Goal: Information Seeking & Learning: Find specific fact

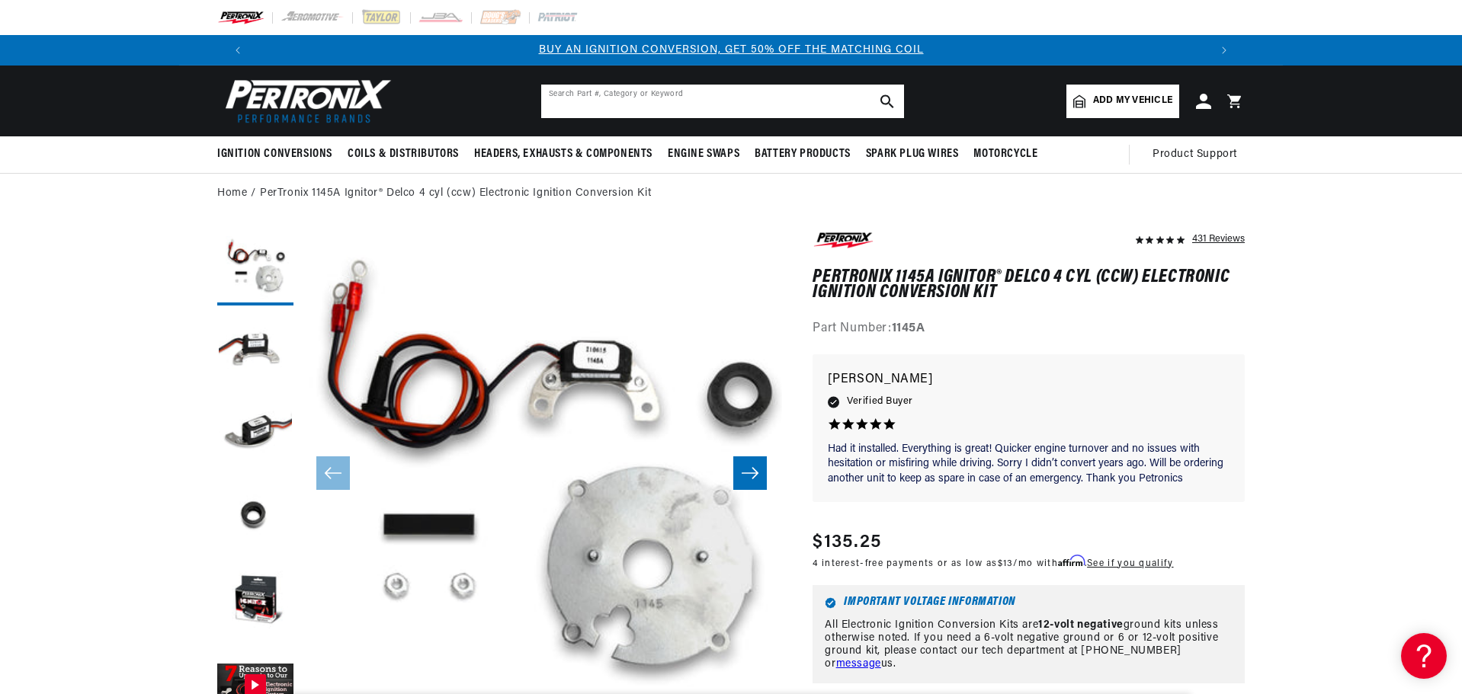
click at [678, 107] on input "text" at bounding box center [722, 102] width 363 height 34
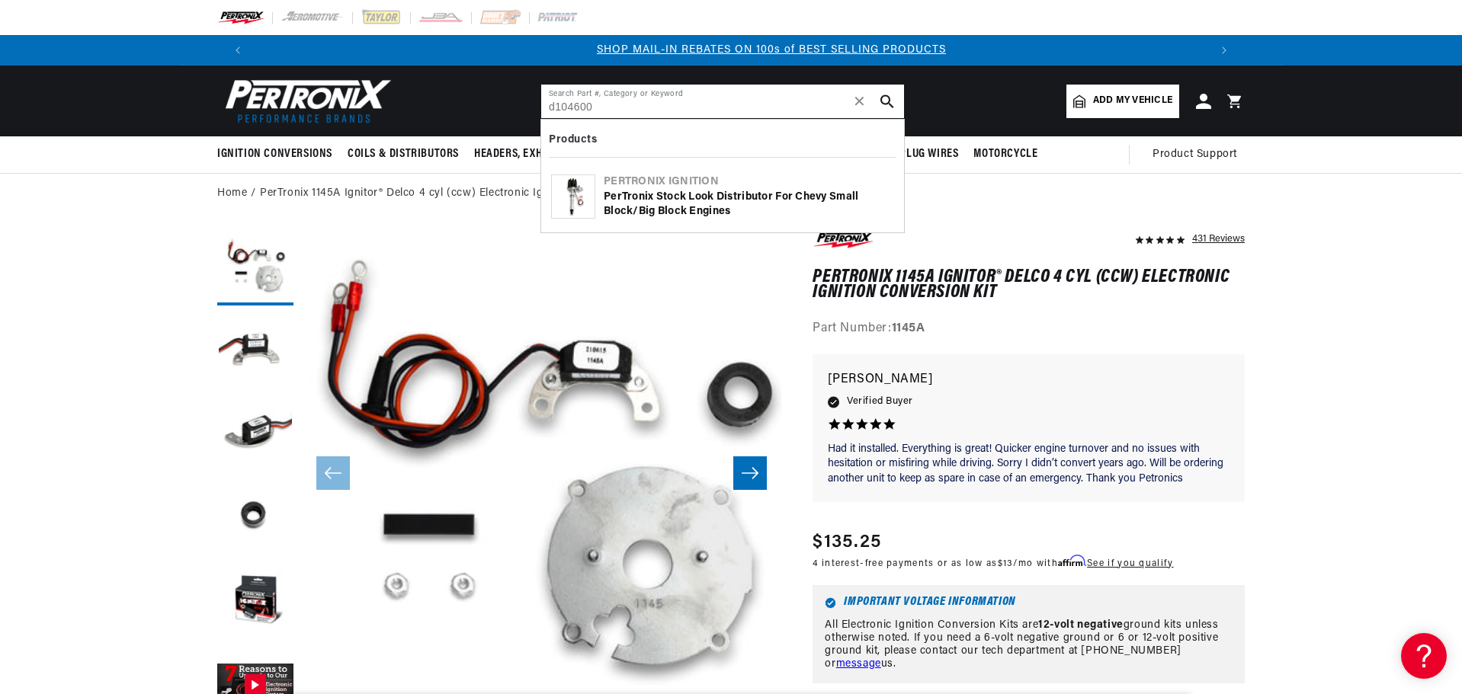
scroll to position [0, 952]
type input "d104600"
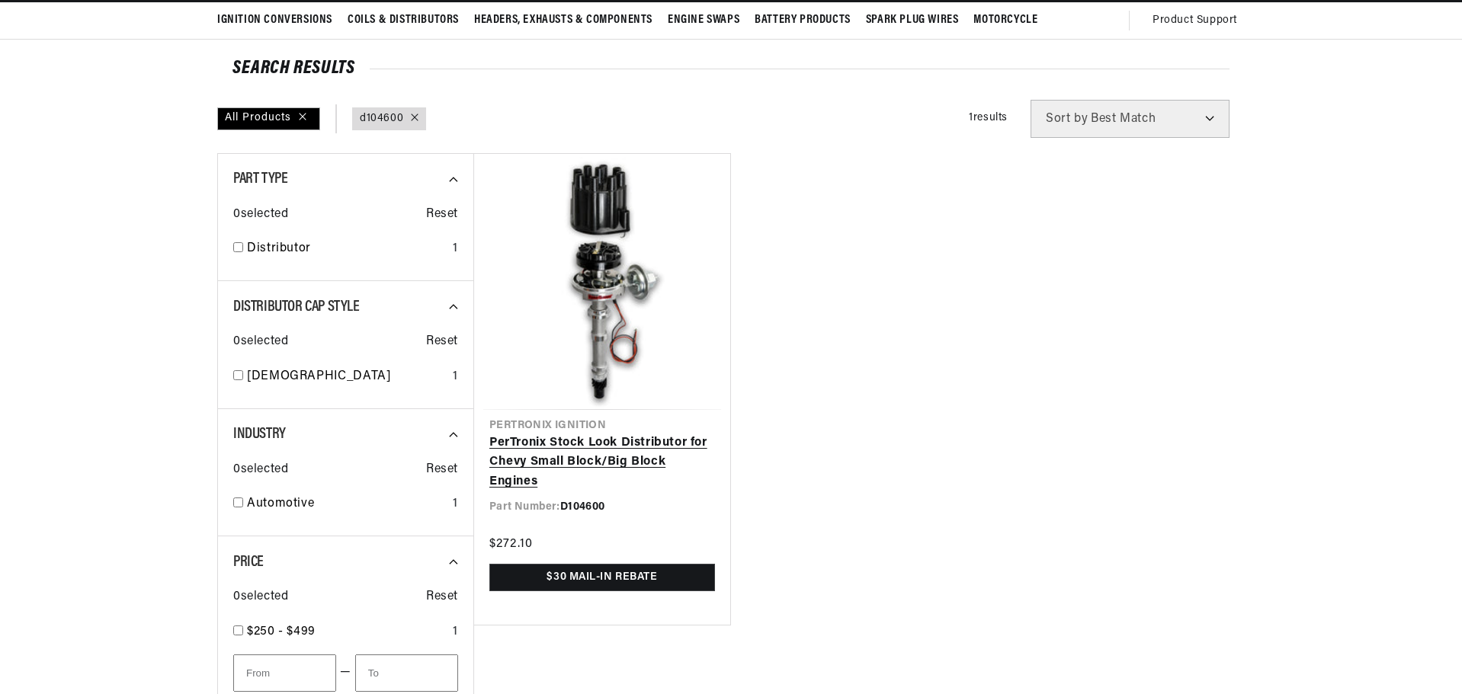
scroll to position [152, 0]
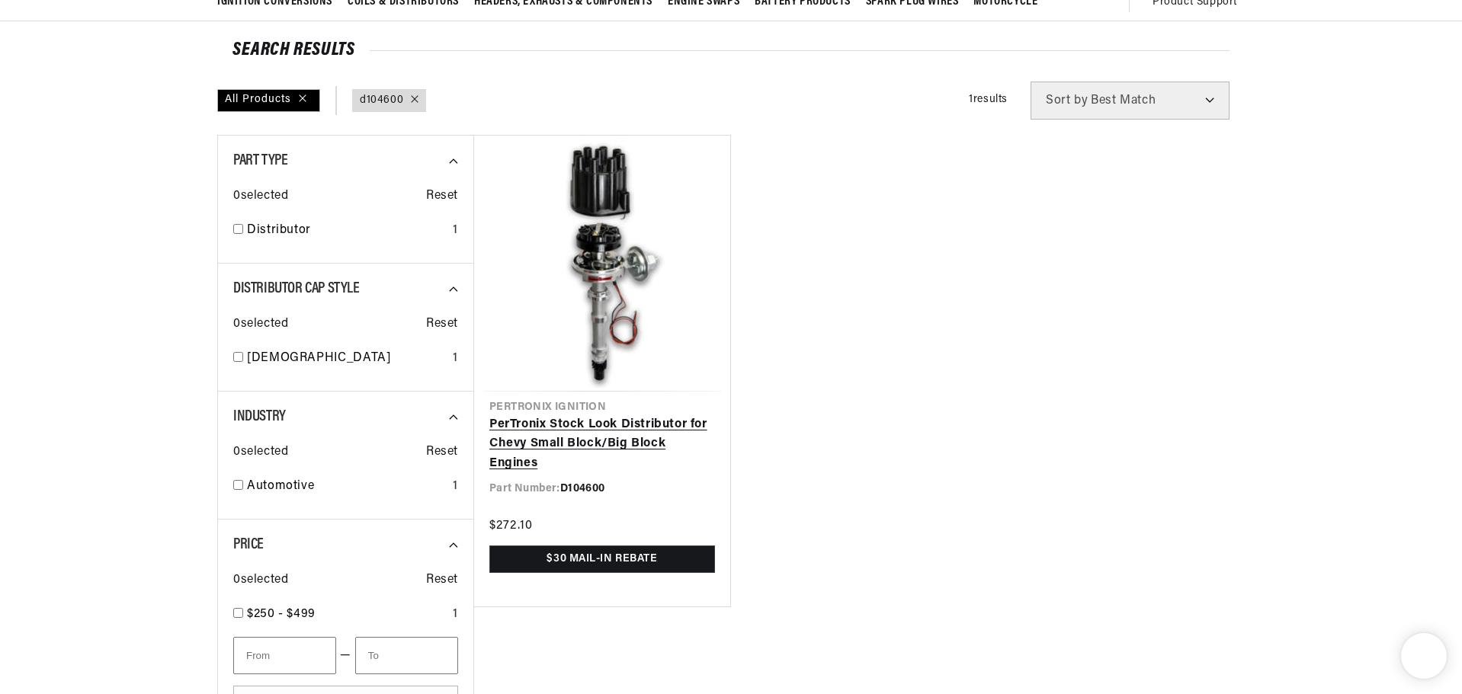
click at [606, 415] on link "PerTronix Stock Look Distributor for Chevy Small Block/Big Block Engines" at bounding box center [602, 444] width 226 height 59
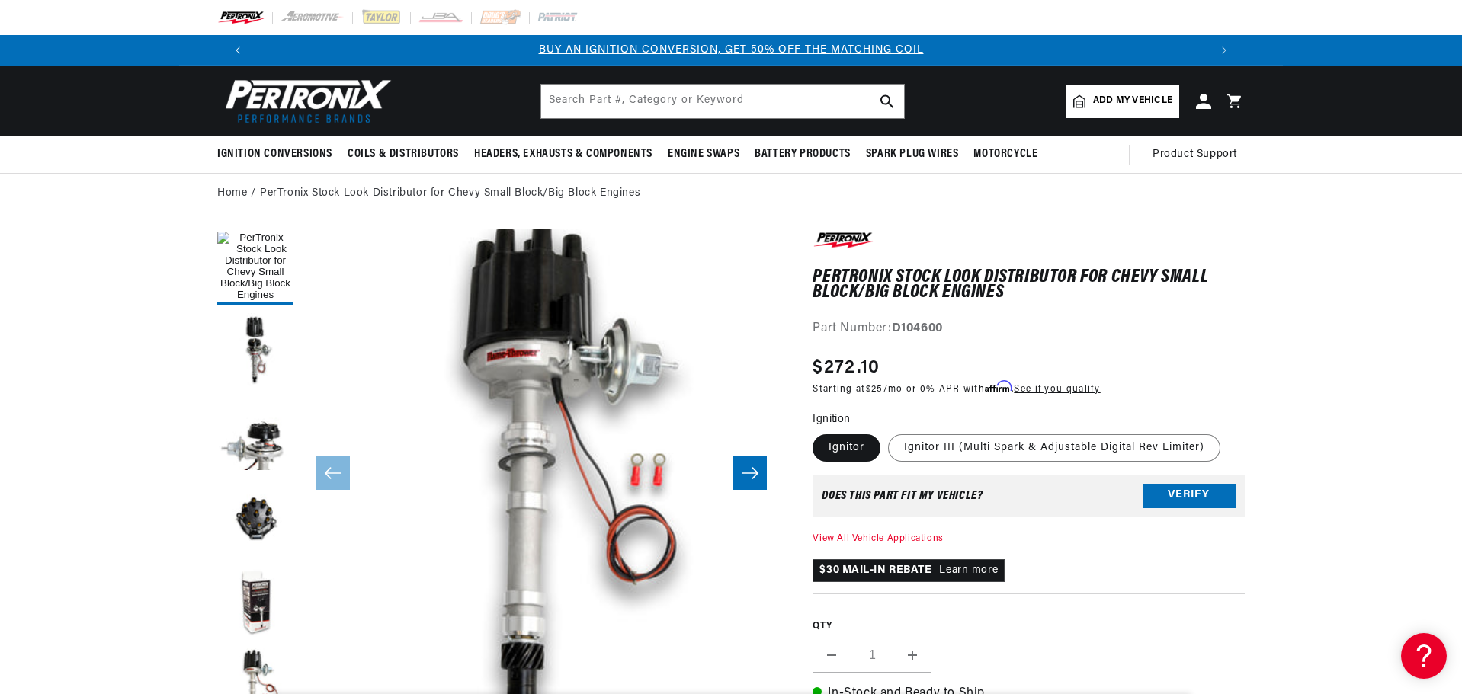
click at [239, 51] on icon "Translation missing: en.sections.announcements.previous_announcement" at bounding box center [238, 50] width 5 height 8
click at [239, 50] on icon "Translation missing: en.sections.announcements.previous_announcement" at bounding box center [238, 50] width 5 height 8
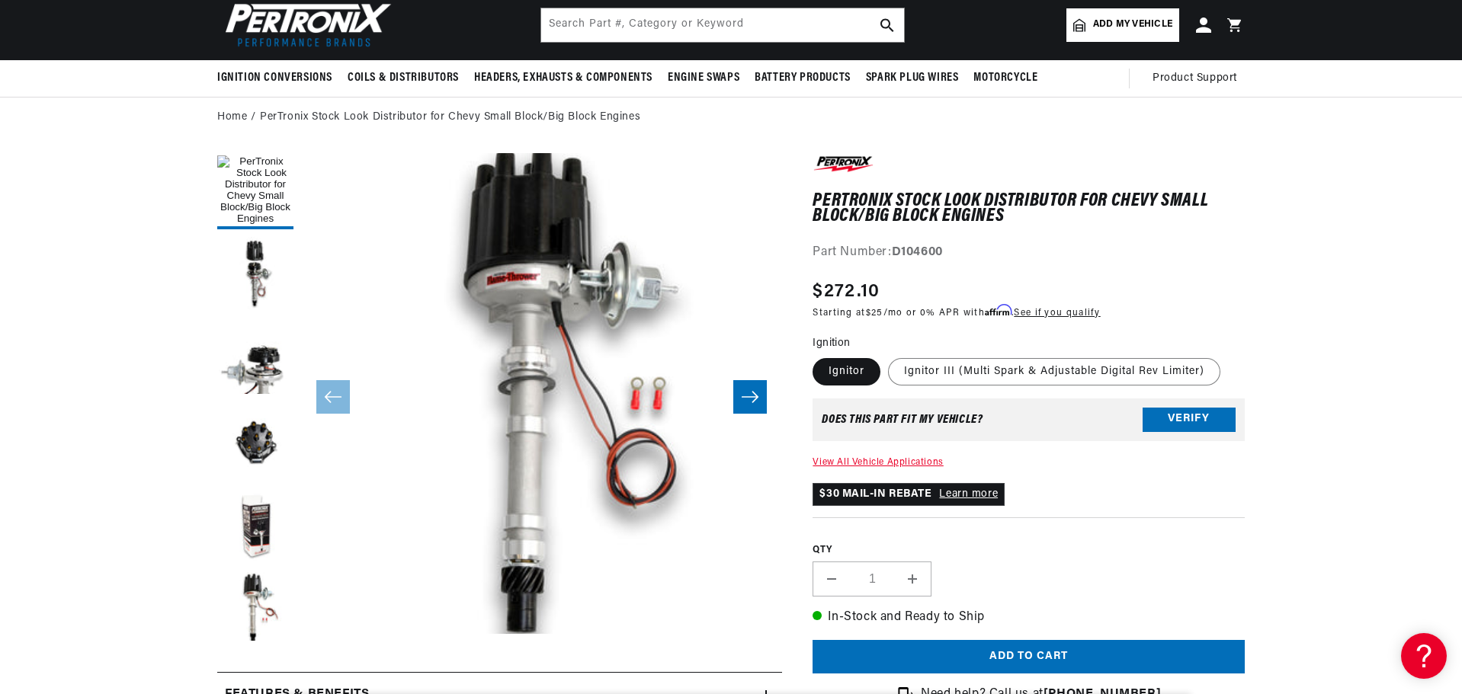
scroll to position [0, 1904]
click at [56, 460] on section "PerTronix Stock Look Distributor for Chevy Small Block/Big Block Engines PerTro…" at bounding box center [731, 687] width 1462 height 1099
click at [1, 370] on section "PerTronix Stock Look Distributor for Chevy Small Block/Big Block Engines PerTro…" at bounding box center [731, 687] width 1462 height 1099
click at [721, 24] on input "text" at bounding box center [722, 25] width 363 height 34
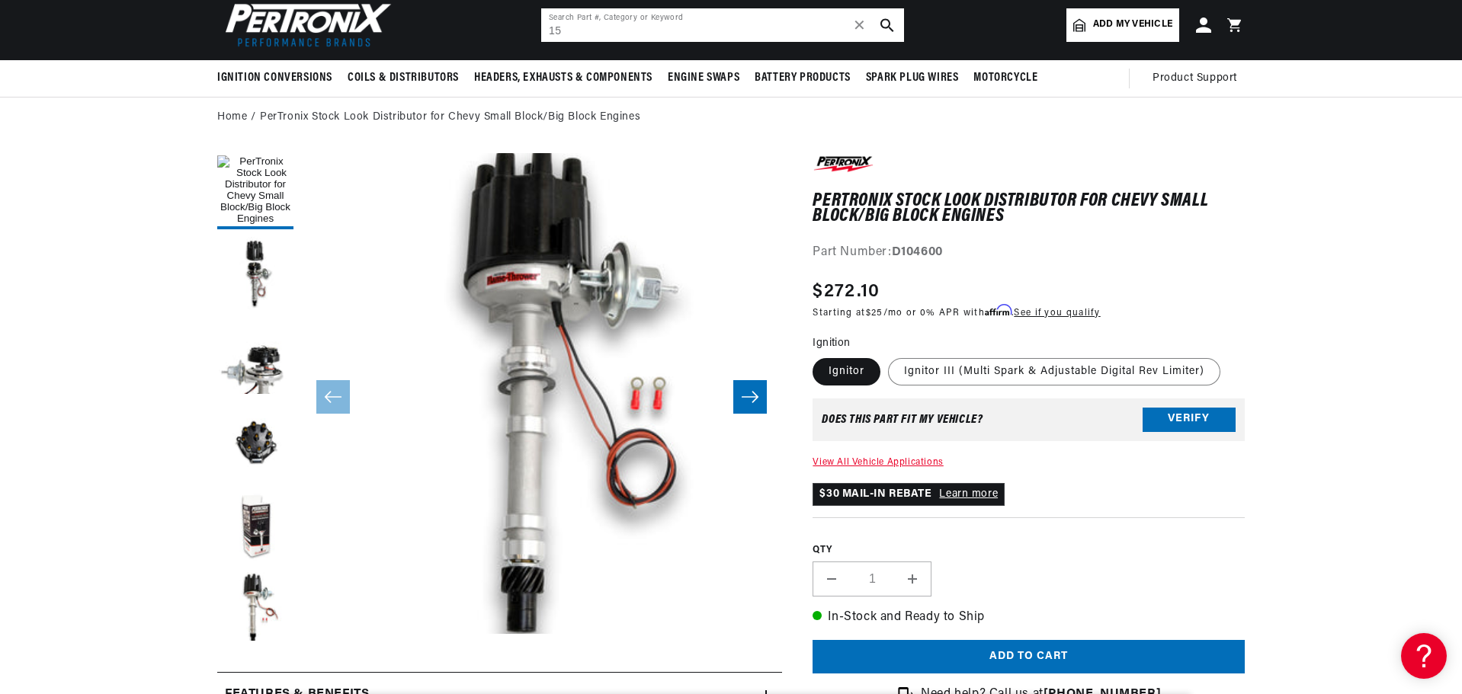
scroll to position [0, 952]
type input "1585ap6"
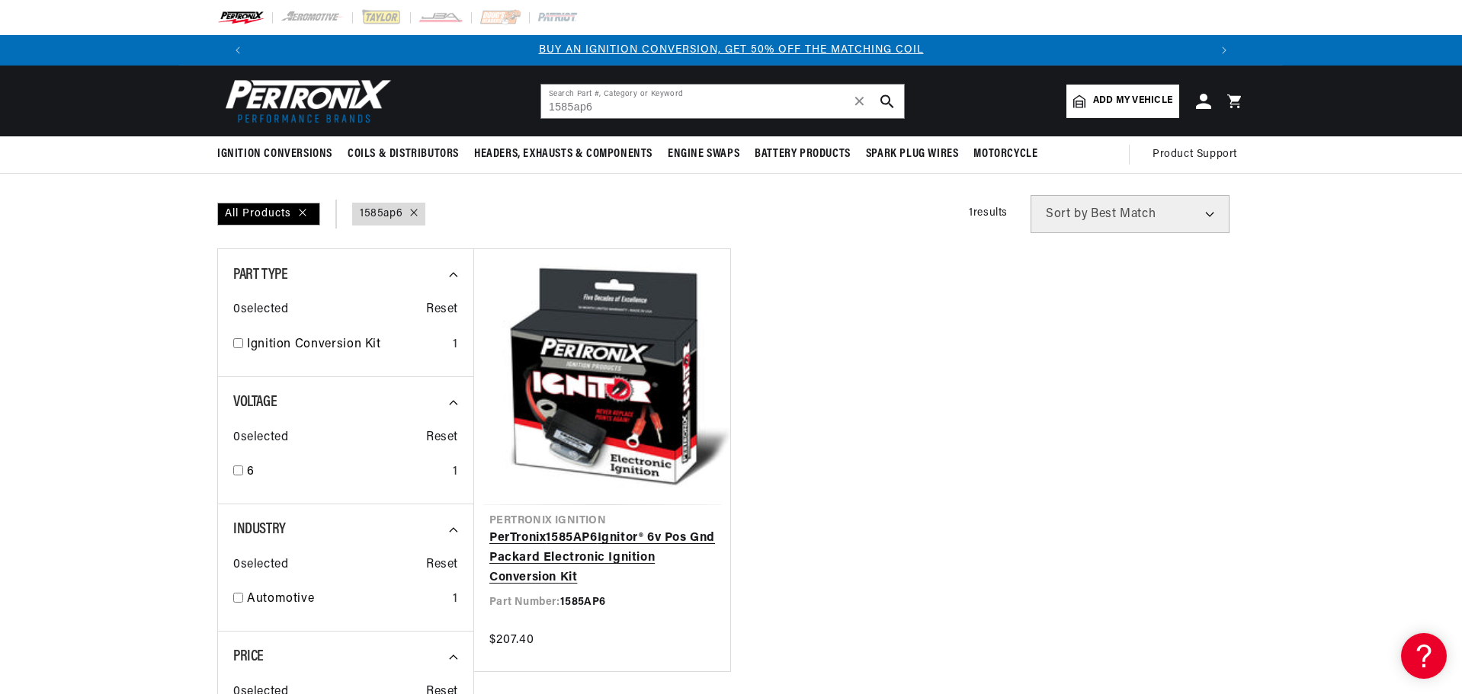
click at [663, 529] on link "PerTronix 1585AP6 Ignitor® 6v Pos Gnd Packard Electronic Ignition Conversion Kit" at bounding box center [602, 558] width 226 height 59
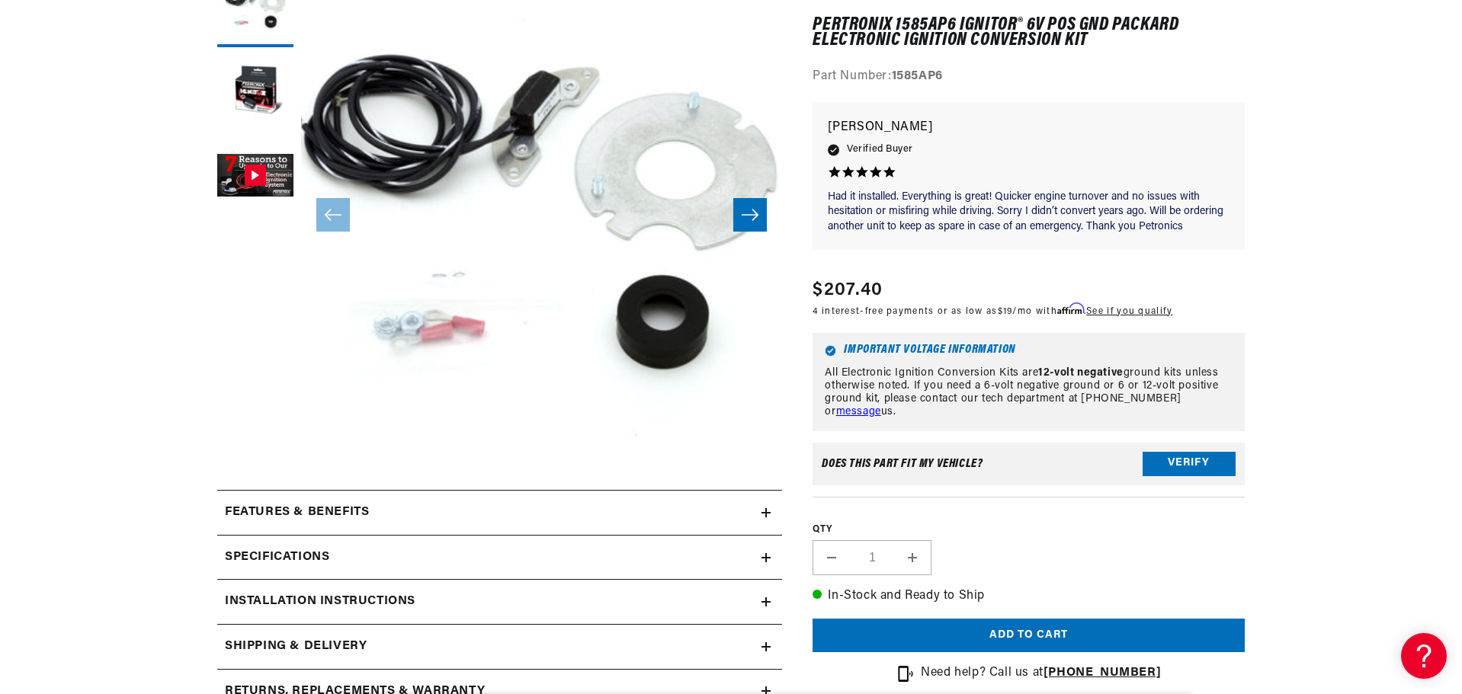
scroll to position [381, 0]
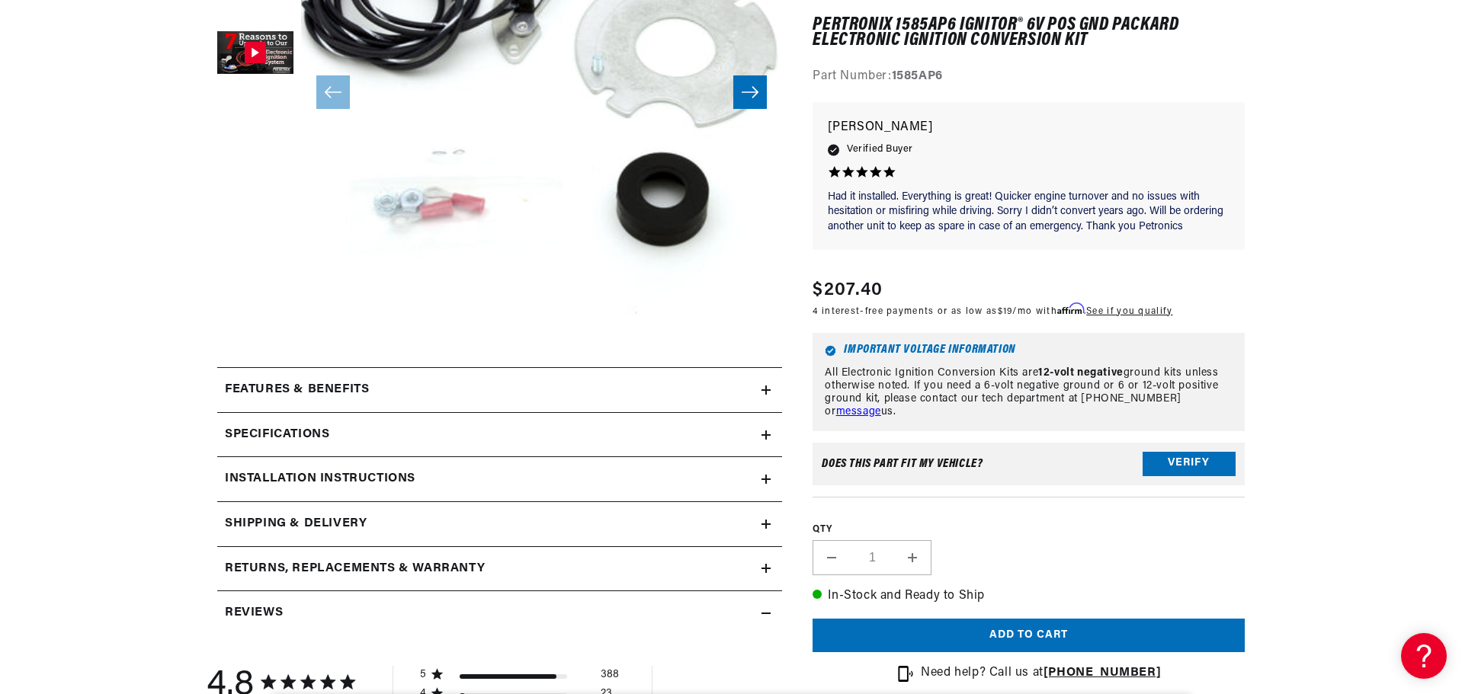
click at [768, 479] on icon at bounding box center [765, 479] width 9 height 9
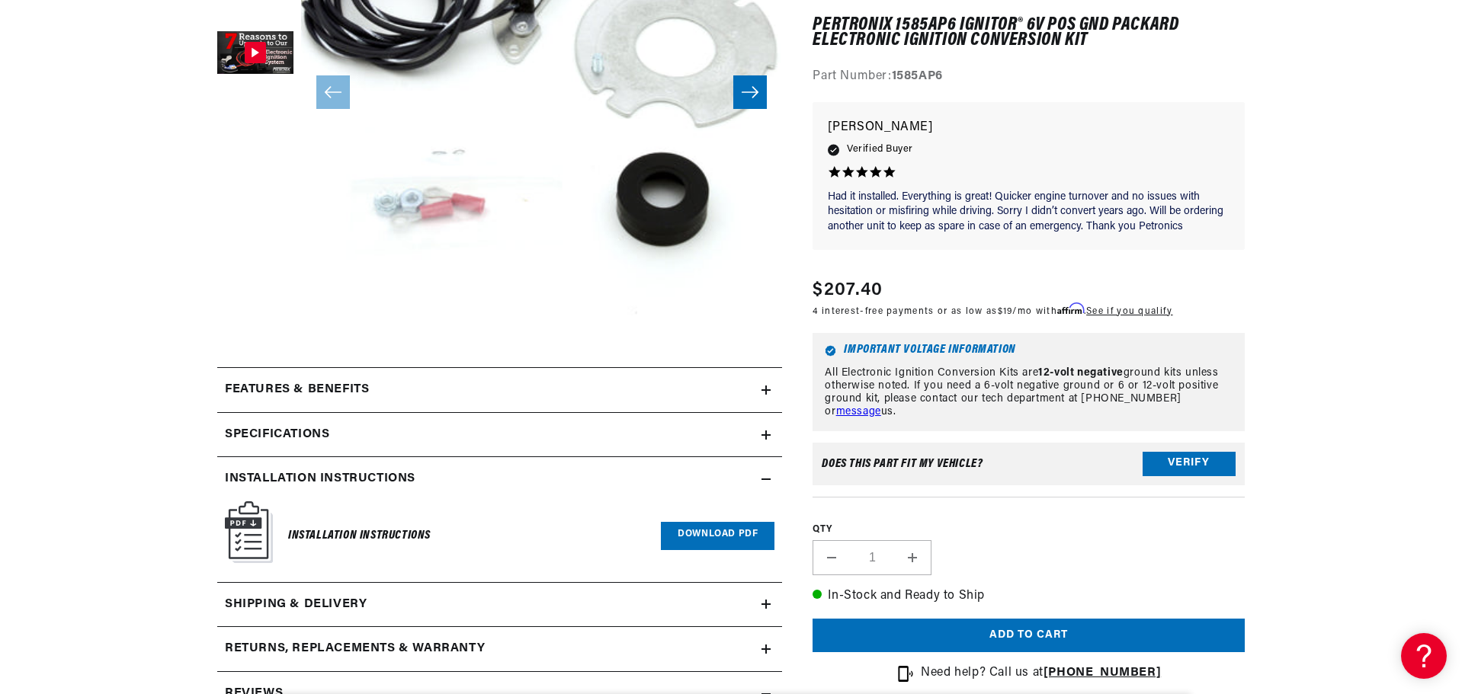
click at [733, 532] on link "Download PDF" at bounding box center [718, 536] width 114 height 28
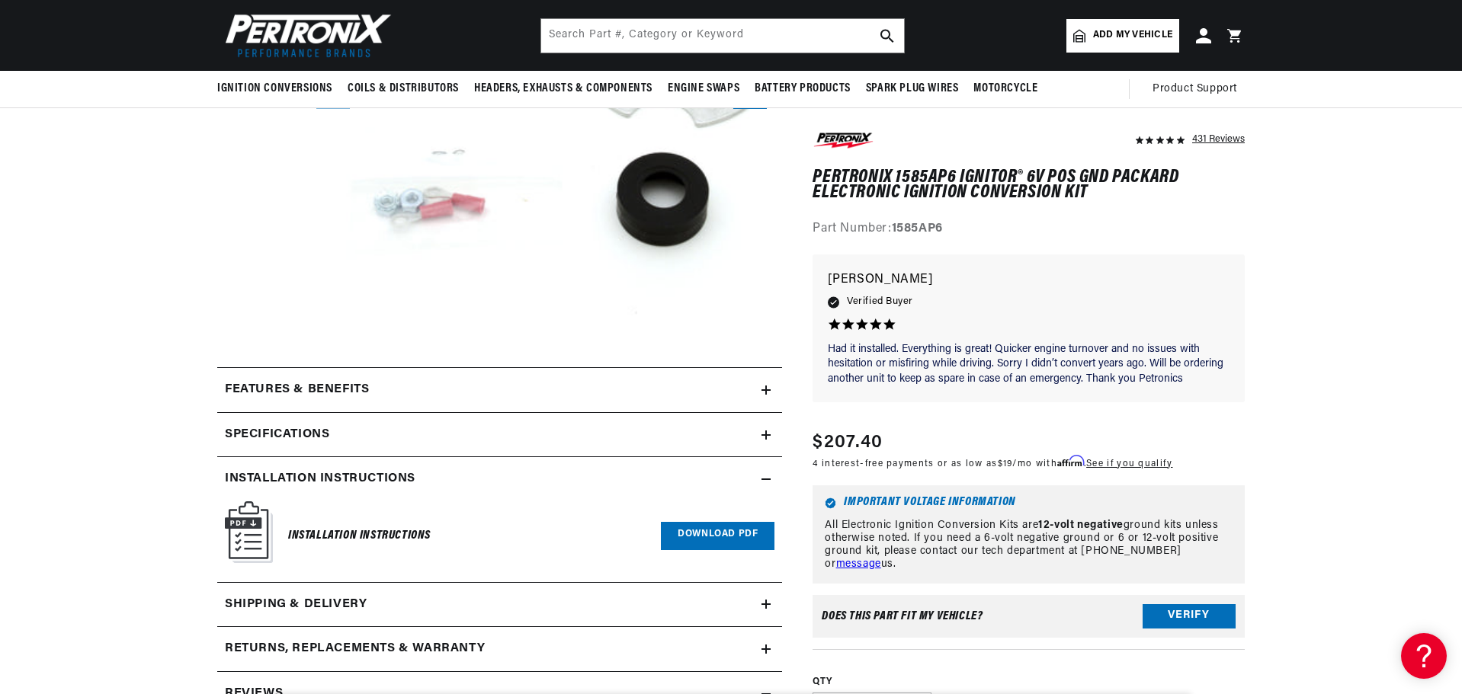
scroll to position [0, 0]
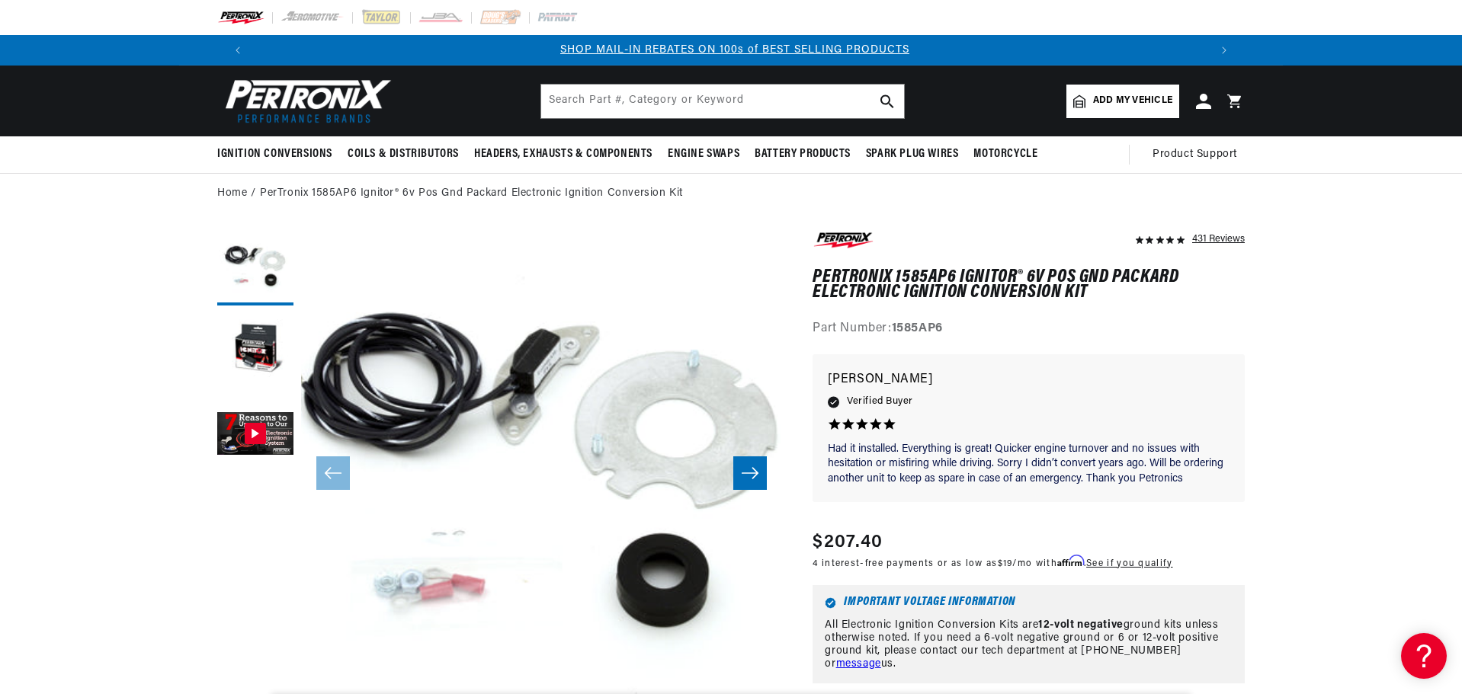
click at [697, 99] on input "text" at bounding box center [722, 102] width 363 height 34
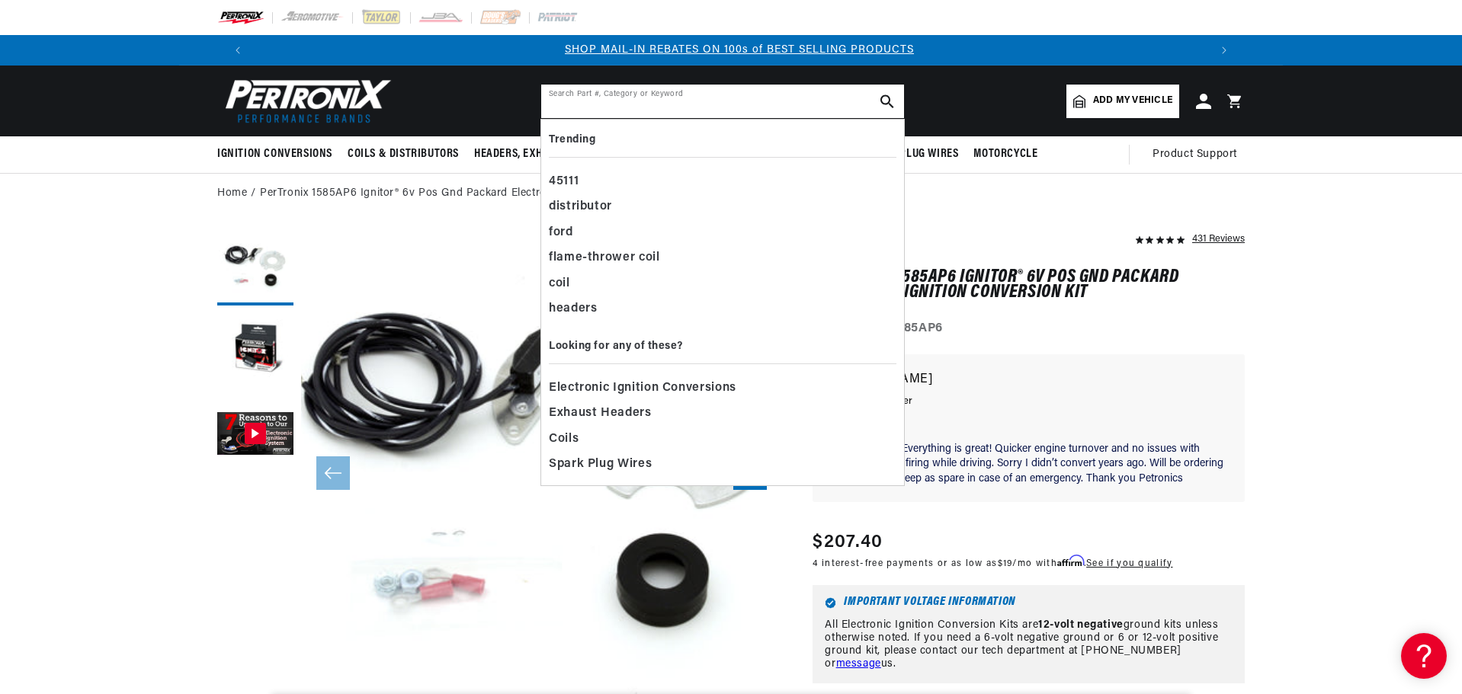
scroll to position [0, 952]
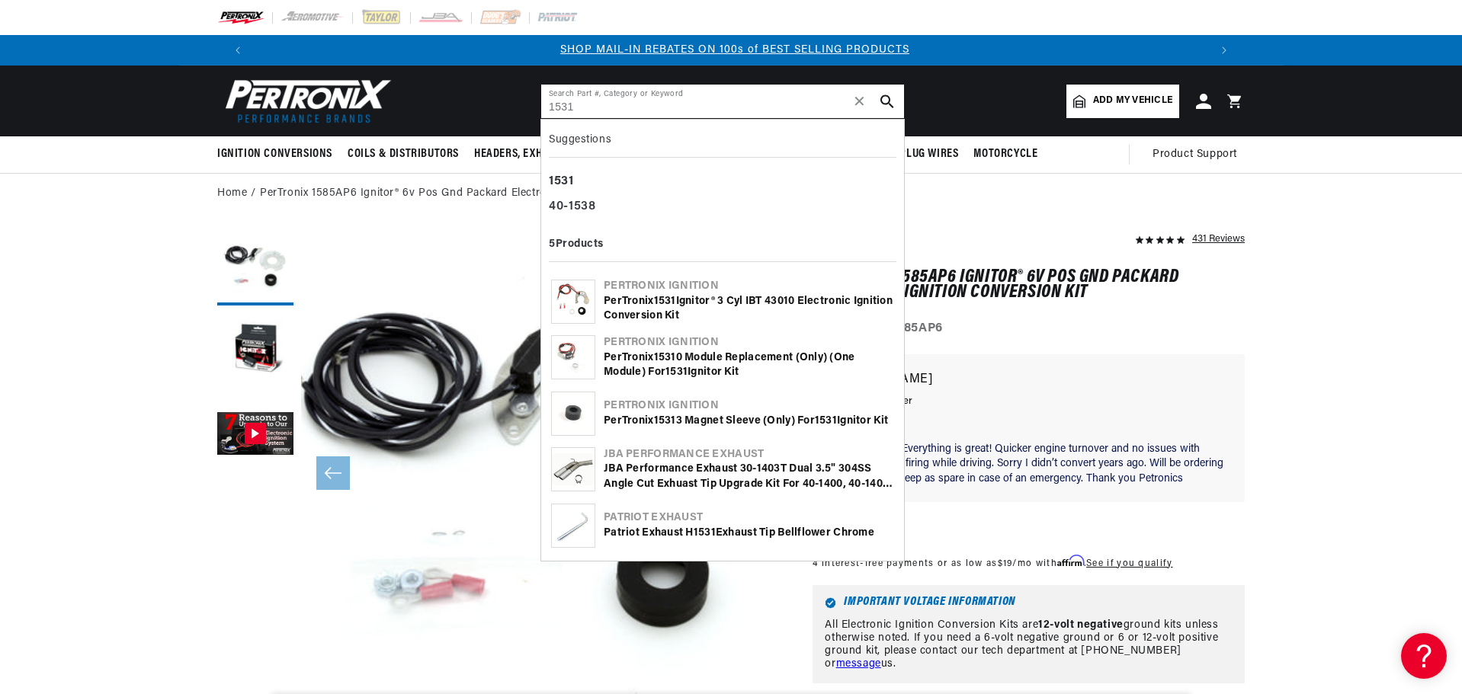
type input "1531"
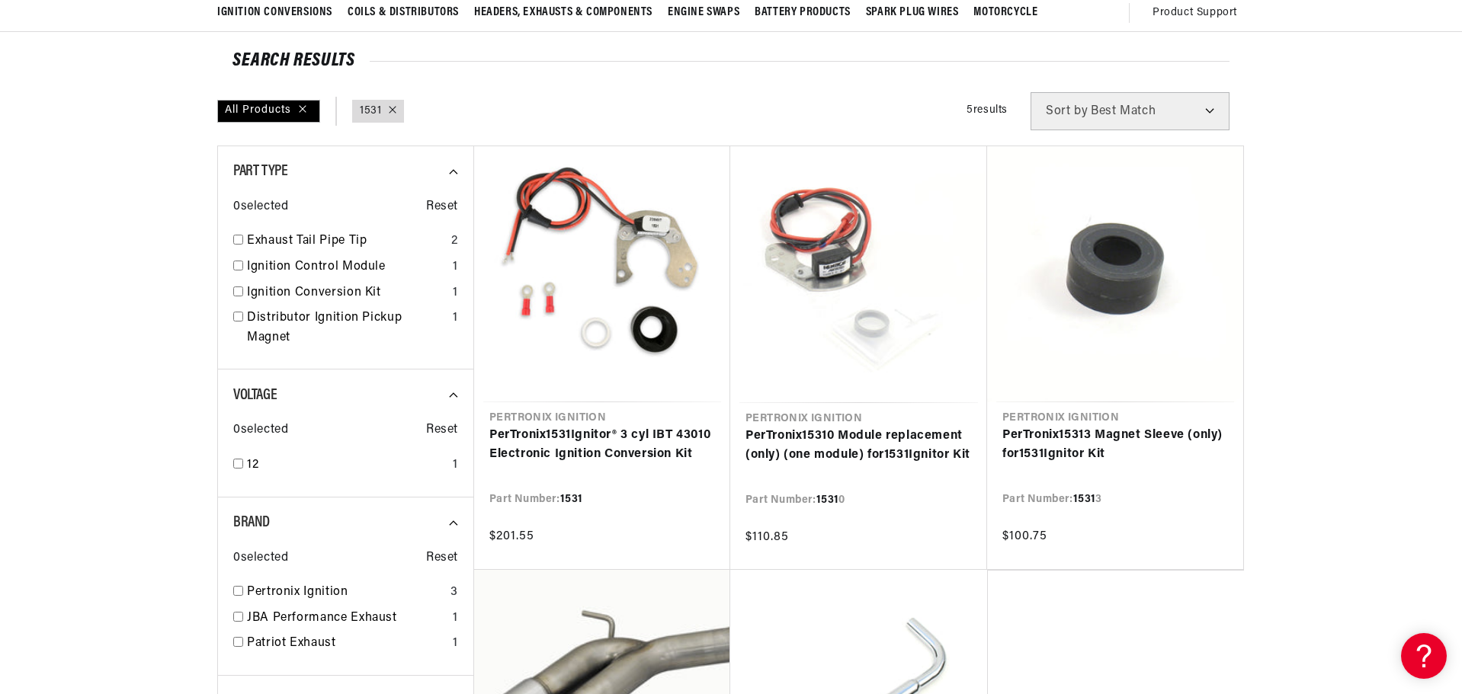
scroll to position [152, 0]
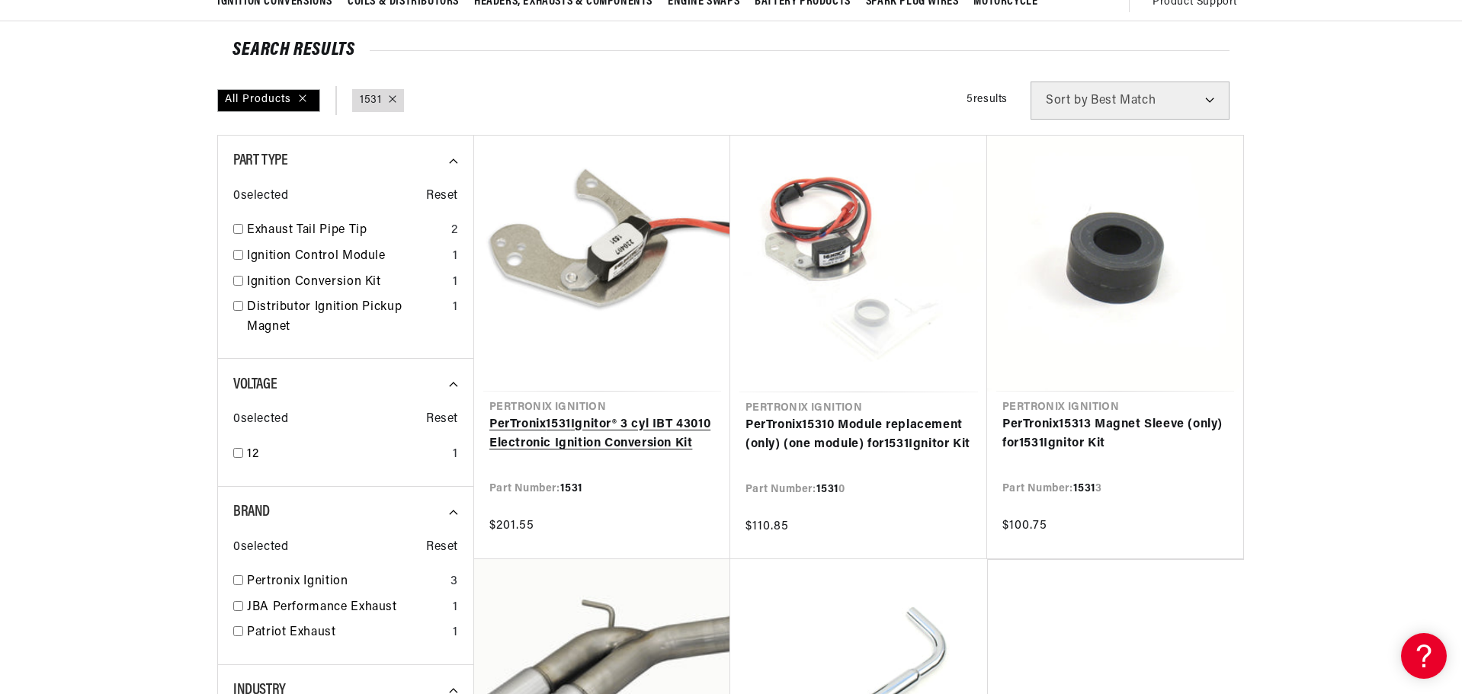
click at [615, 415] on link "PerTronix 1531 Ignitor® 3 cyl IBT 43010 Electronic Ignition Conversion Kit" at bounding box center [602, 434] width 226 height 39
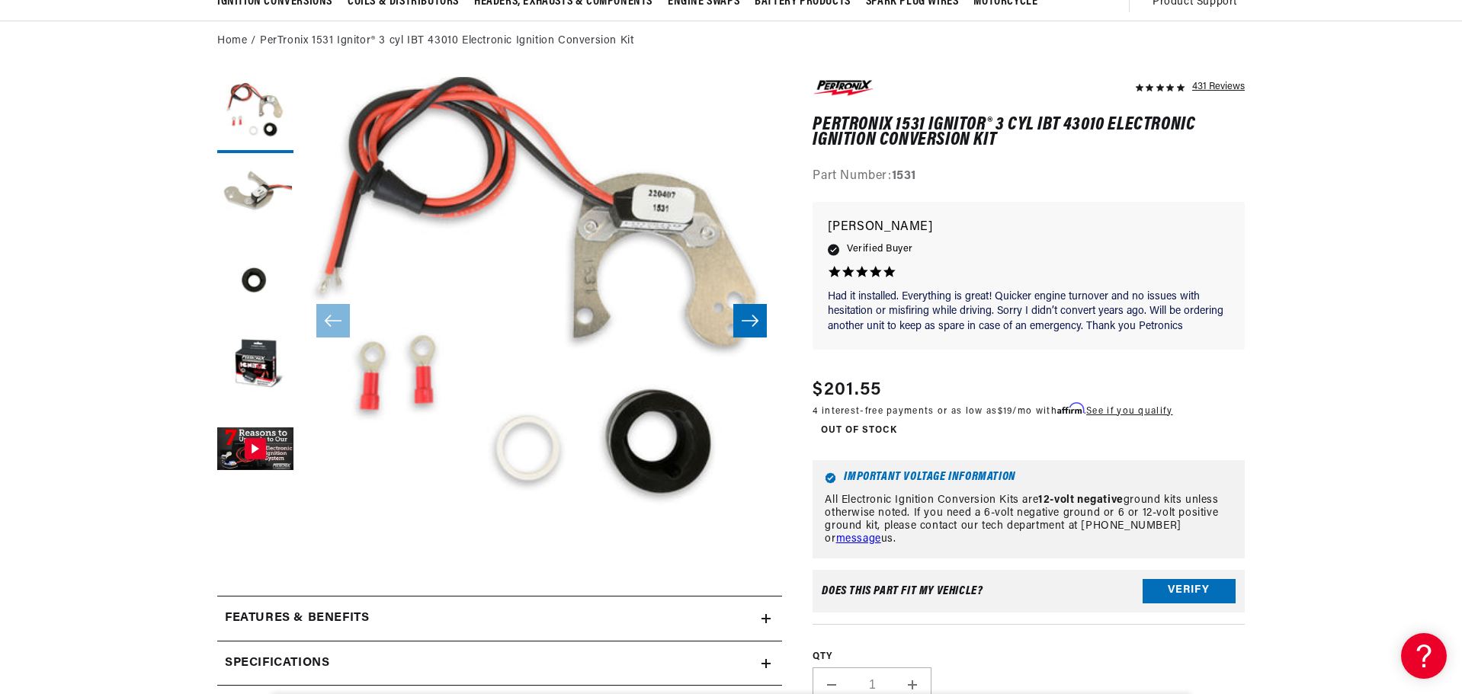
scroll to position [0, 952]
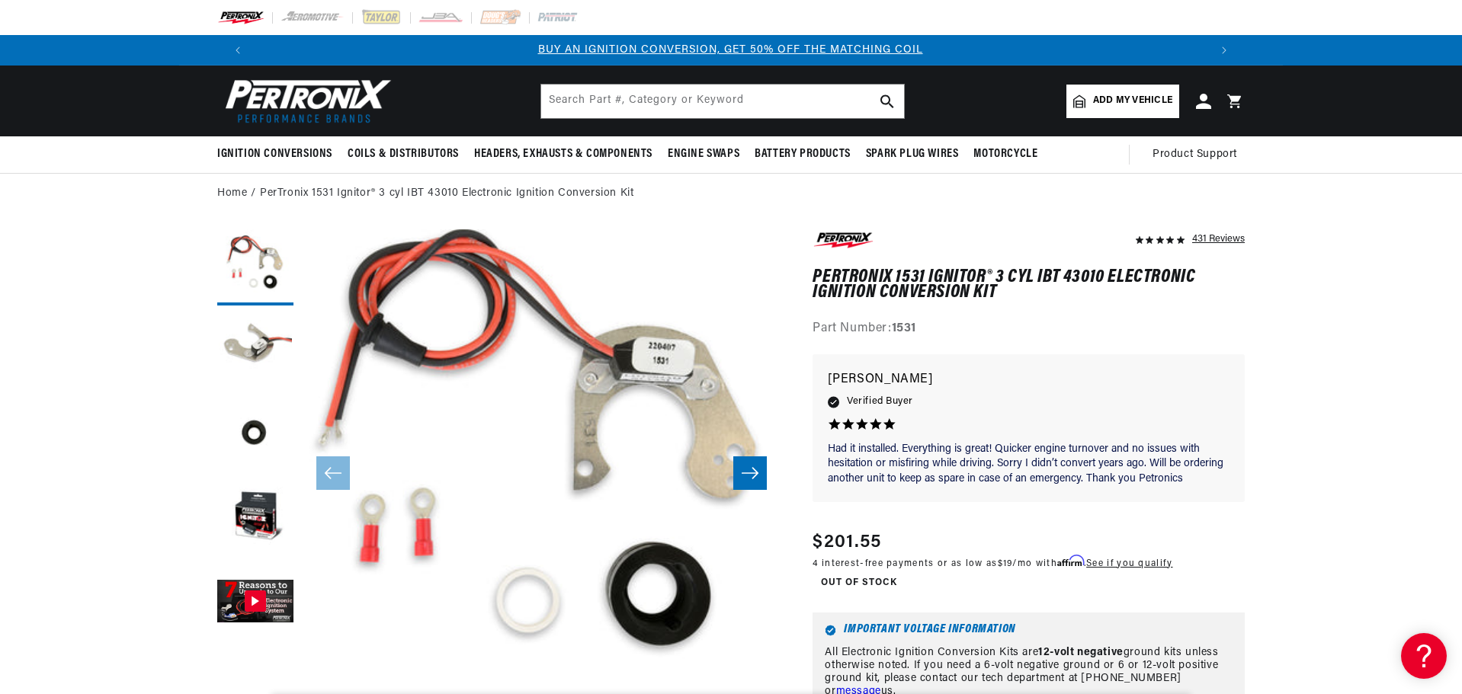
scroll to position [0, 0]
click at [729, 107] on input "text" at bounding box center [722, 102] width 363 height 34
type input "d7100700"
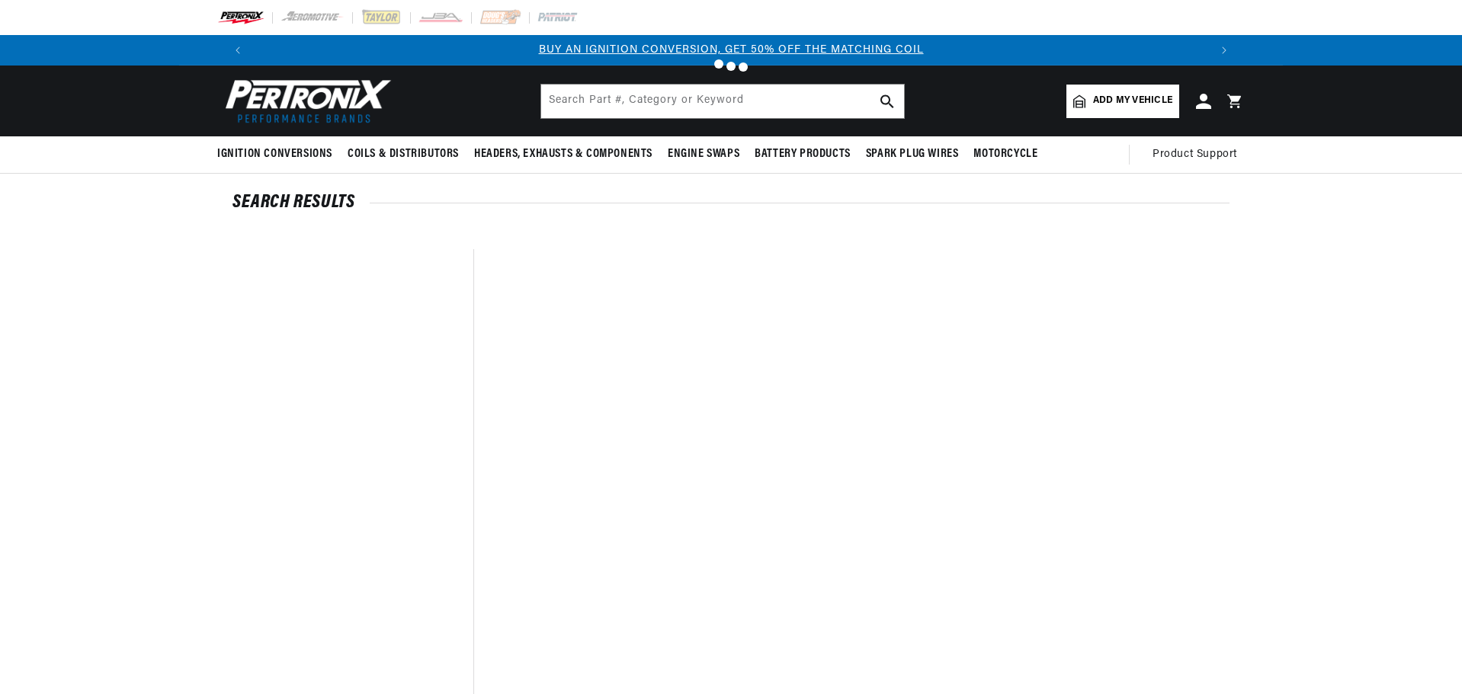
type input "d7100700"
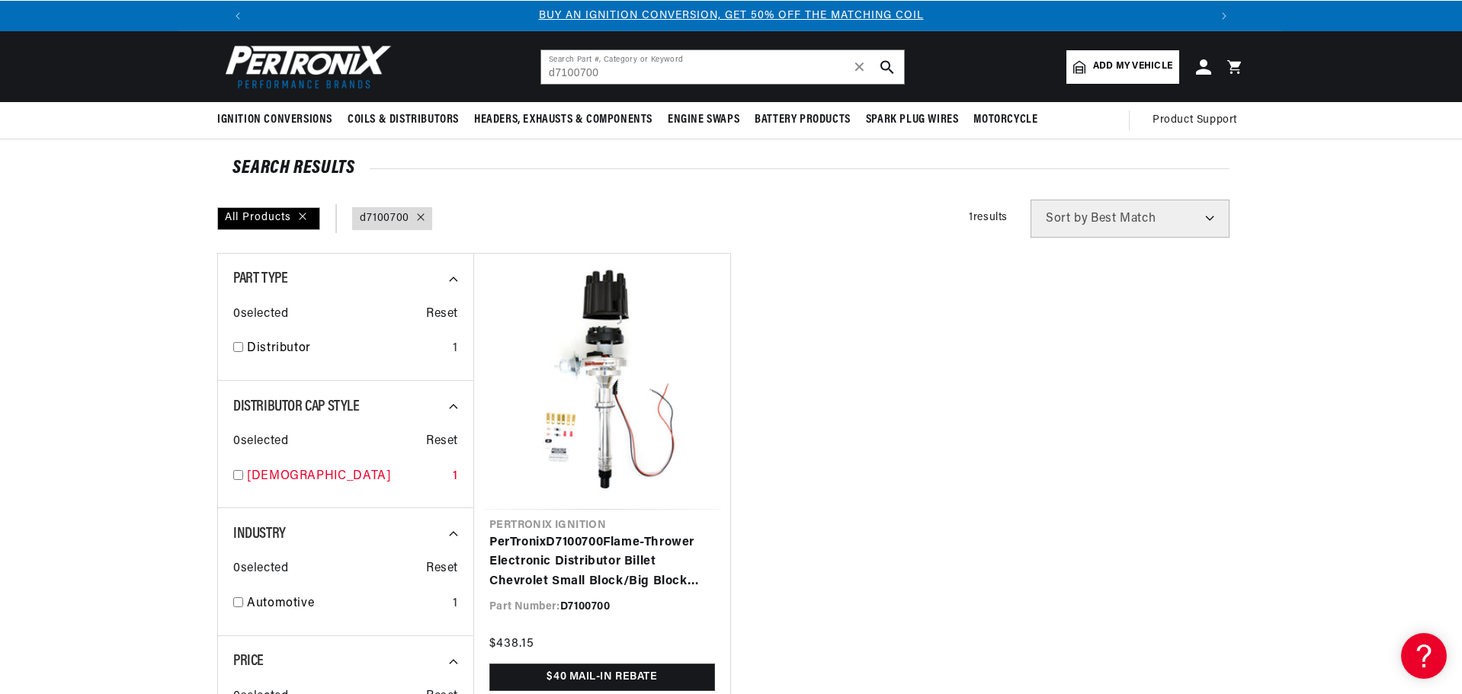
scroll to position [76, 0]
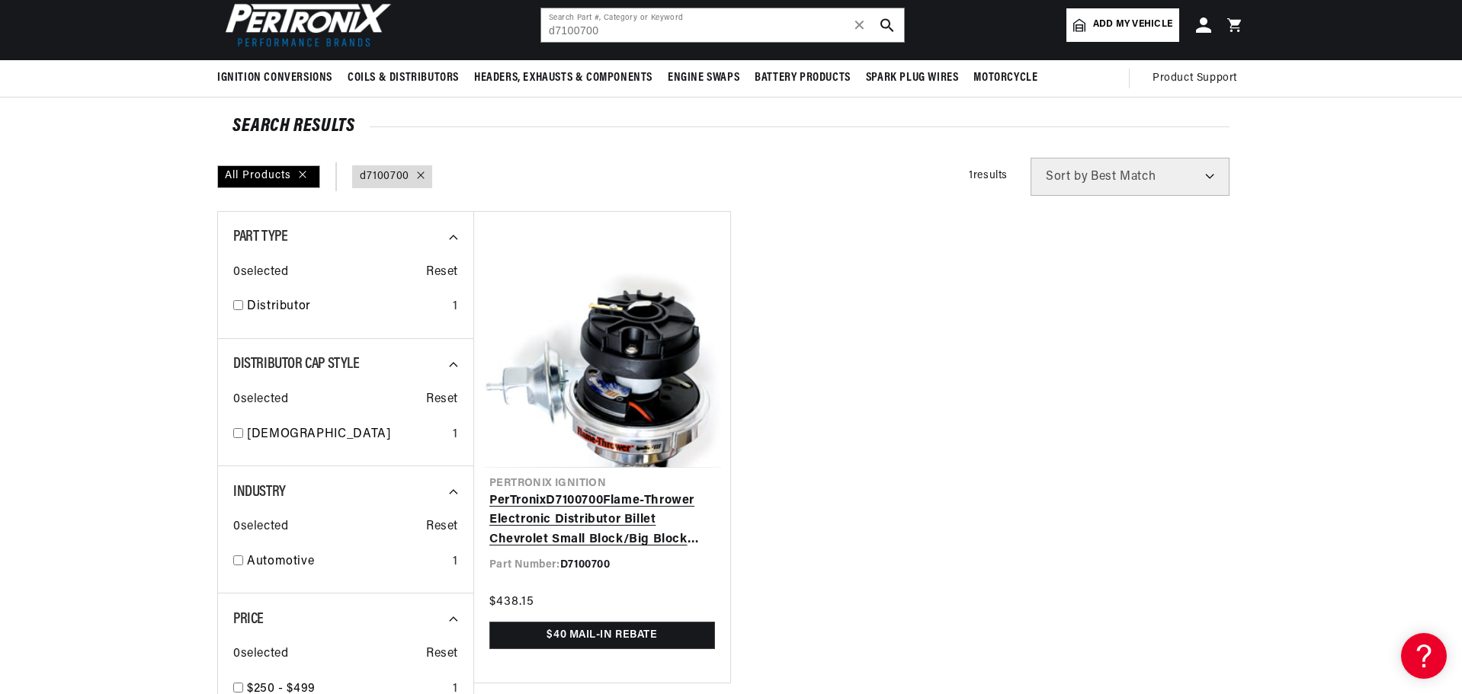
click at [597, 492] on link "PerTronix D7100700 Flame-Thrower Electronic Distributor Billet Chevrolet Small …" at bounding box center [602, 521] width 226 height 59
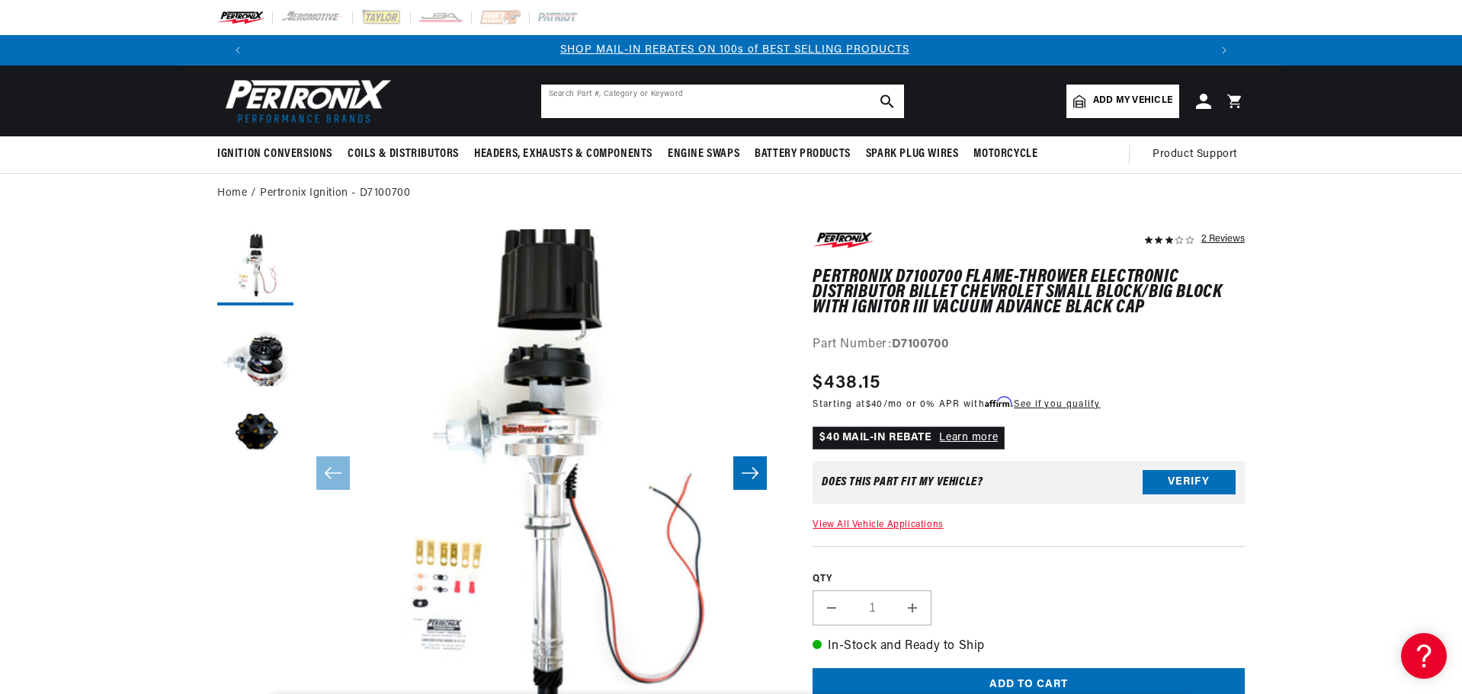
click at [626, 107] on input "text" at bounding box center [722, 102] width 363 height 34
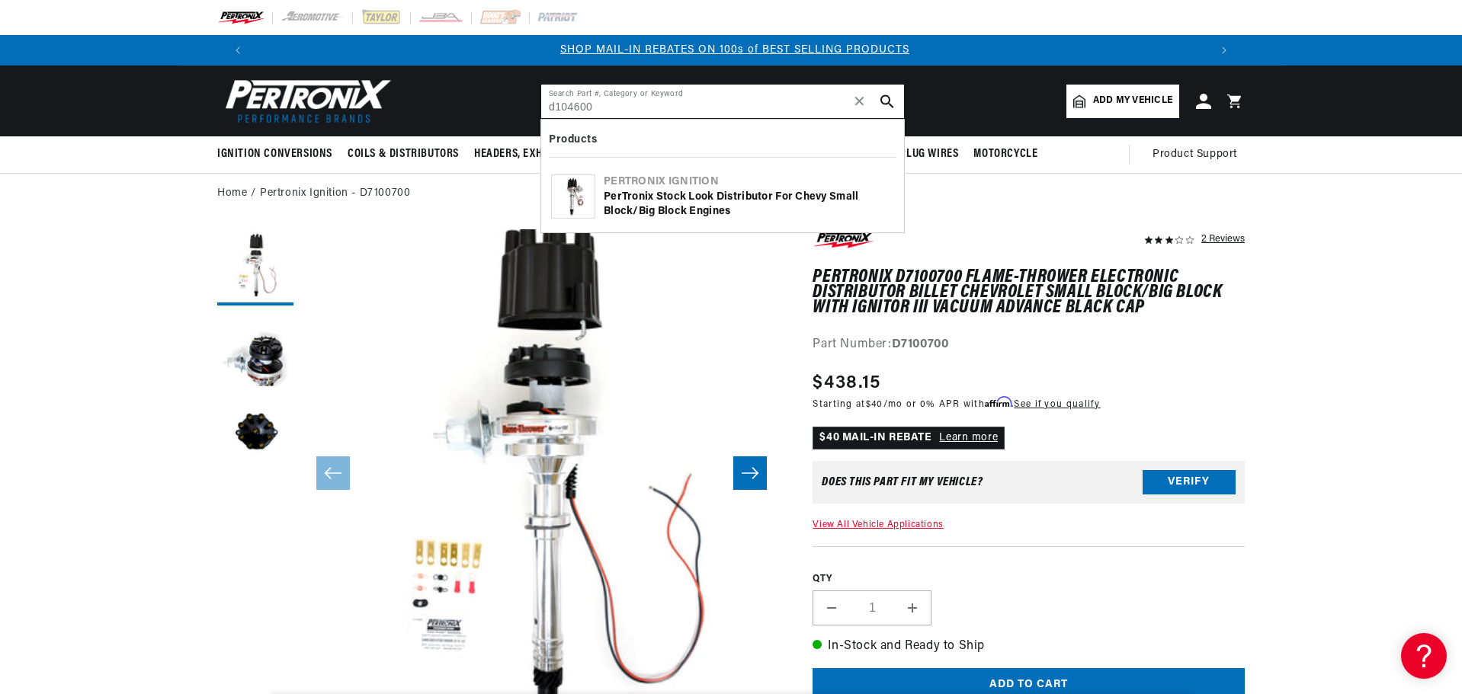
scroll to position [0, 1485]
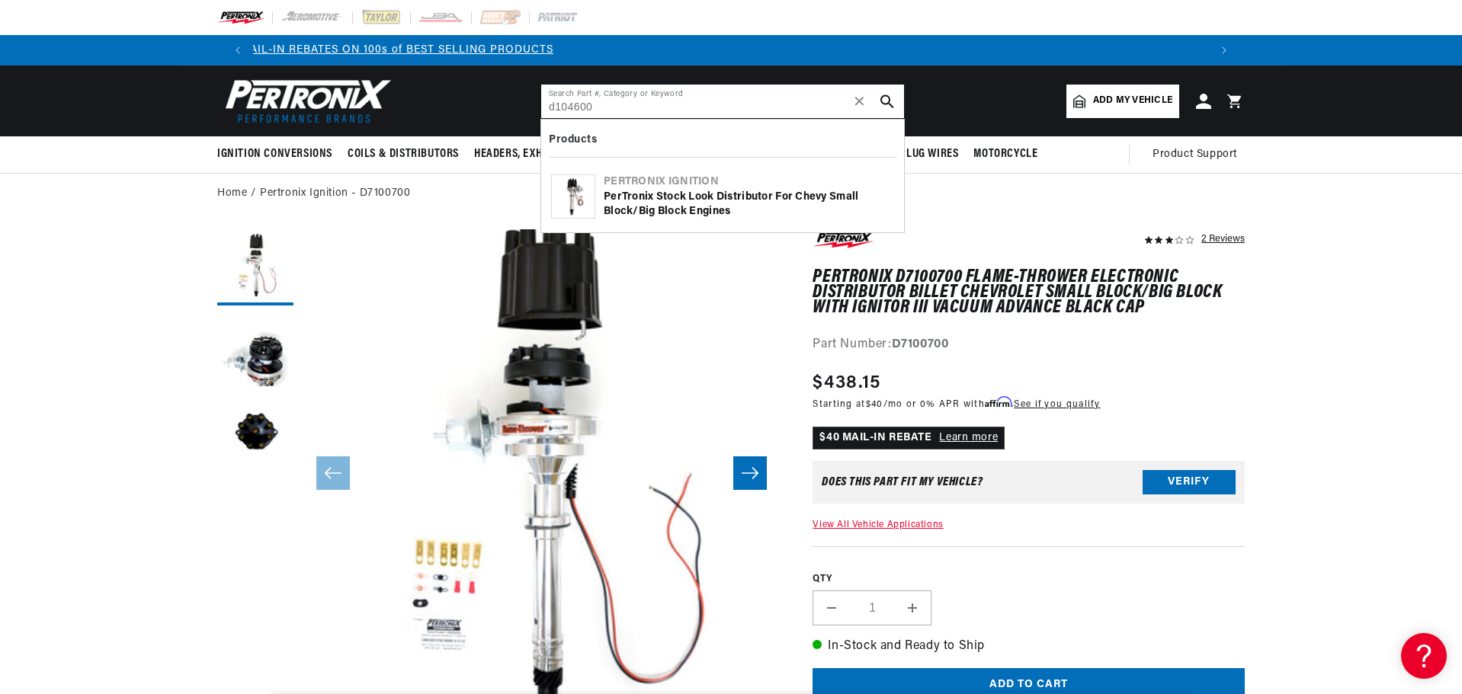
type input "d104600"
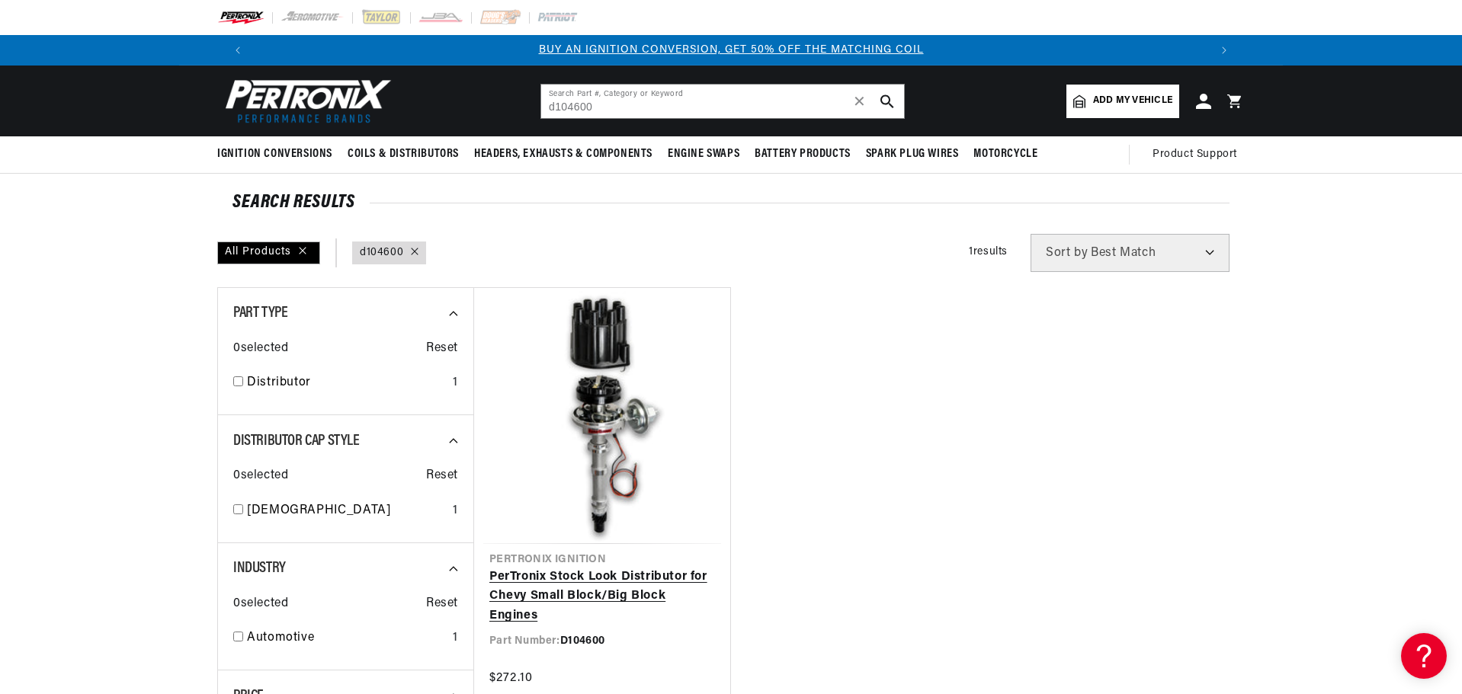
click at [614, 568] on link "PerTronix Stock Look Distributor for Chevy Small Block/Big Block Engines" at bounding box center [602, 597] width 226 height 59
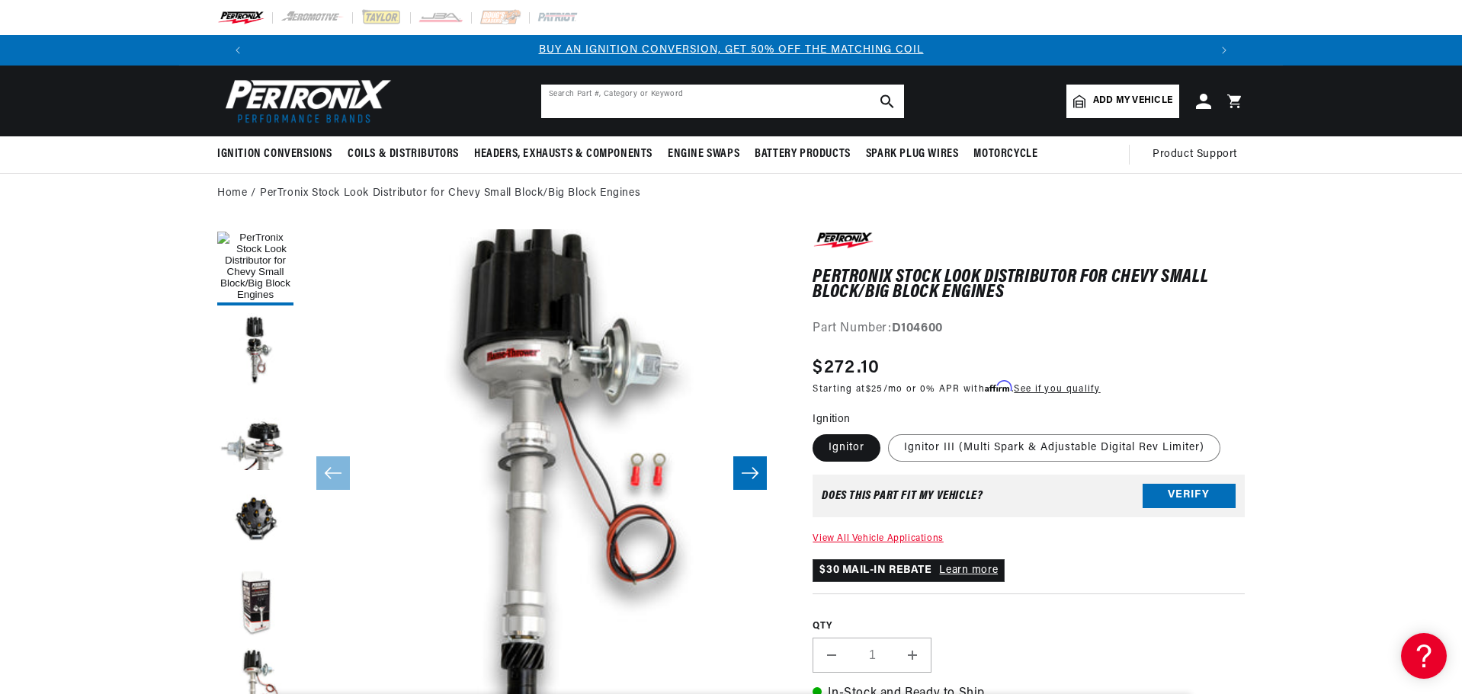
click at [640, 105] on input "text" at bounding box center [722, 102] width 363 height 34
type input "d1000"
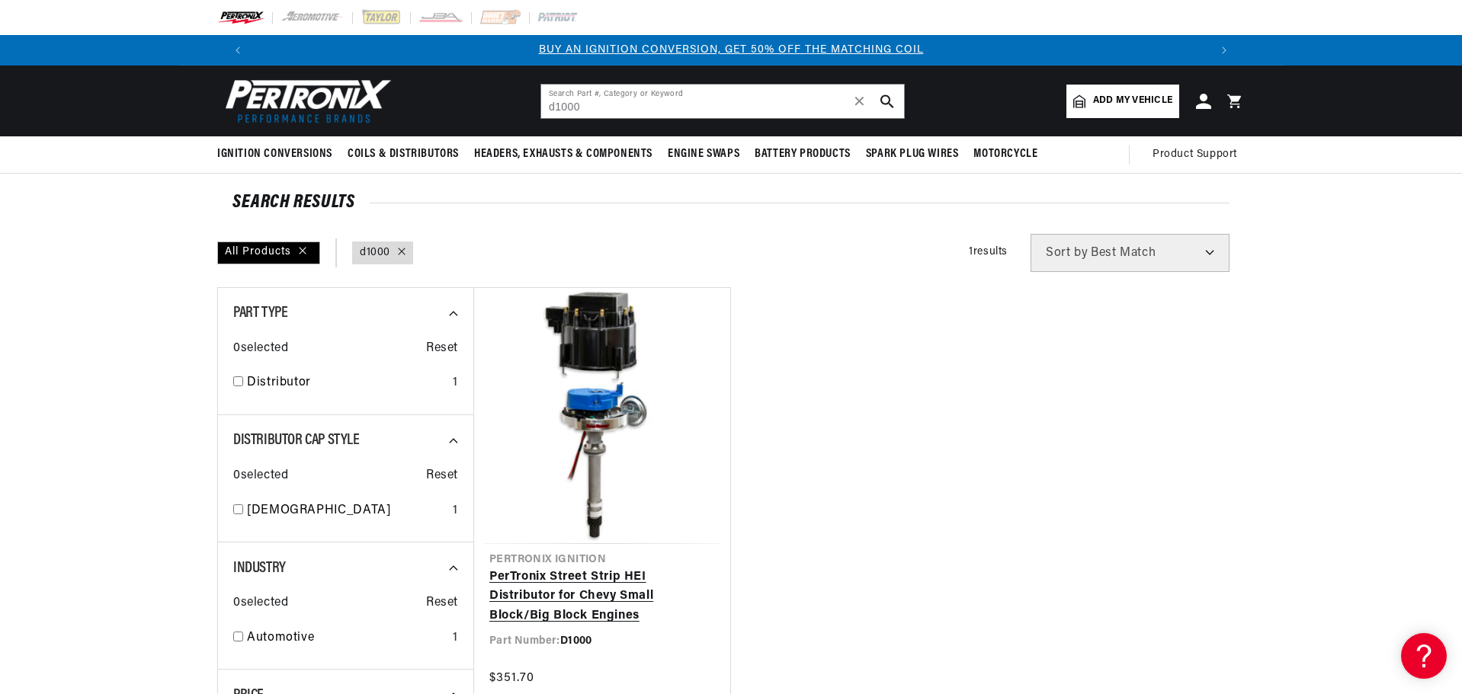
click at [663, 568] on link "PerTronix Street Strip HEI Distributor for Chevy Small Block/Big Block Engines" at bounding box center [602, 597] width 226 height 59
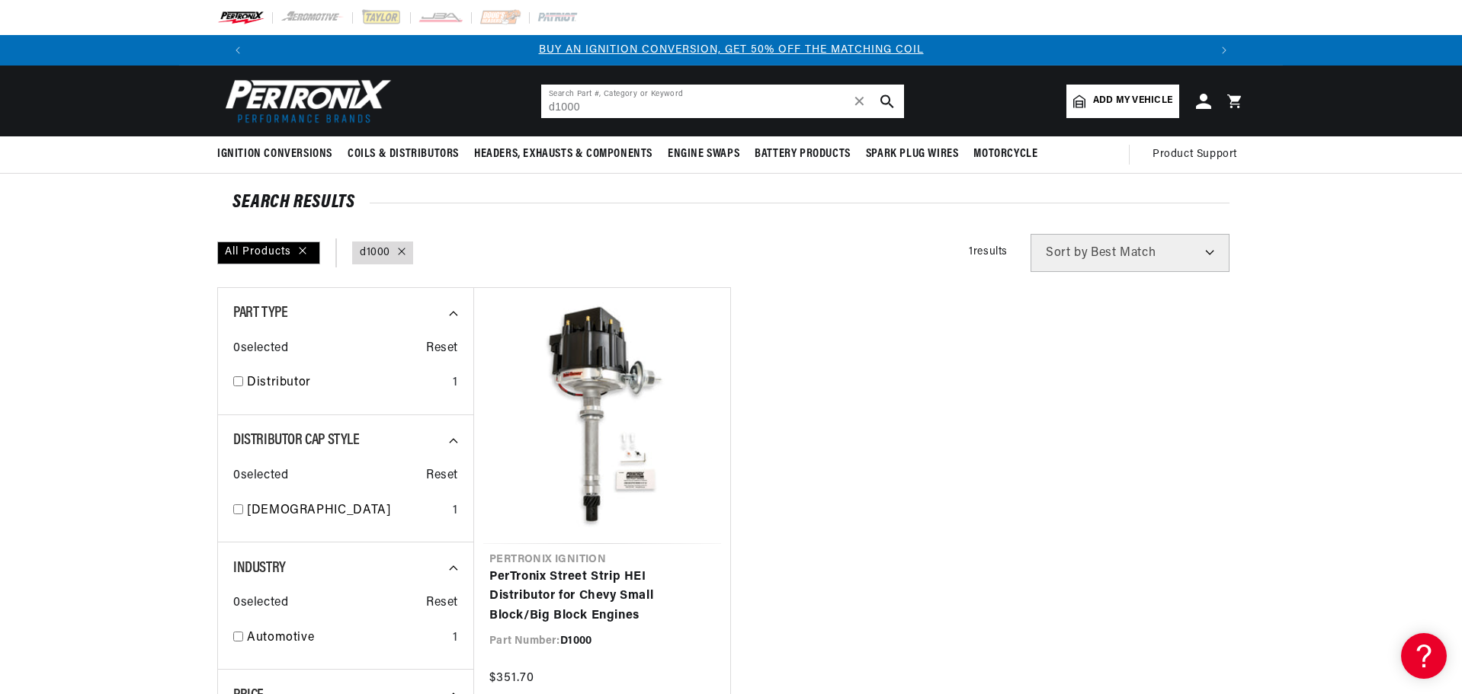
click at [665, 104] on input "d1000" at bounding box center [722, 102] width 363 height 34
type input "d1070"
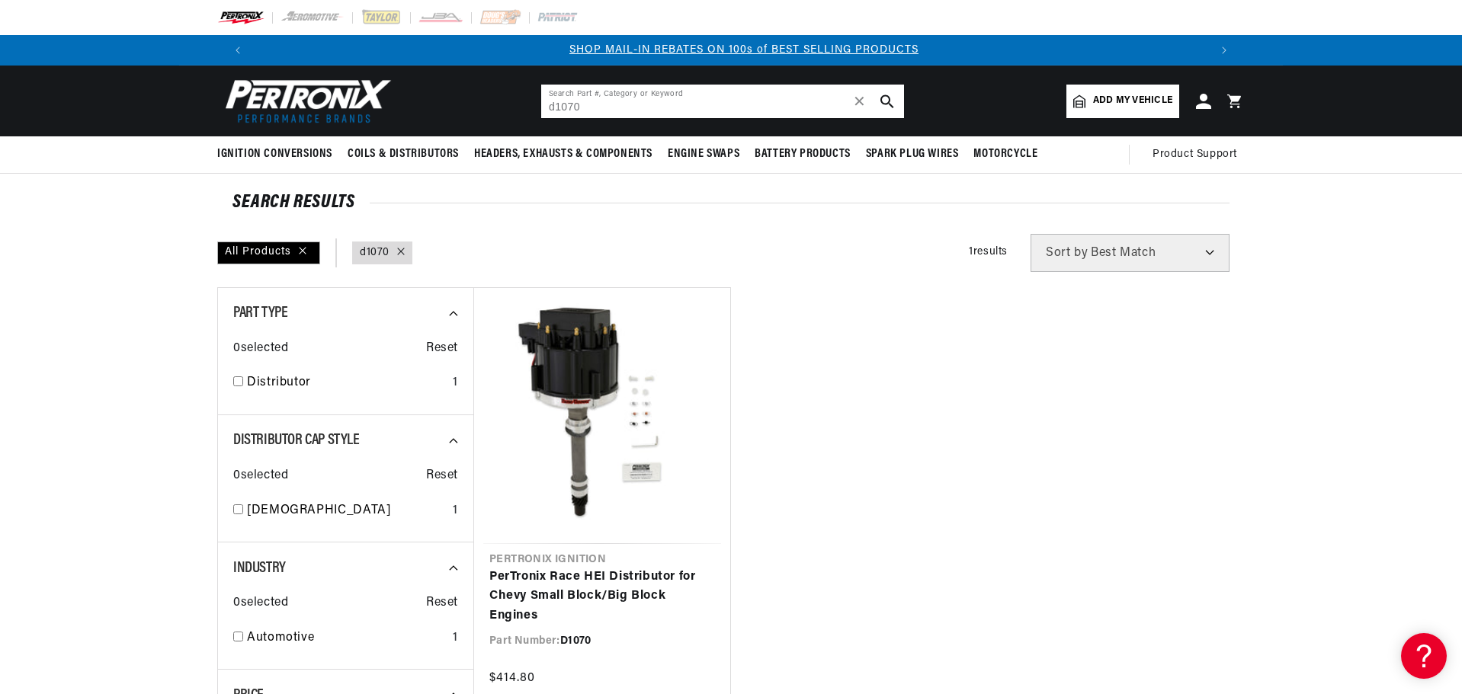
scroll to position [0, 952]
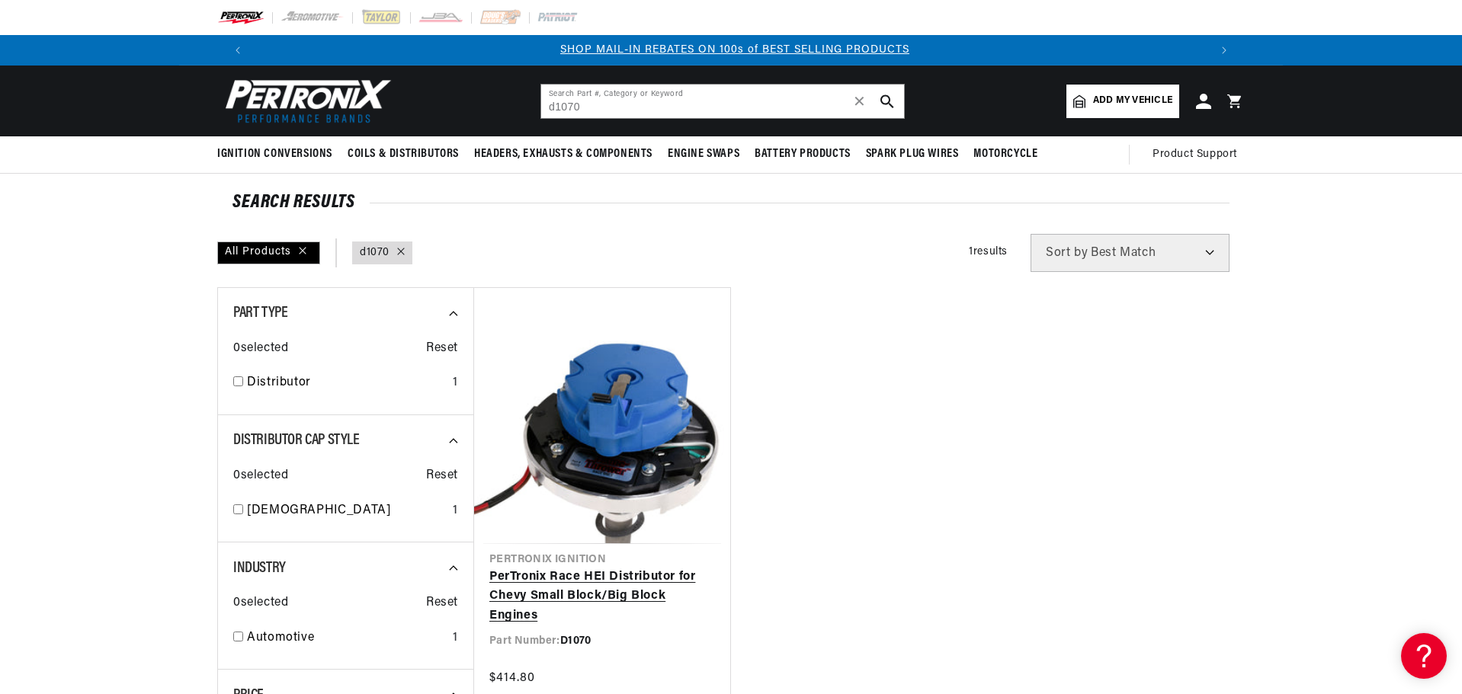
click at [614, 568] on link "PerTronix Race HEI Distributor for Chevy Small Block/Big Block Engines" at bounding box center [602, 597] width 226 height 59
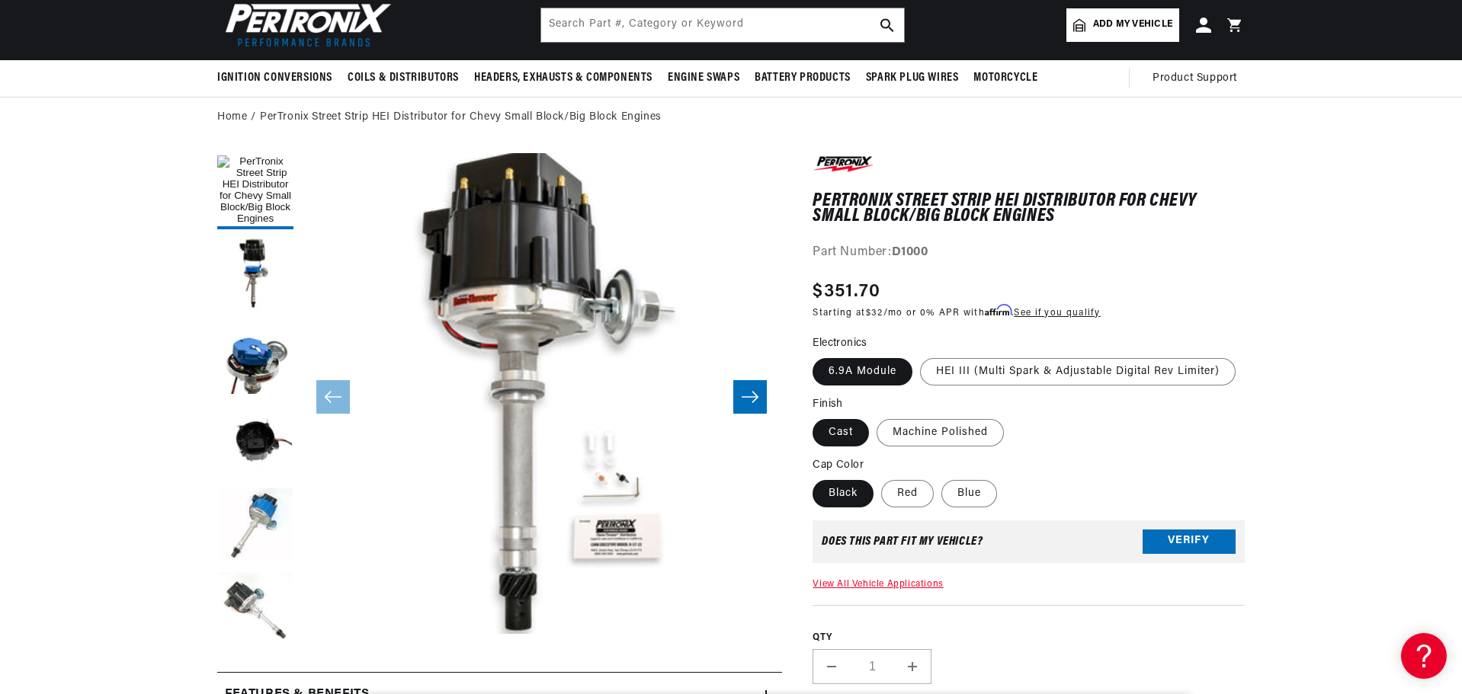
click at [253, 682] on button "Open media 1 in modal" at bounding box center [253, 682] width 0 height 0
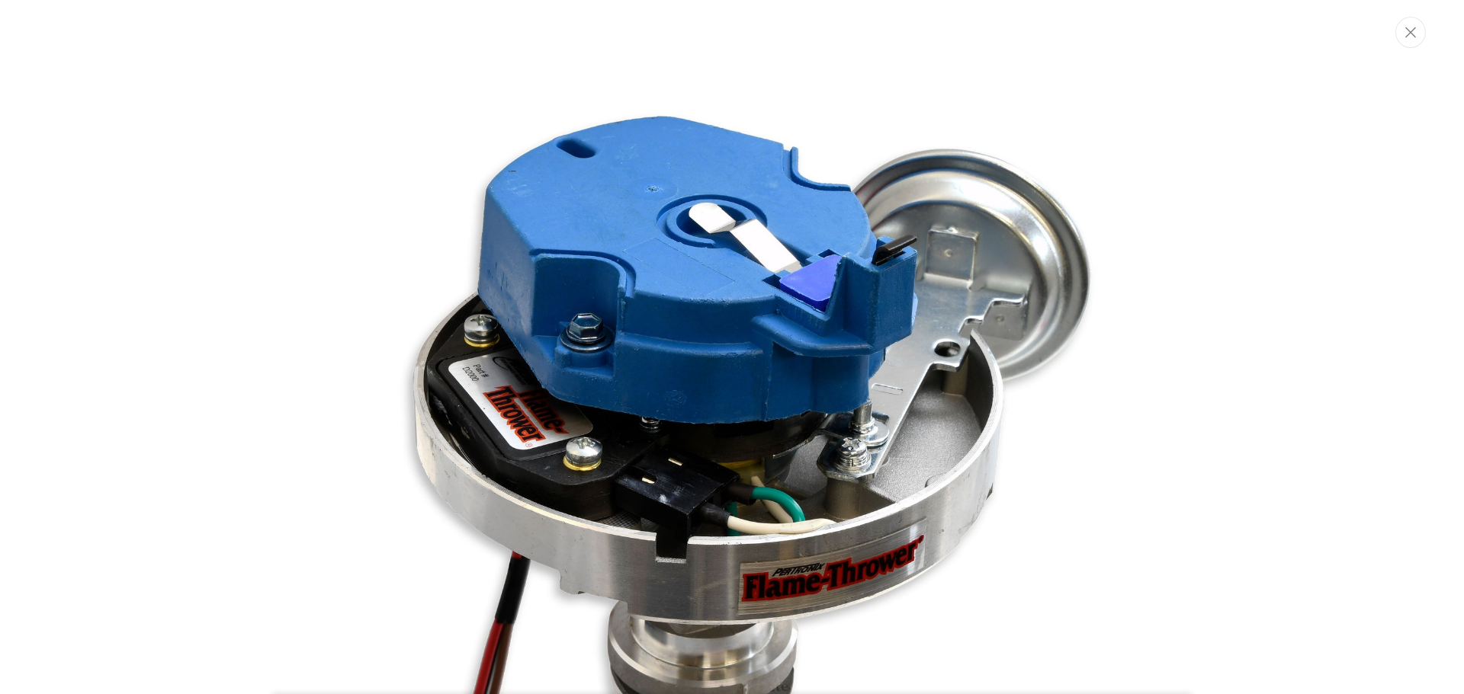
scroll to position [1757, 0]
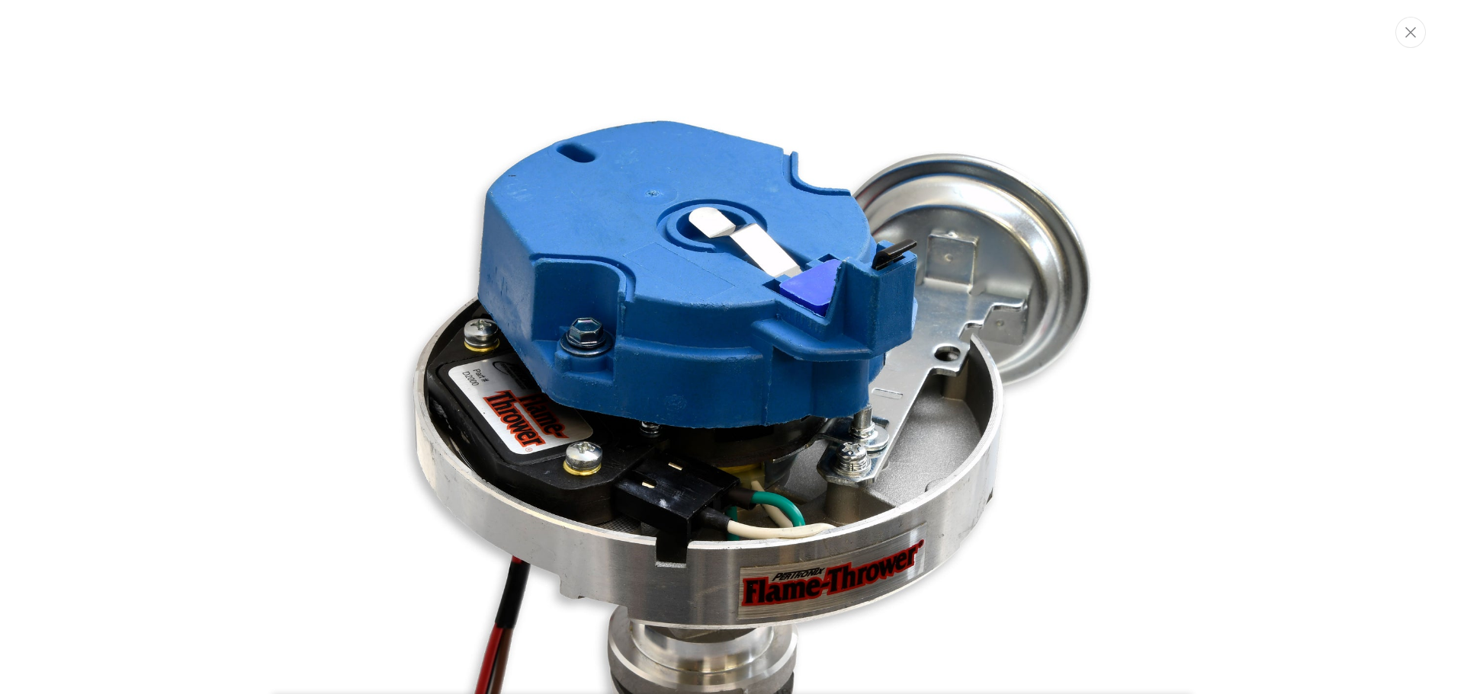
click at [989, 432] on img "Media gallery" at bounding box center [731, 339] width 823 height 823
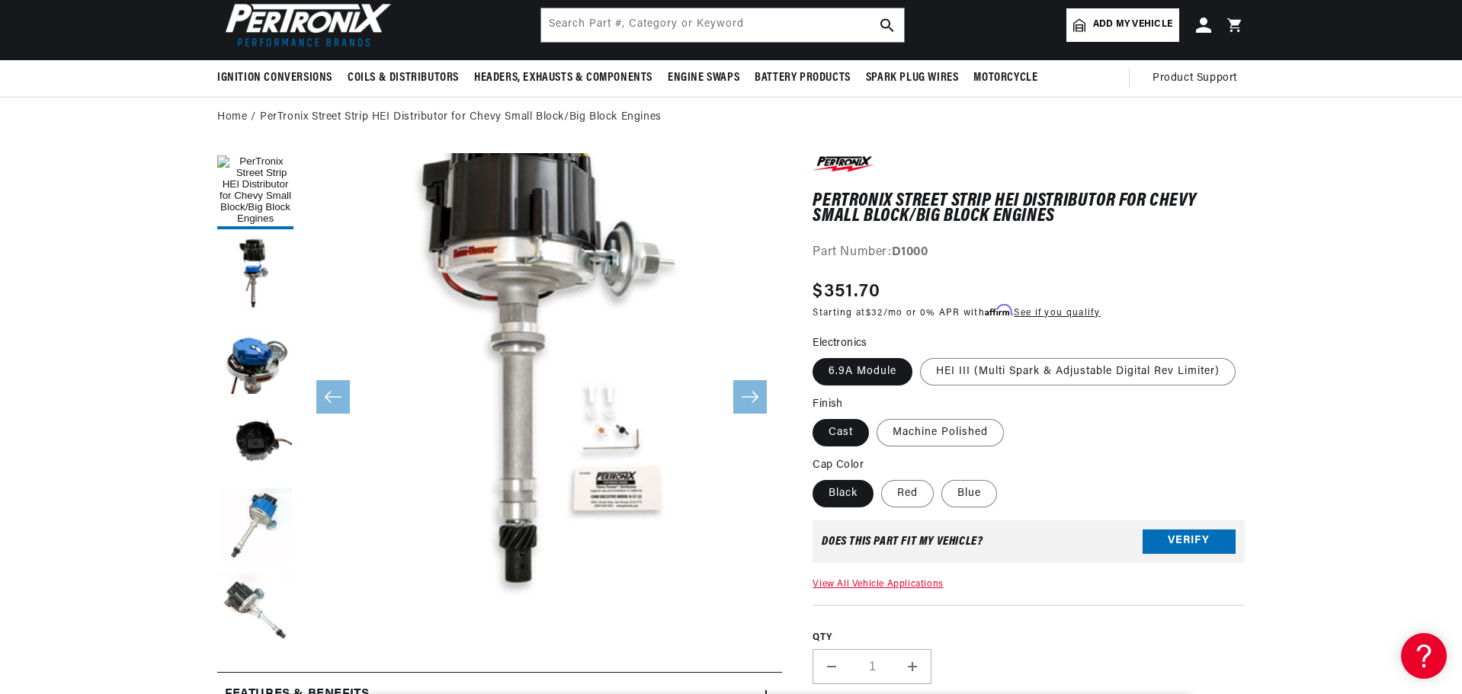
scroll to position [0, 952]
click at [253, 634] on button "Open media 1 in modal" at bounding box center [253, 634] width 0 height 0
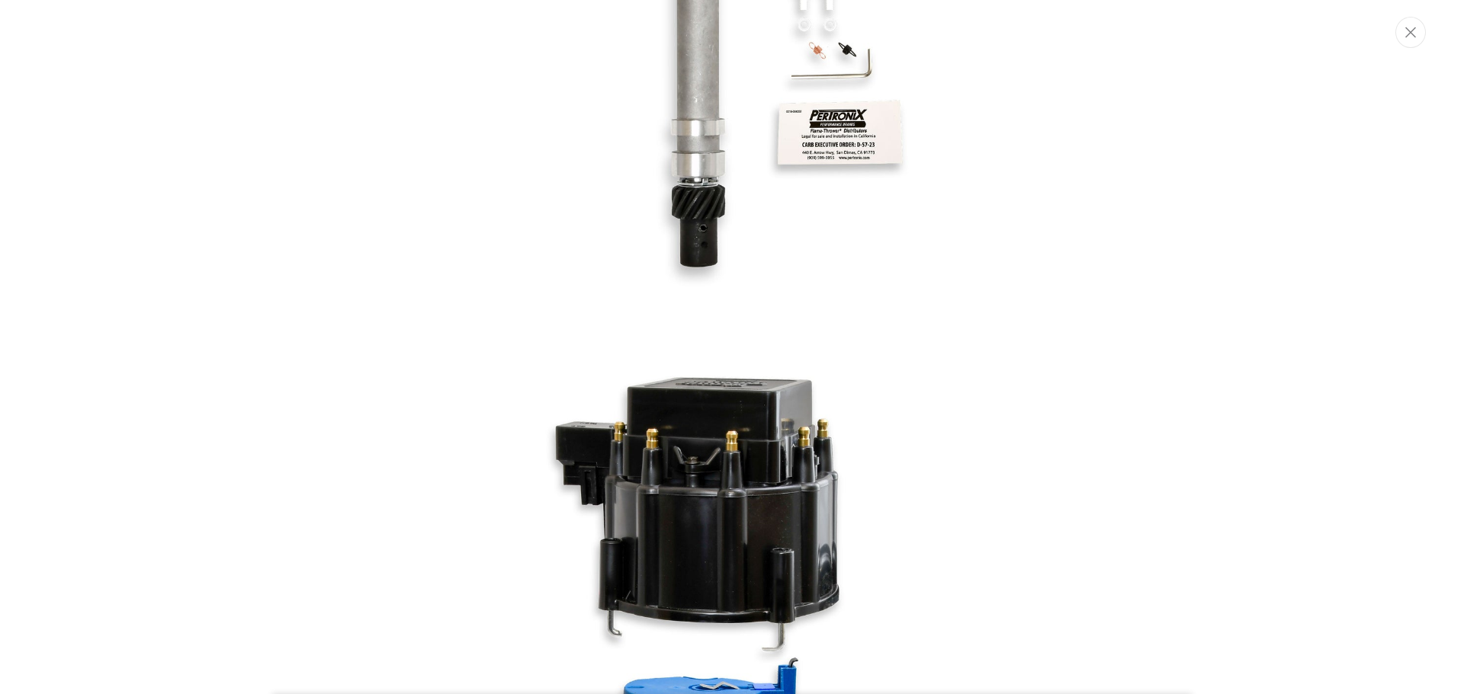
scroll to position [0, 0]
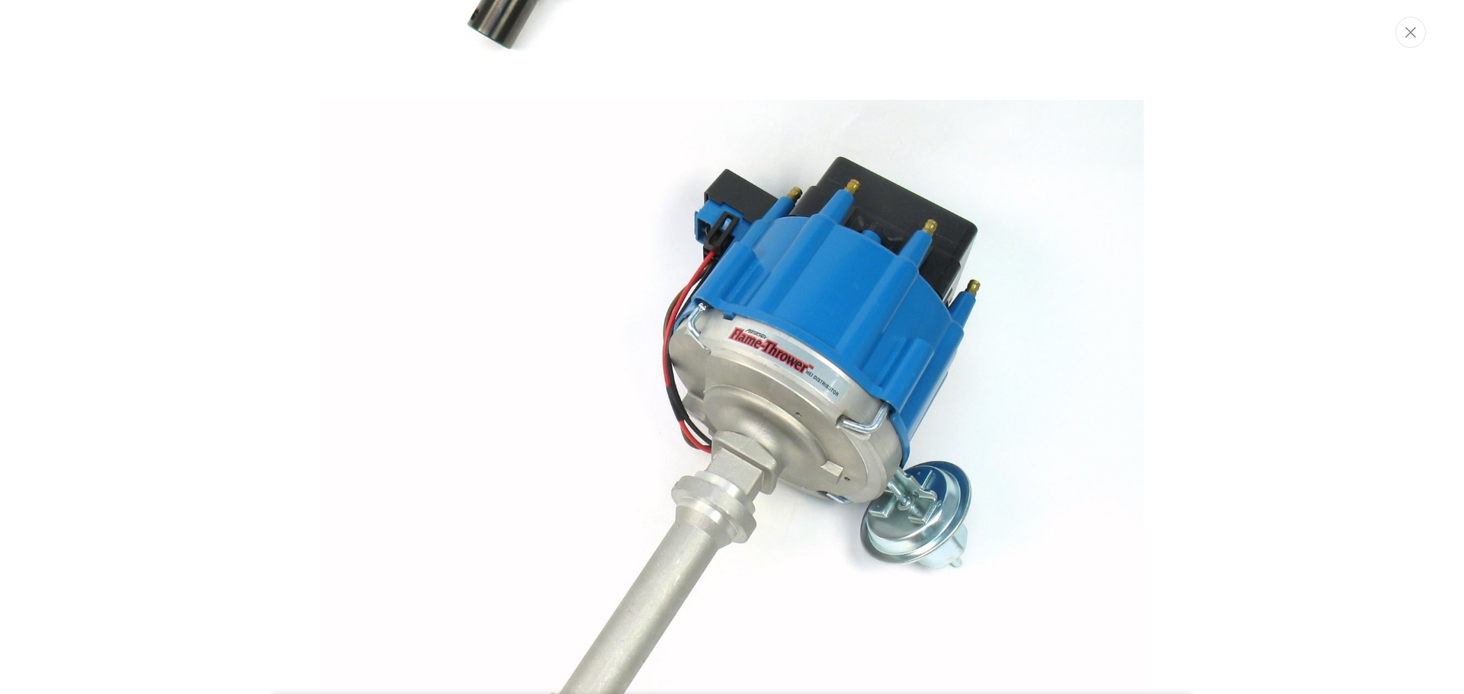
click at [672, 279] on img "Media gallery" at bounding box center [731, 511] width 823 height 823
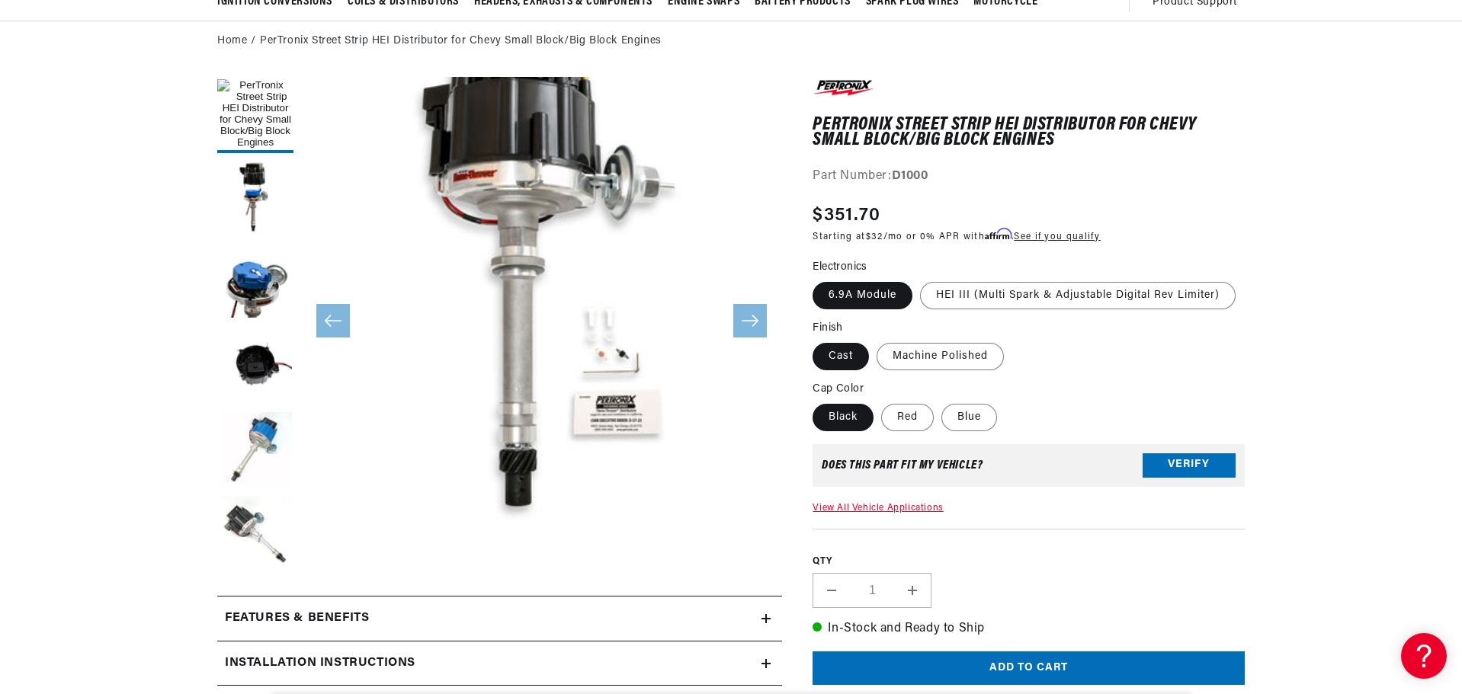
click at [253, 558] on button "Open media 1 in modal" at bounding box center [253, 558] width 0 height 0
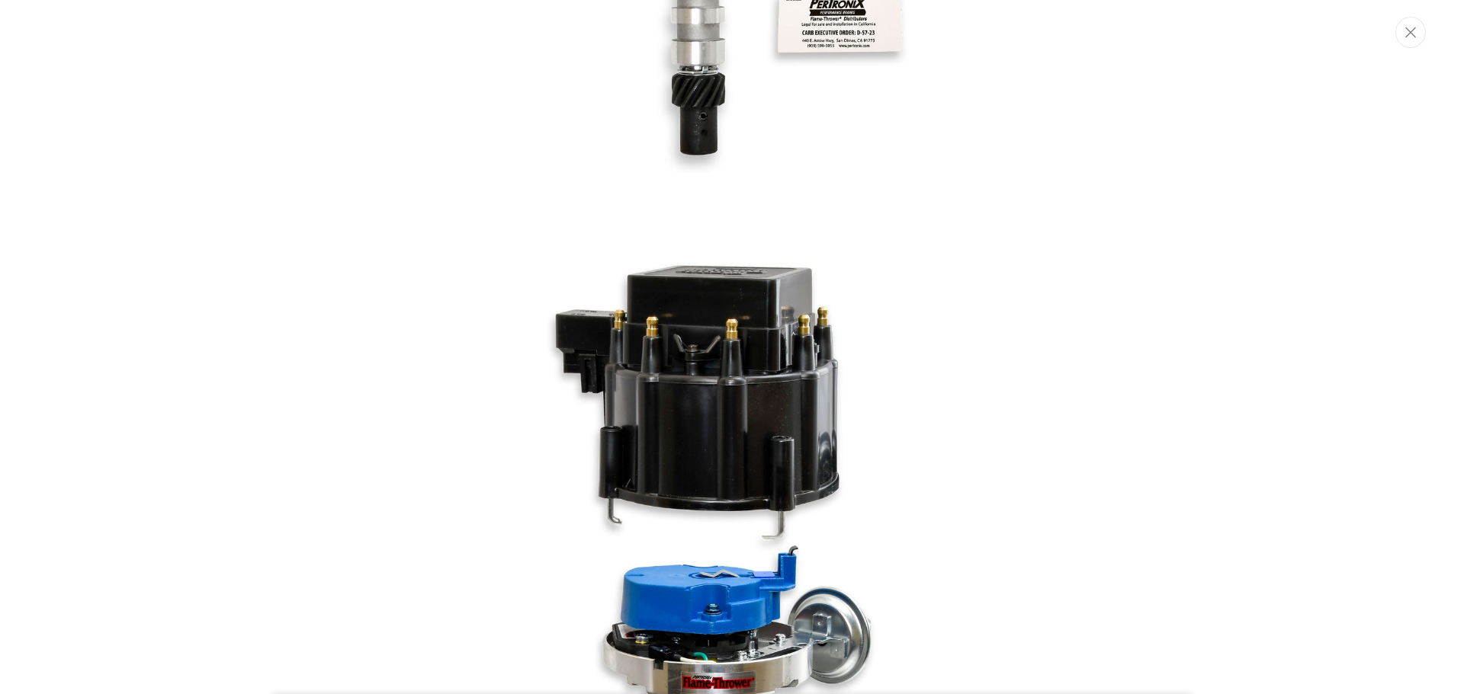
scroll to position [0, 13]
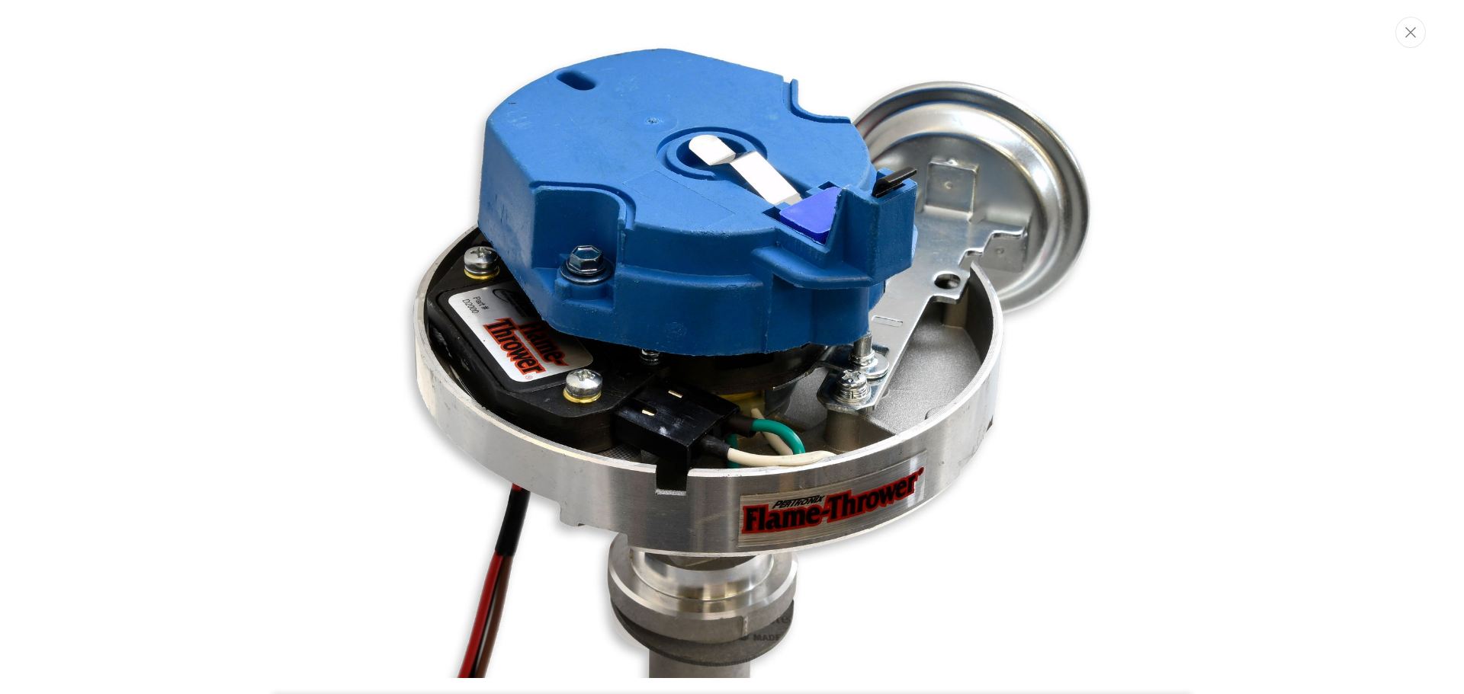
click at [893, 345] on img "Media gallery" at bounding box center [731, 266] width 823 height 823
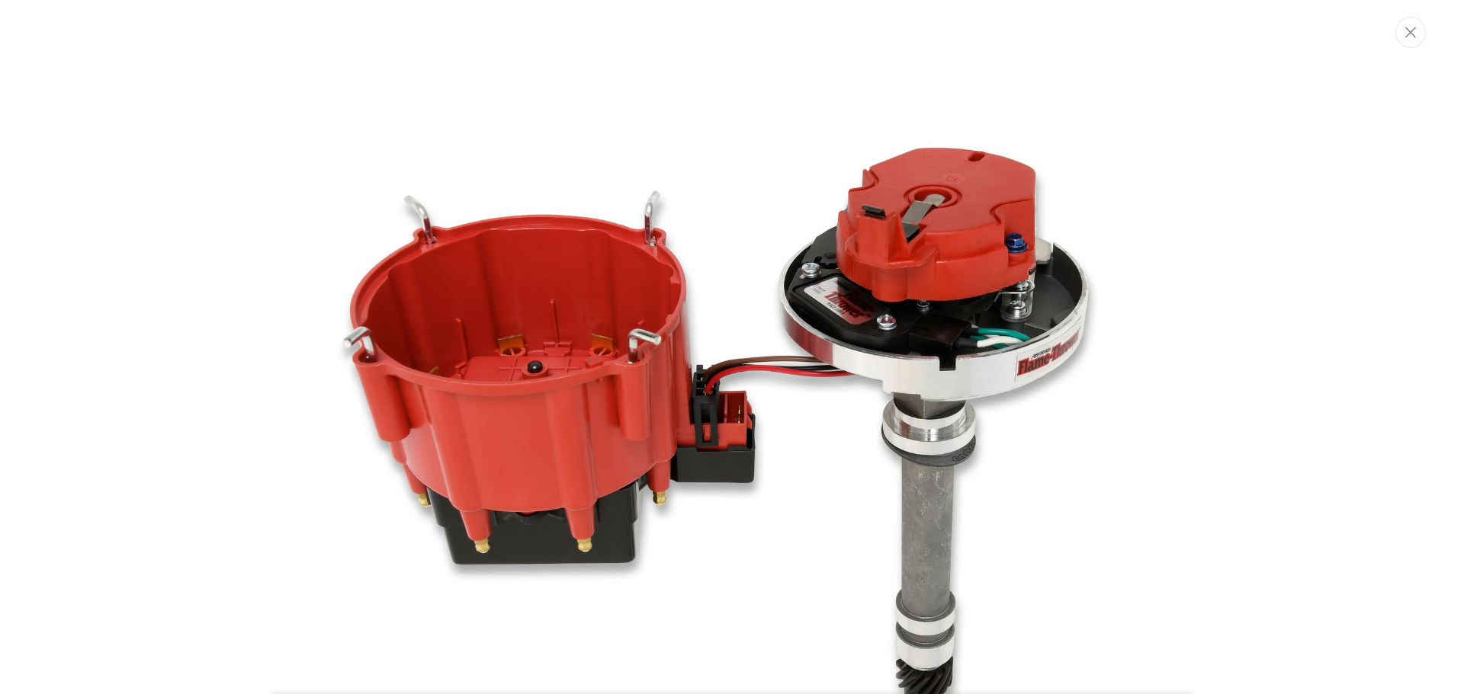
click at [203, 497] on div "Media gallery" at bounding box center [732, 347] width 1464 height 694
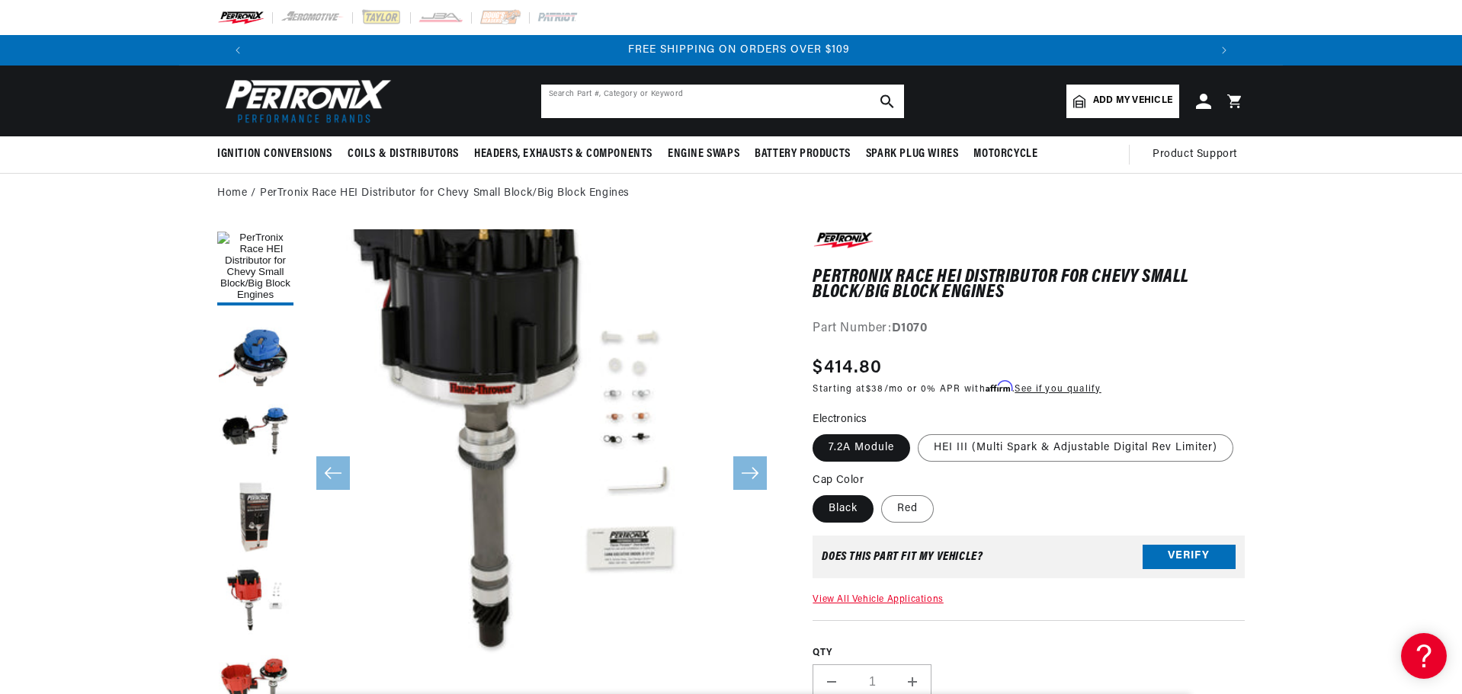
click at [763, 102] on input "text" at bounding box center [722, 102] width 363 height 34
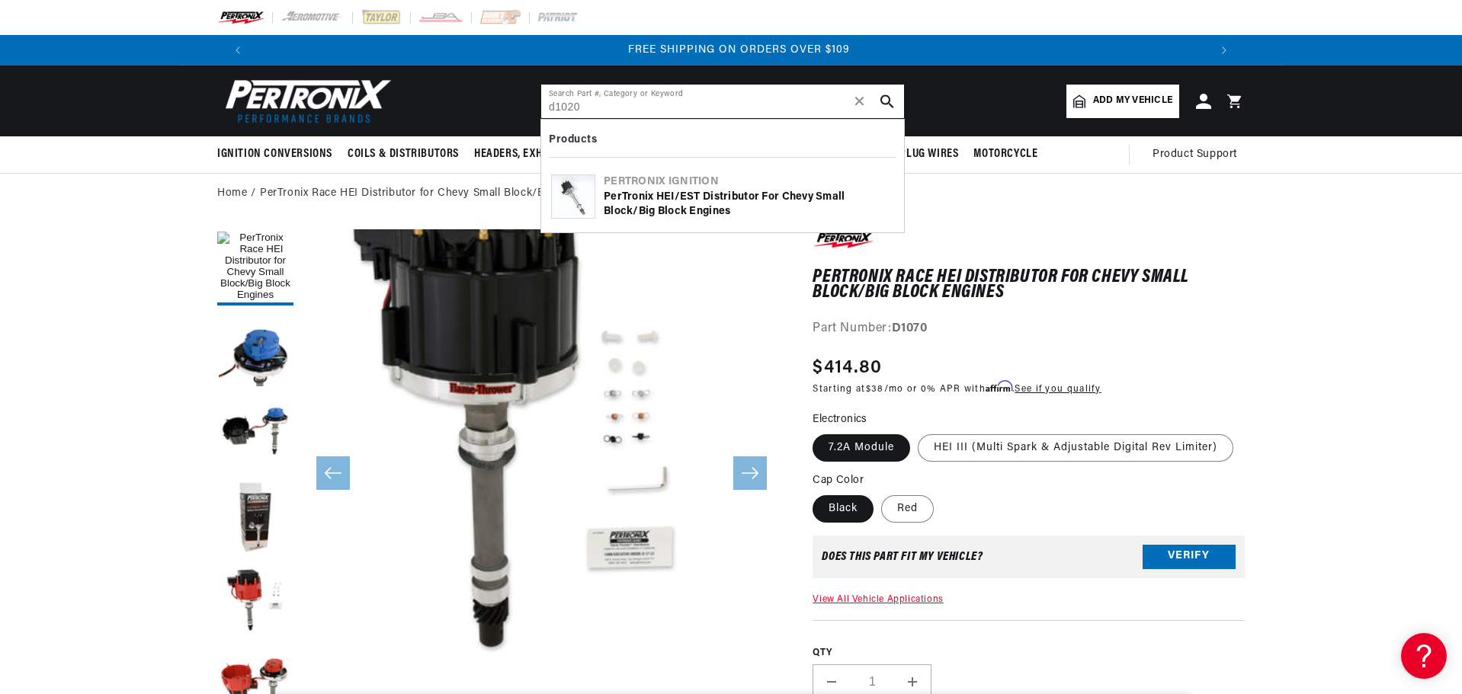
type input "d1020"
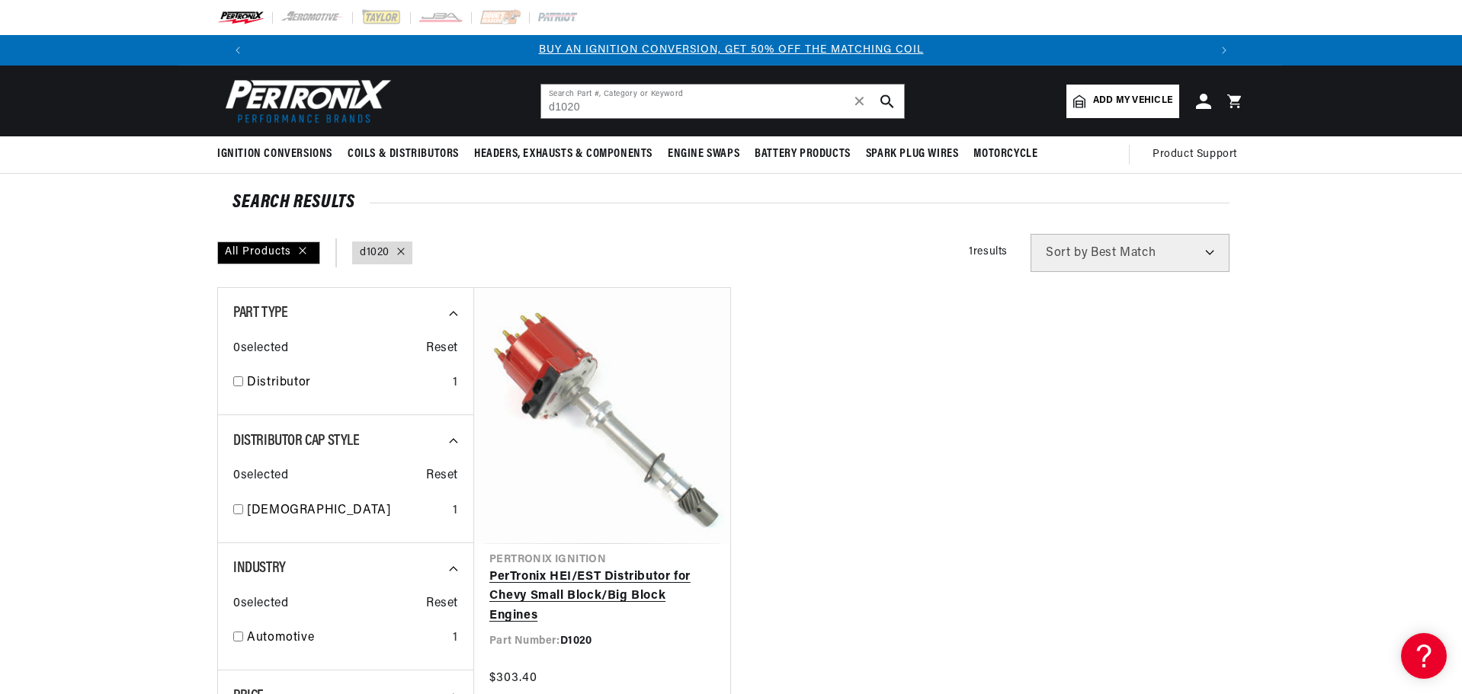
click at [592, 568] on link "PerTronix HEI/EST Distributor for Chevy Small Block/Big Block Engines" at bounding box center [602, 597] width 226 height 59
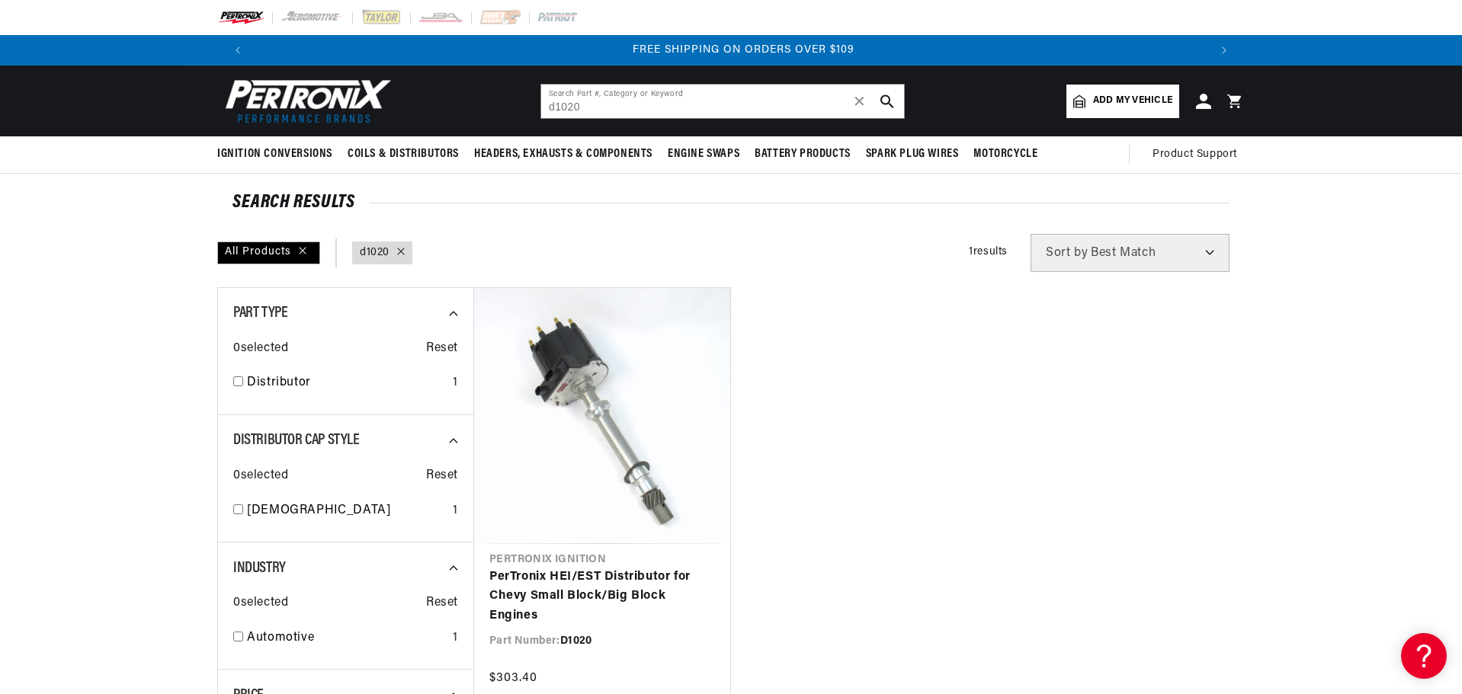
scroll to position [0, 1904]
click at [689, 108] on input "d1020" at bounding box center [722, 102] width 363 height 34
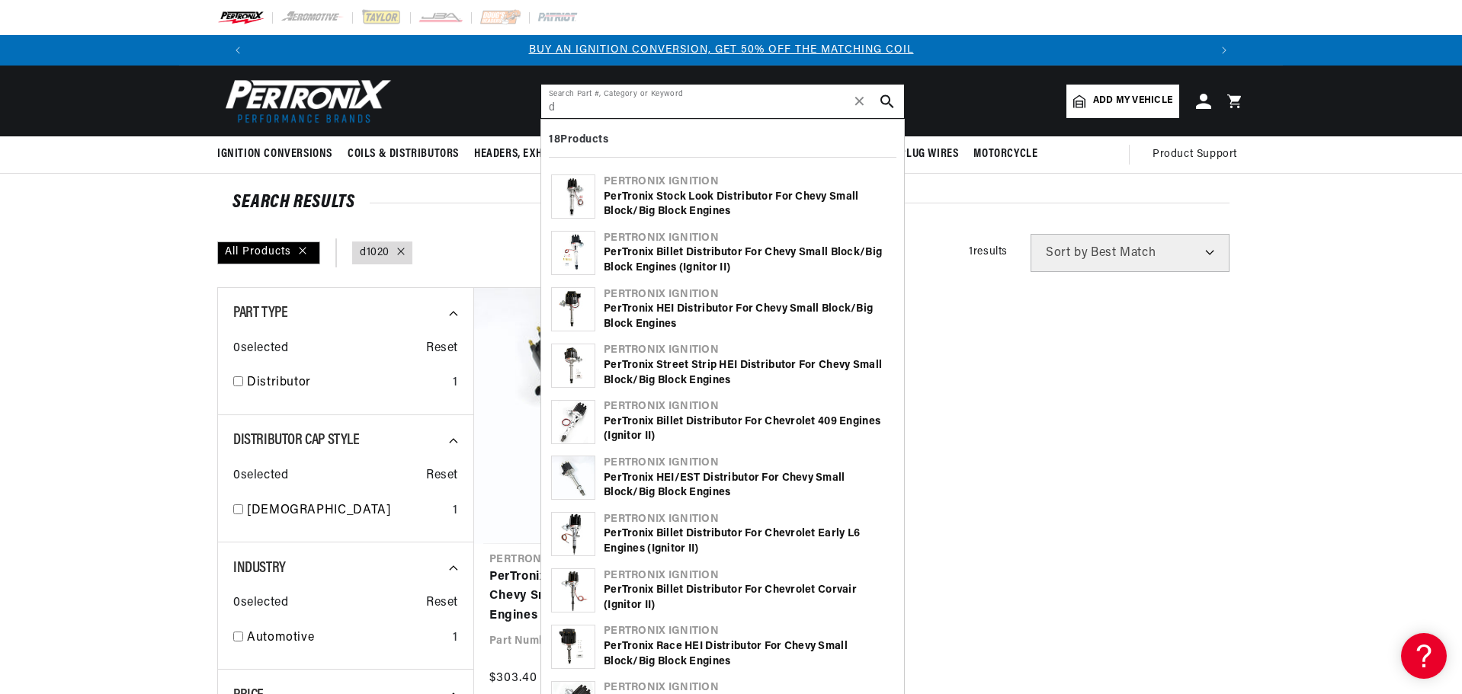
scroll to position [0, 0]
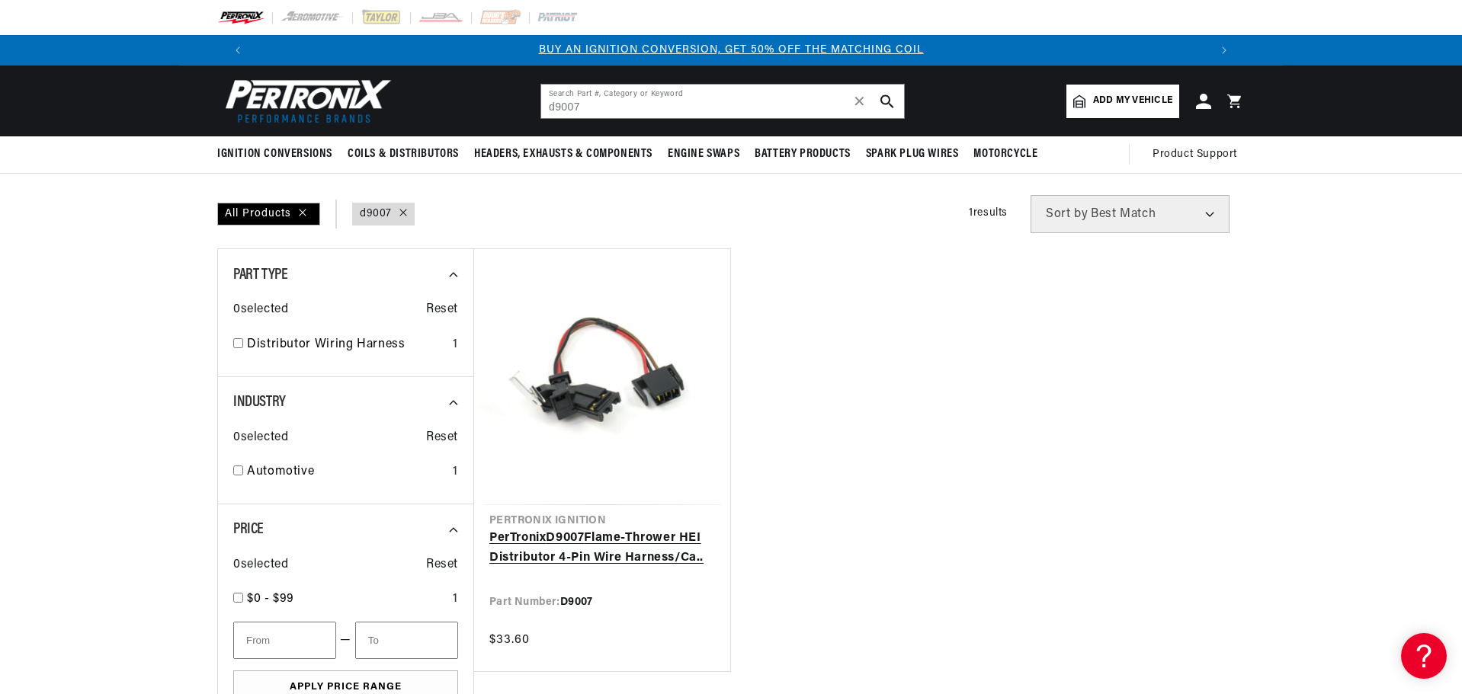
click at [611, 529] on link "PerTronix D9007 Flame-Thrower HEI Distributor 4-Pin Wire Harness/Ca.." at bounding box center [602, 548] width 226 height 39
type input "d1020"
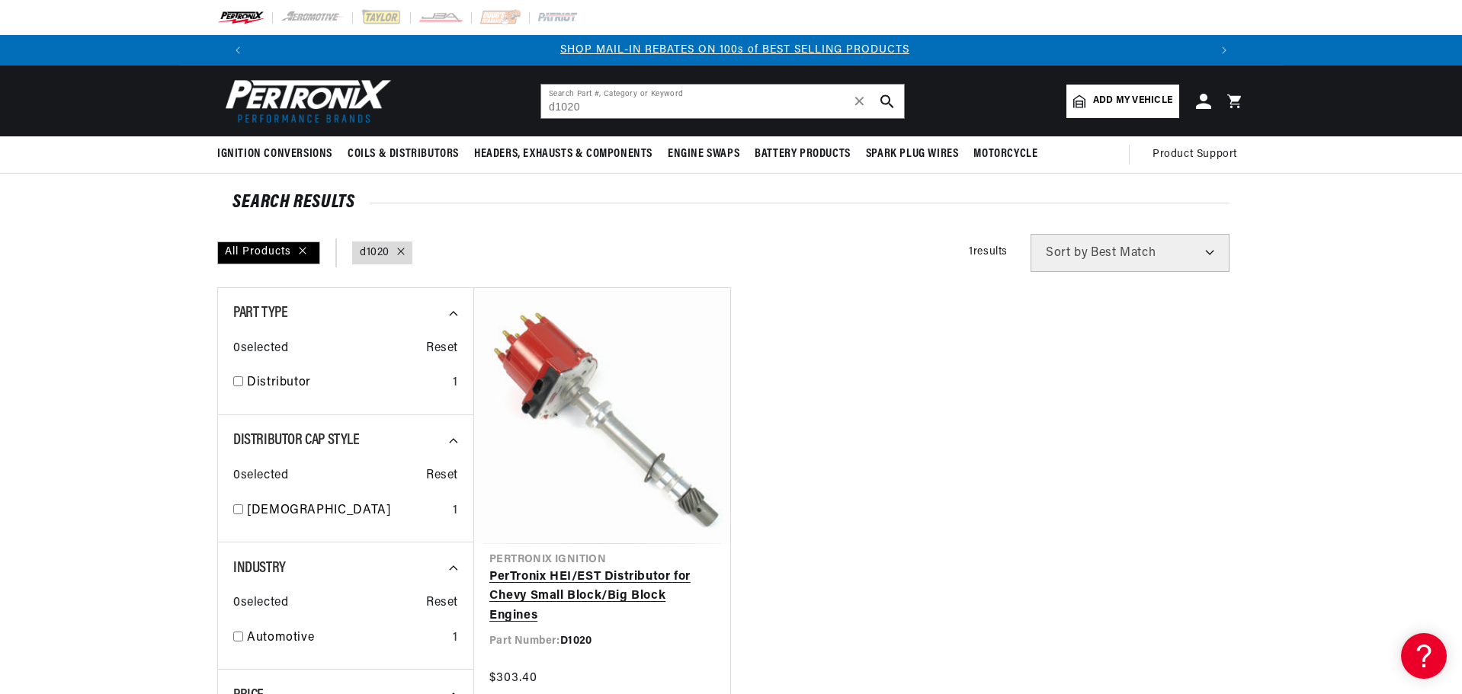
click at [622, 568] on link "PerTronix HEI/EST Distributor for Chevy Small Block/Big Block Engines" at bounding box center [602, 597] width 226 height 59
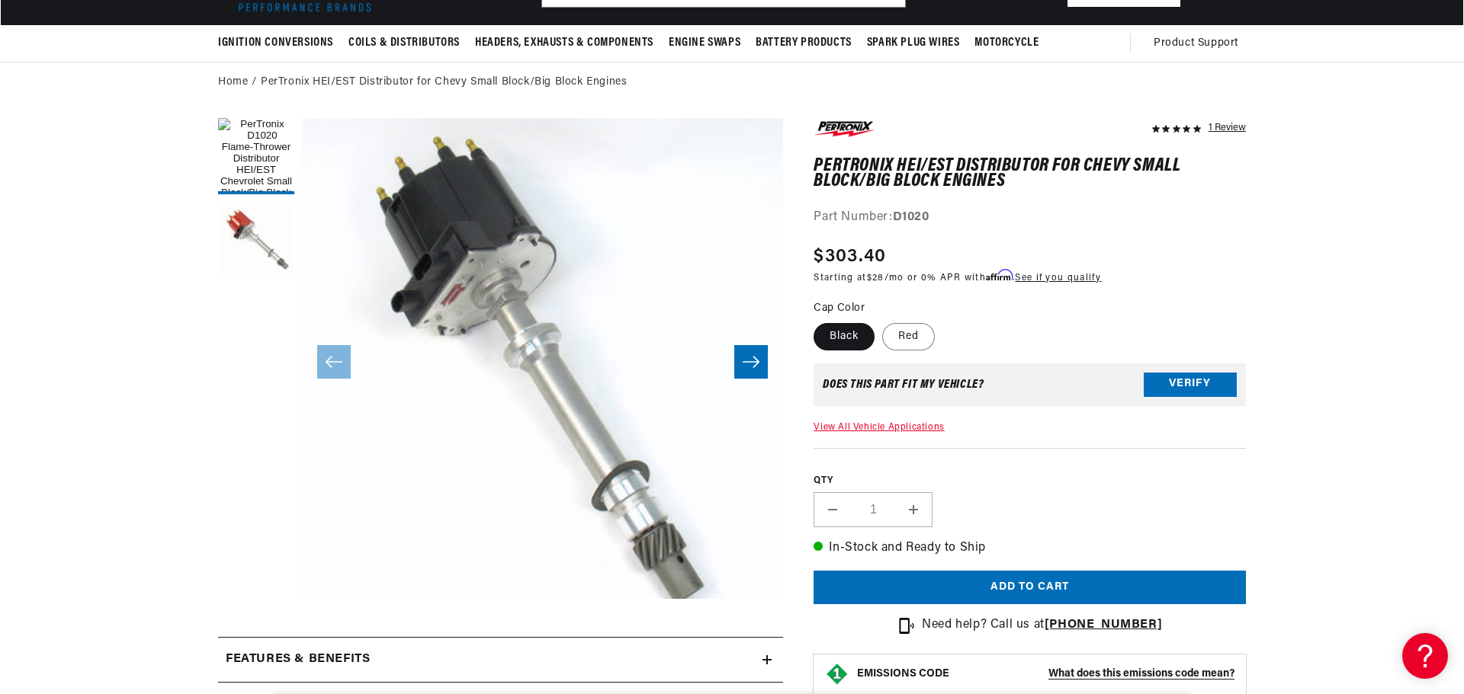
scroll to position [152, 0]
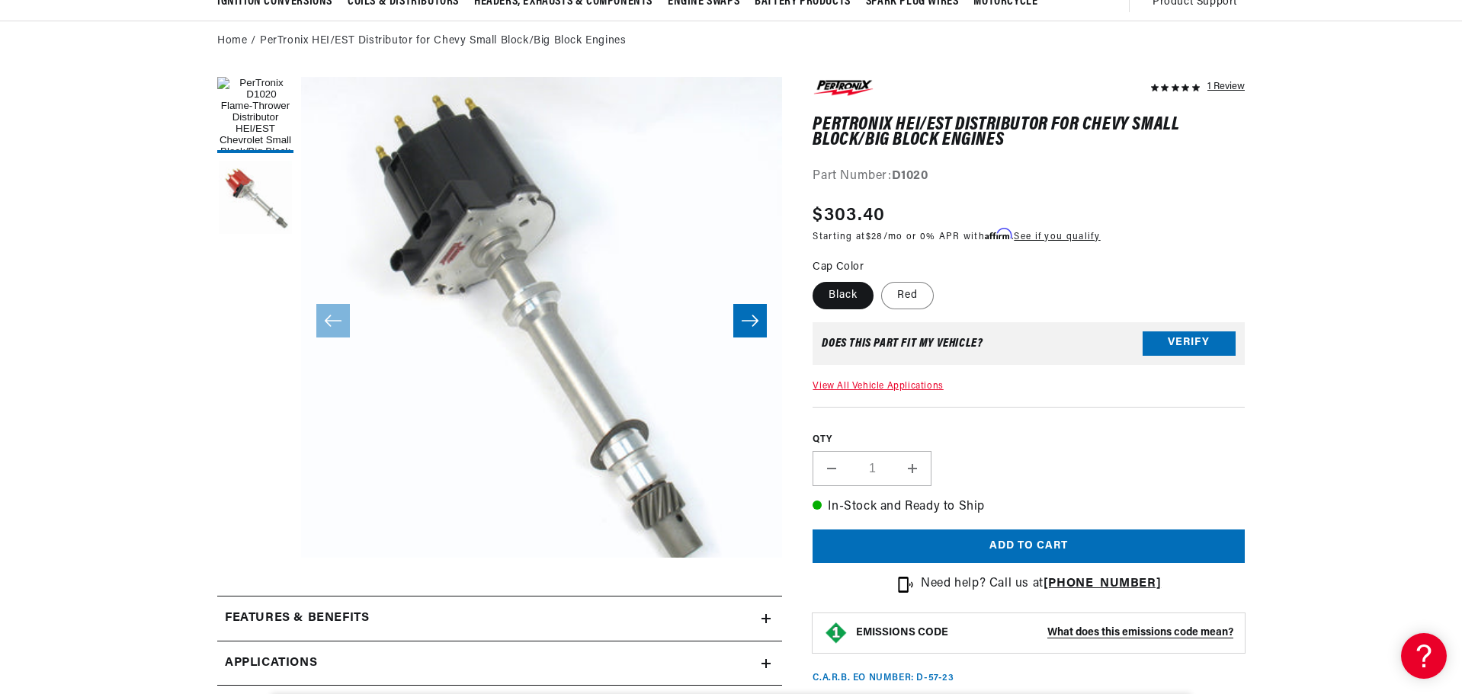
click at [253, 606] on button "Open media 1 in modal" at bounding box center [253, 606] width 0 height 0
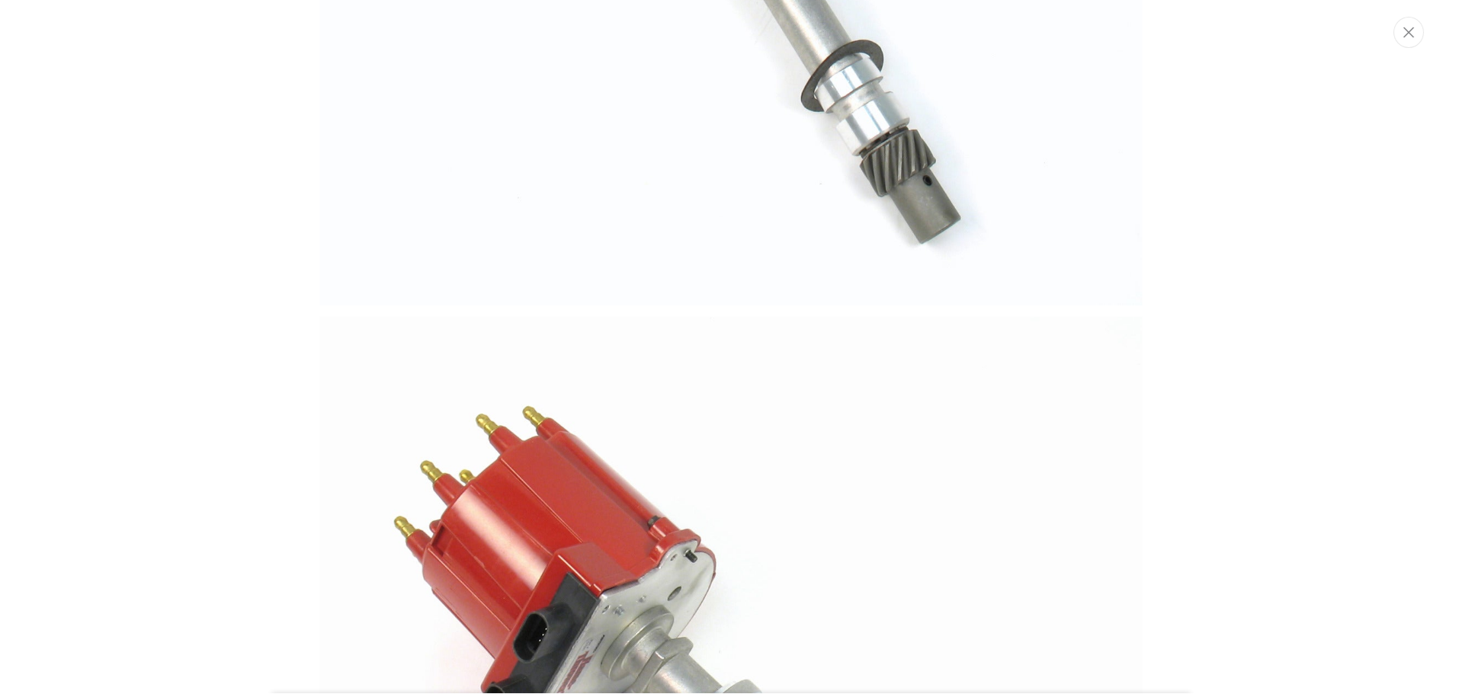
scroll to position [75, 0]
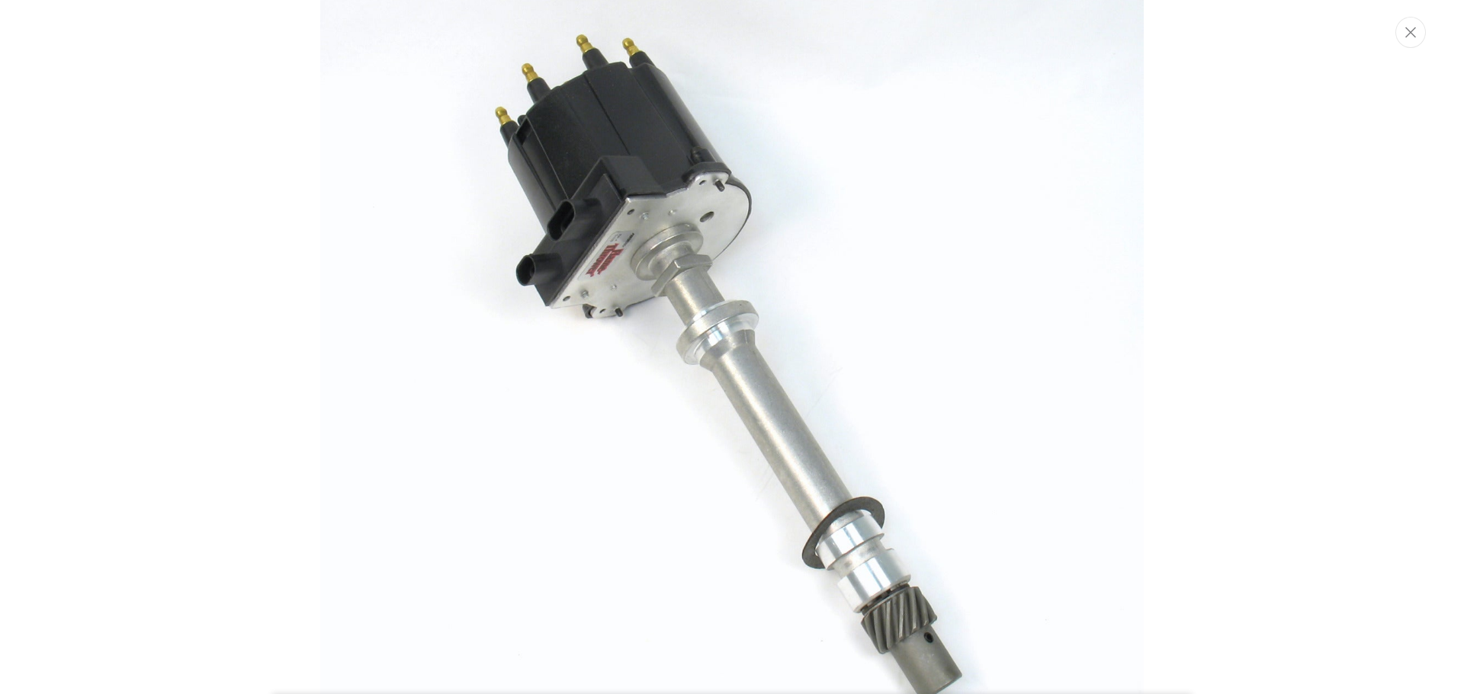
click at [798, 402] on img "Media gallery" at bounding box center [731, 351] width 823 height 823
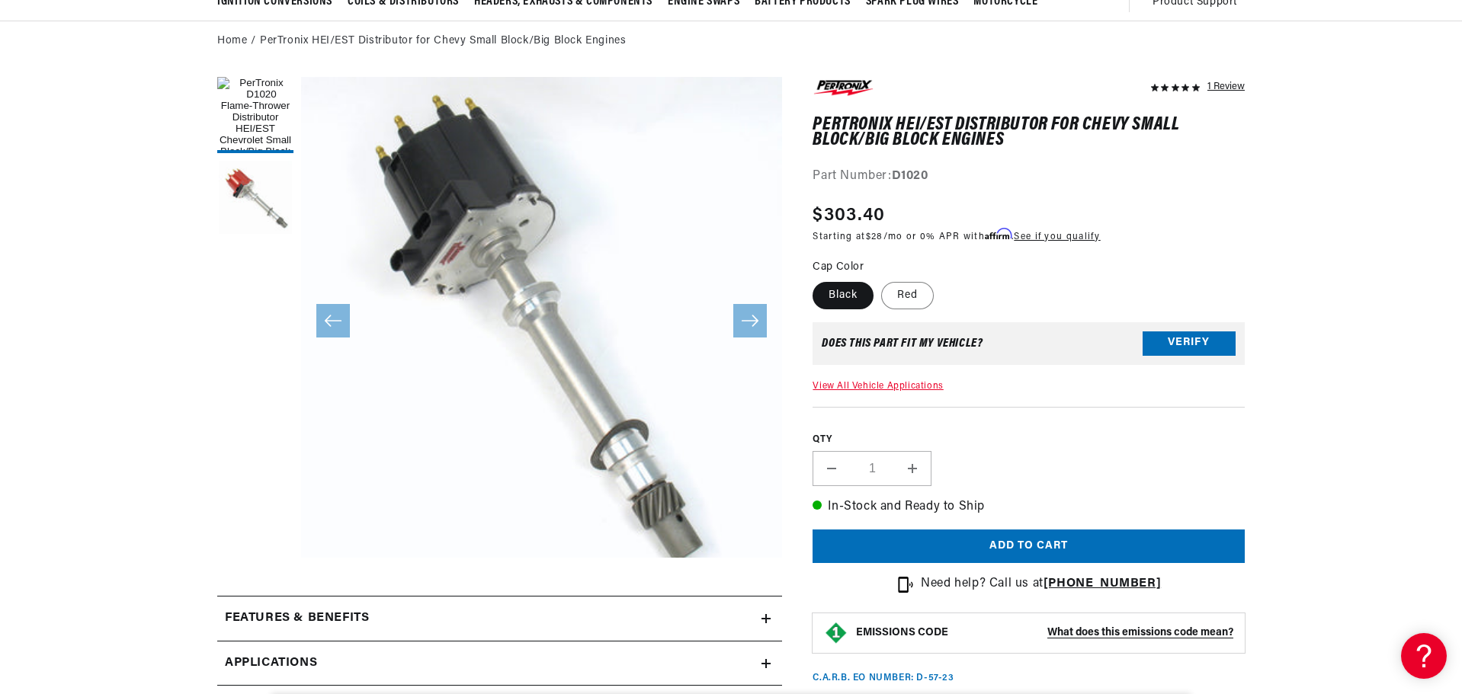
scroll to position [0, 952]
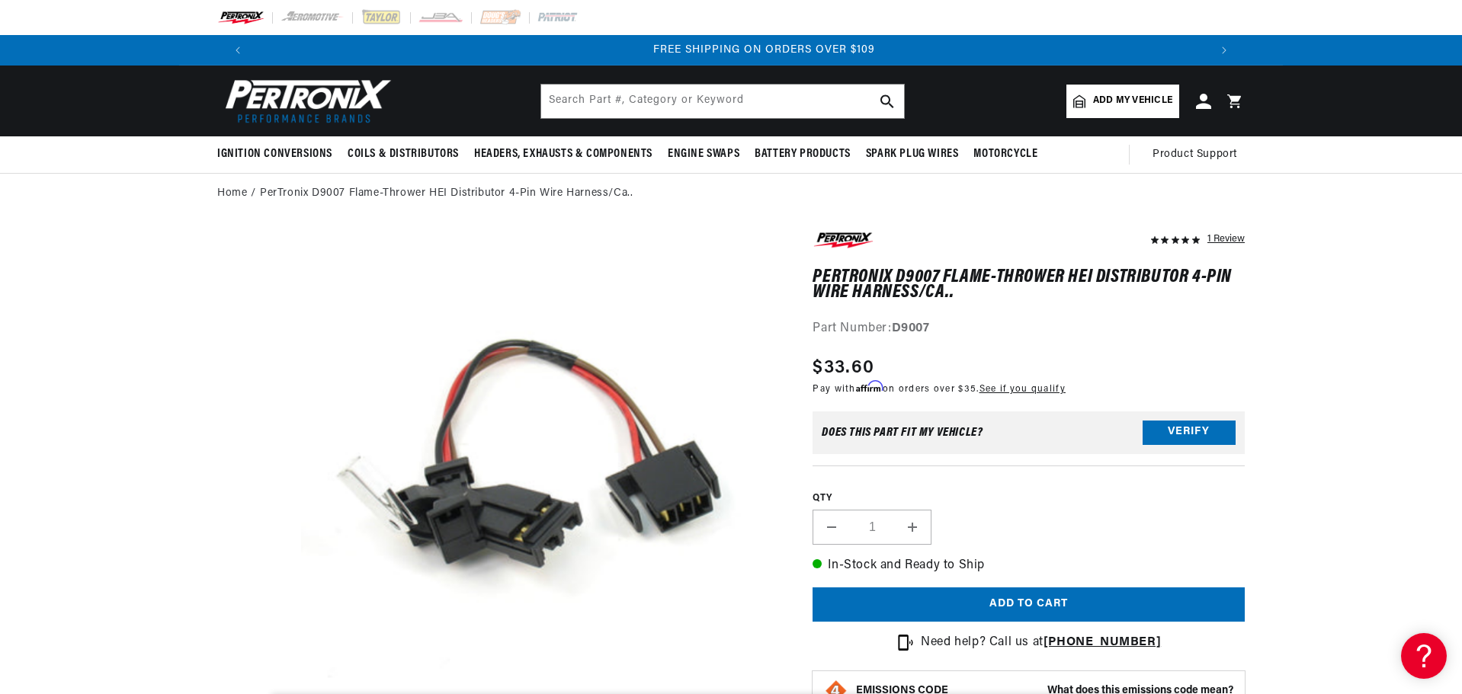
scroll to position [0, 1904]
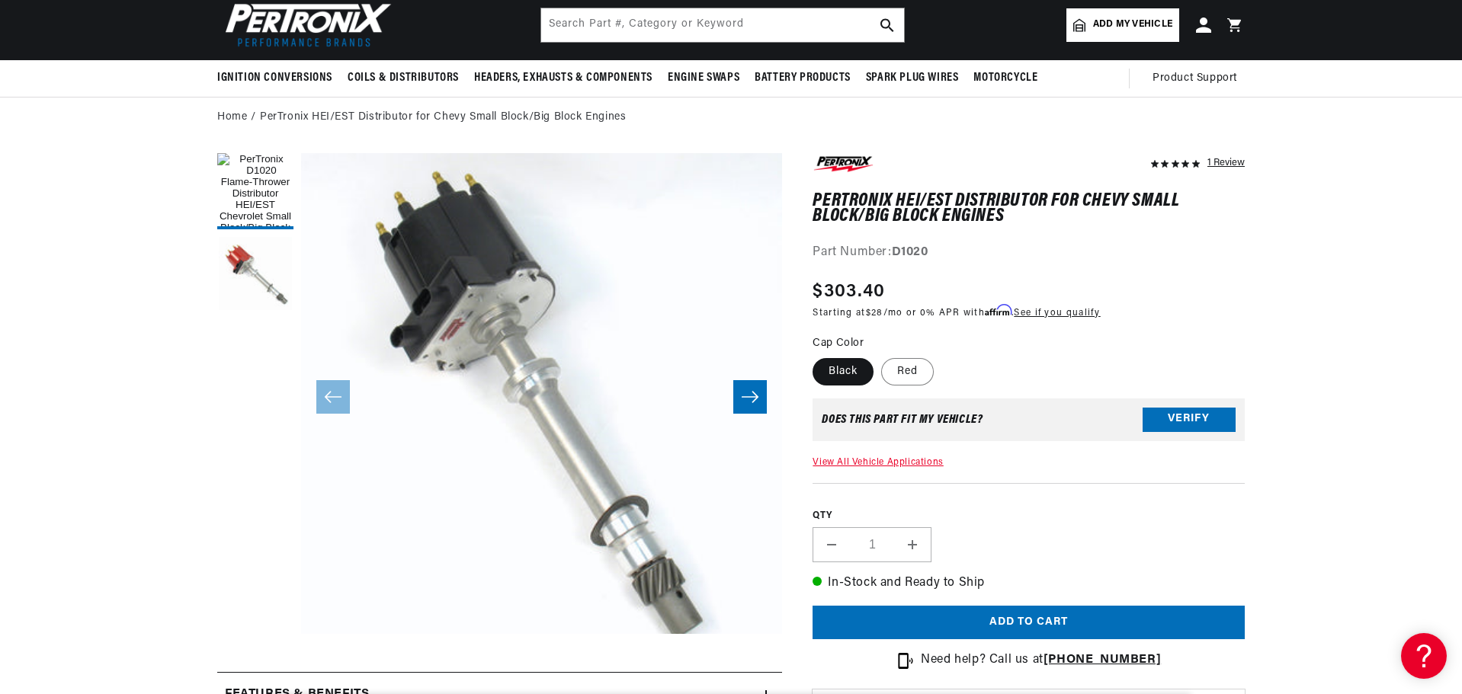
scroll to position [0, 952]
click at [629, 31] on input "text" at bounding box center [722, 25] width 363 height 34
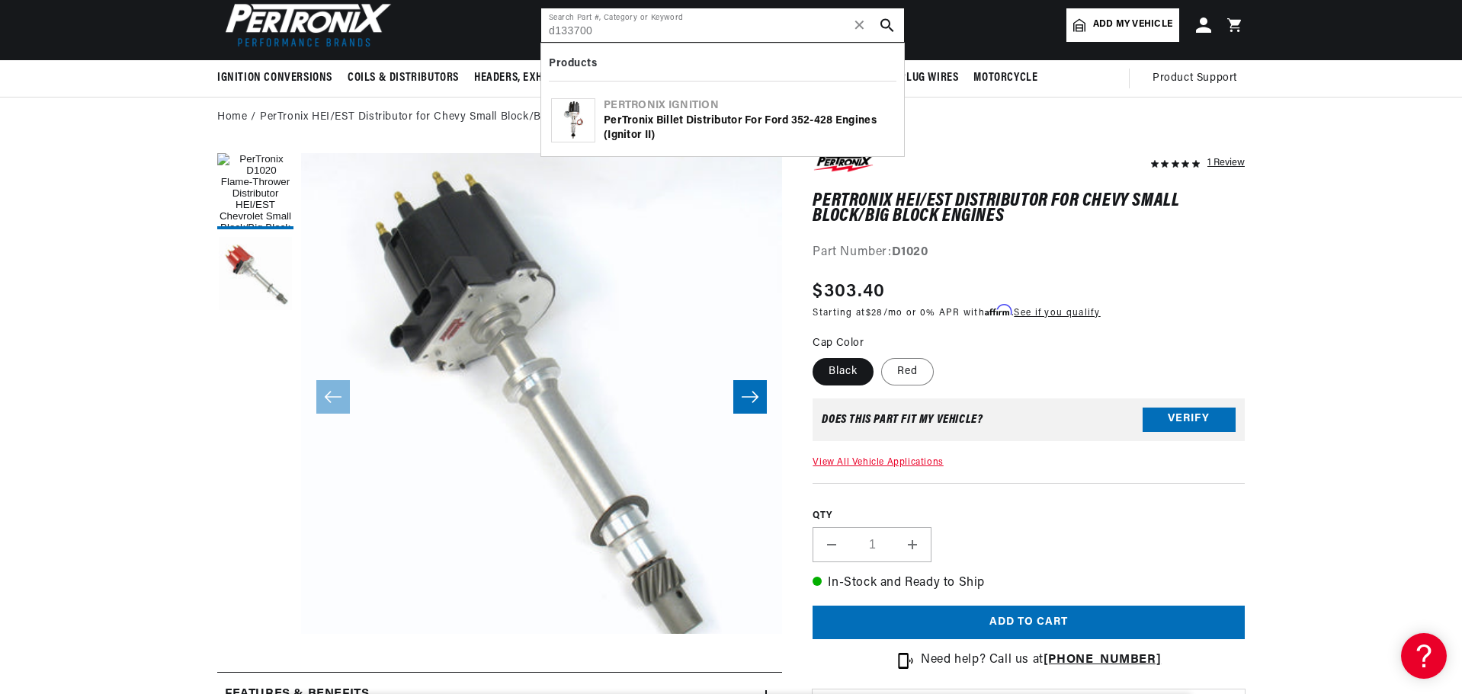
type input "d133700"
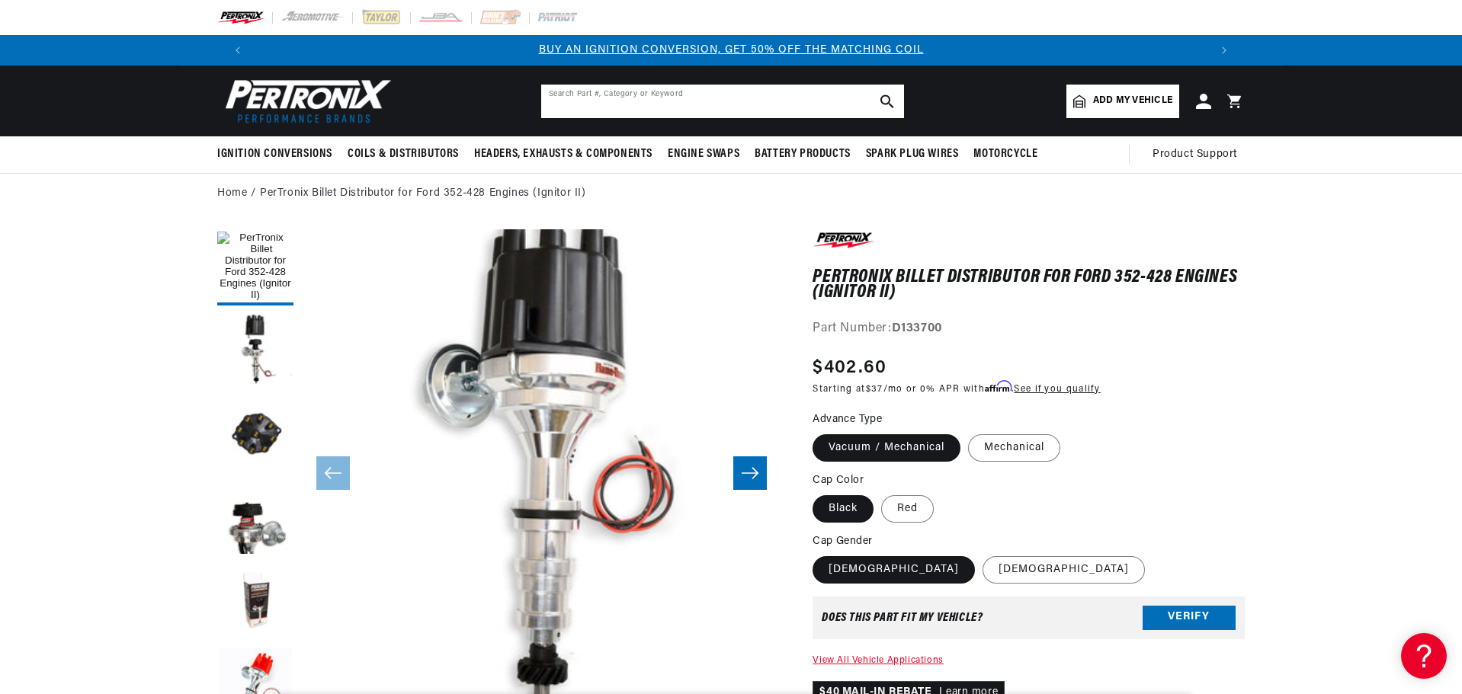
click at [681, 105] on input "text" at bounding box center [722, 102] width 363 height 34
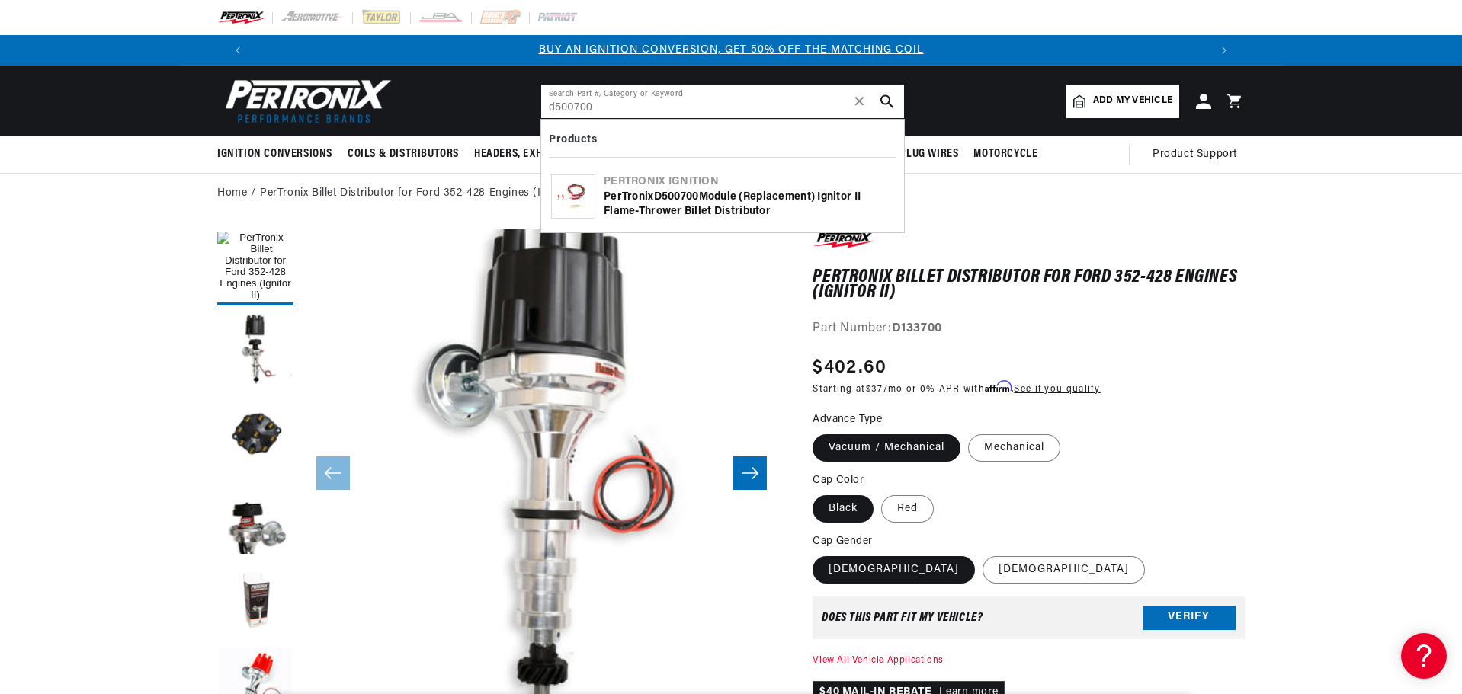
type input "d500700"
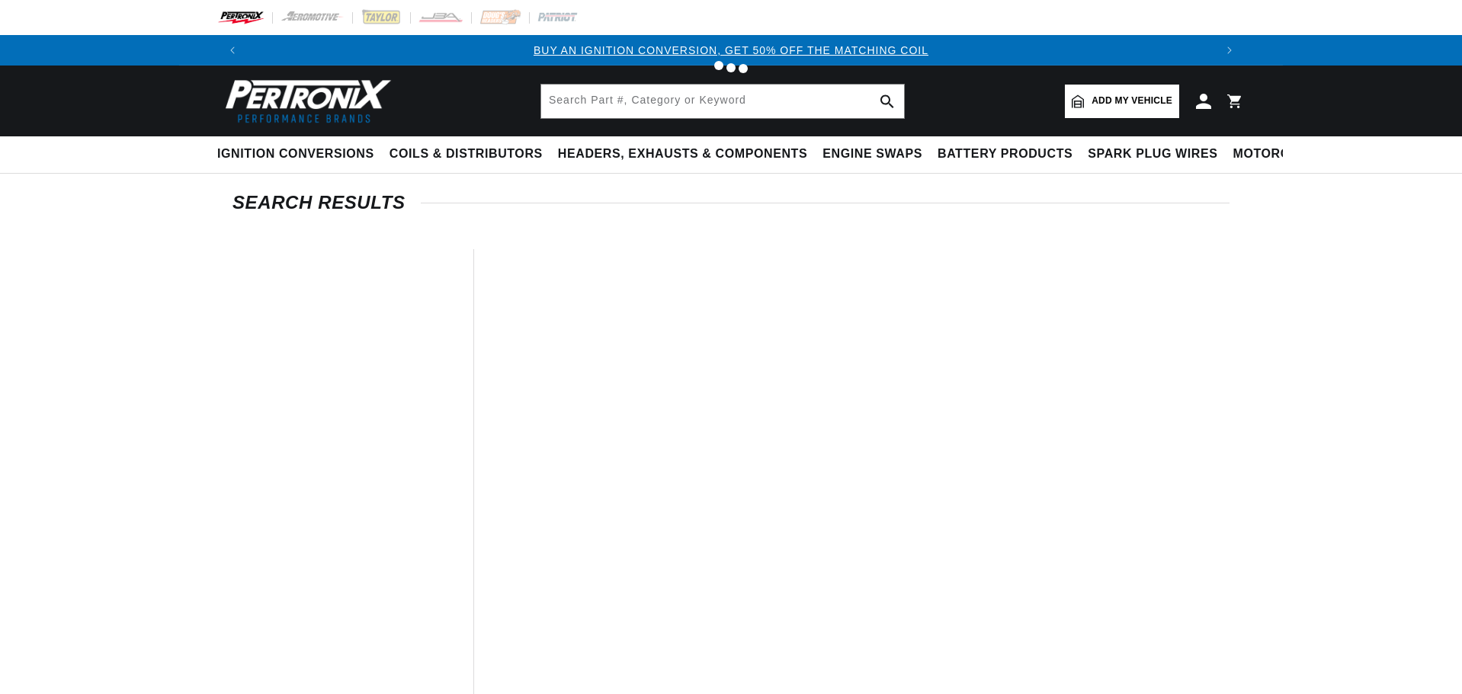
type input "d500700"
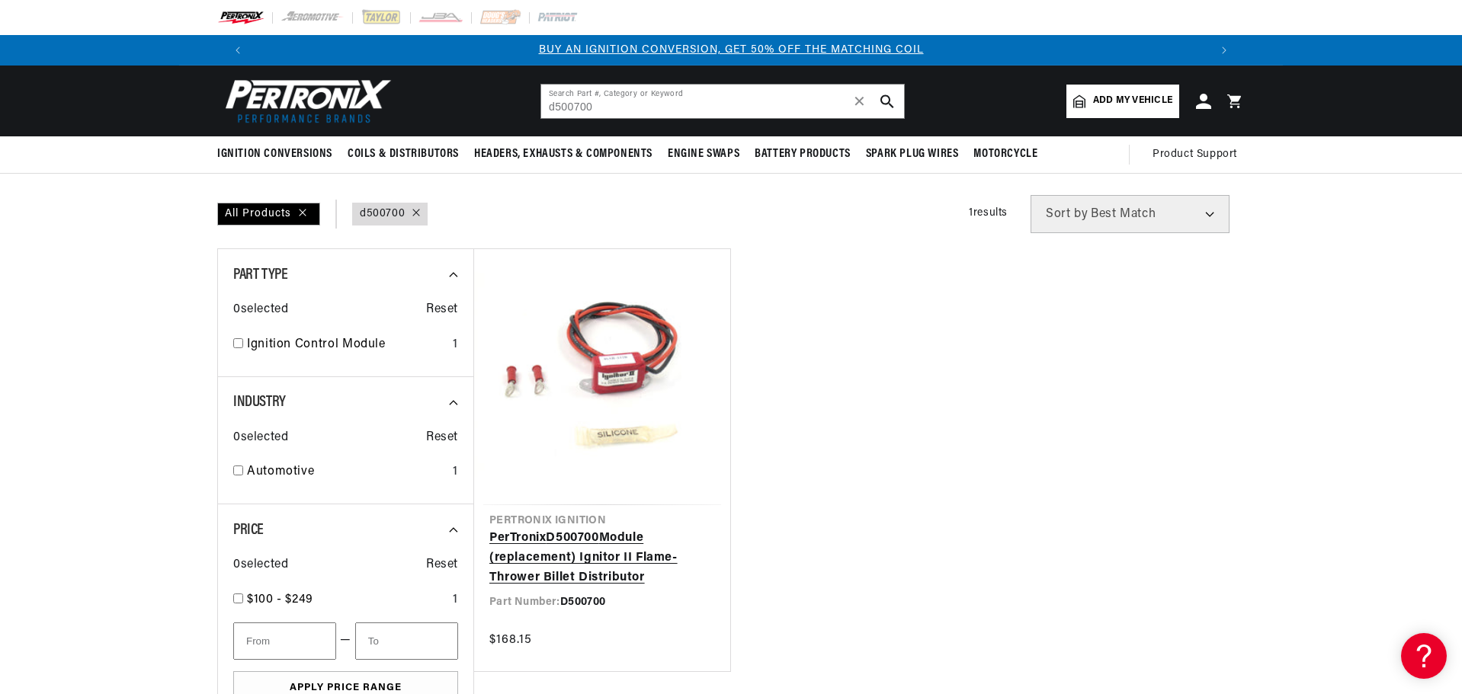
click at [524, 529] on link "PerTronix D500700 Module (replacement) Ignitor II Flame-Thrower Billet Distribu…" at bounding box center [602, 558] width 226 height 59
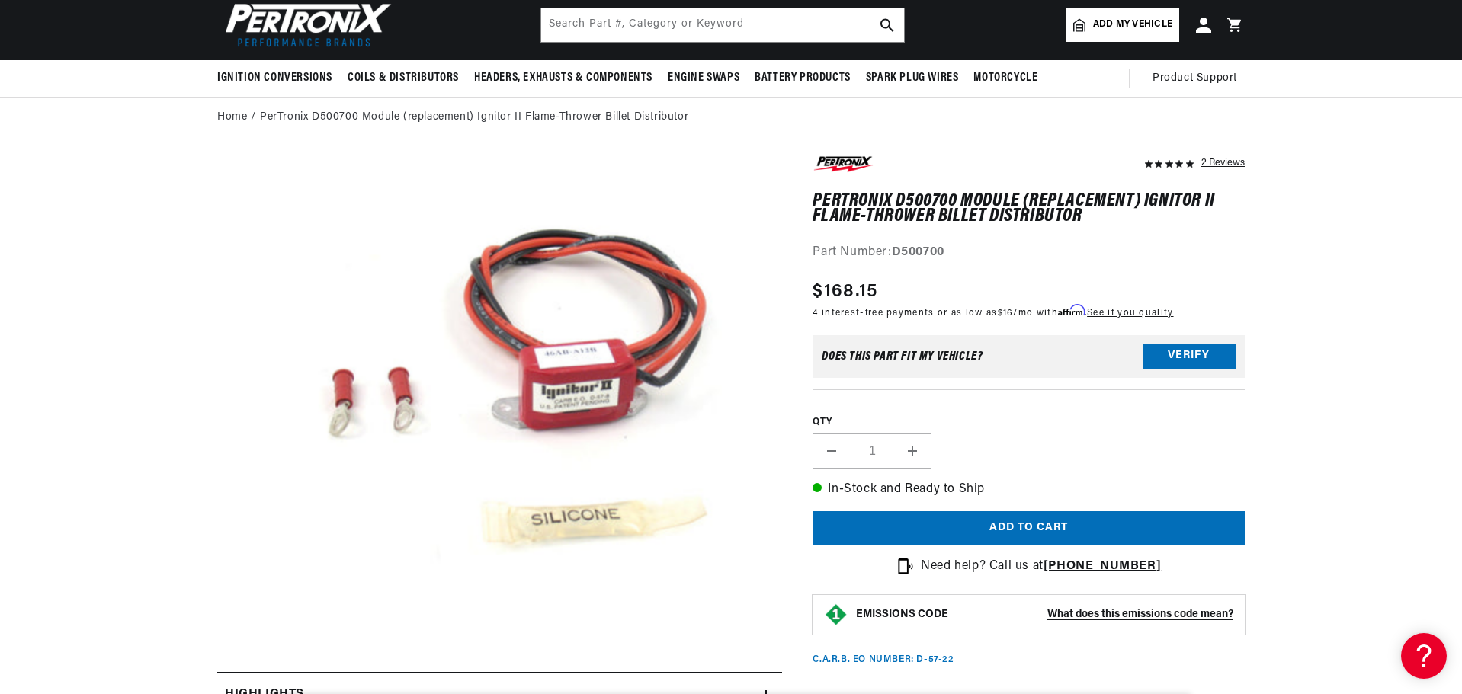
scroll to position [0, 1904]
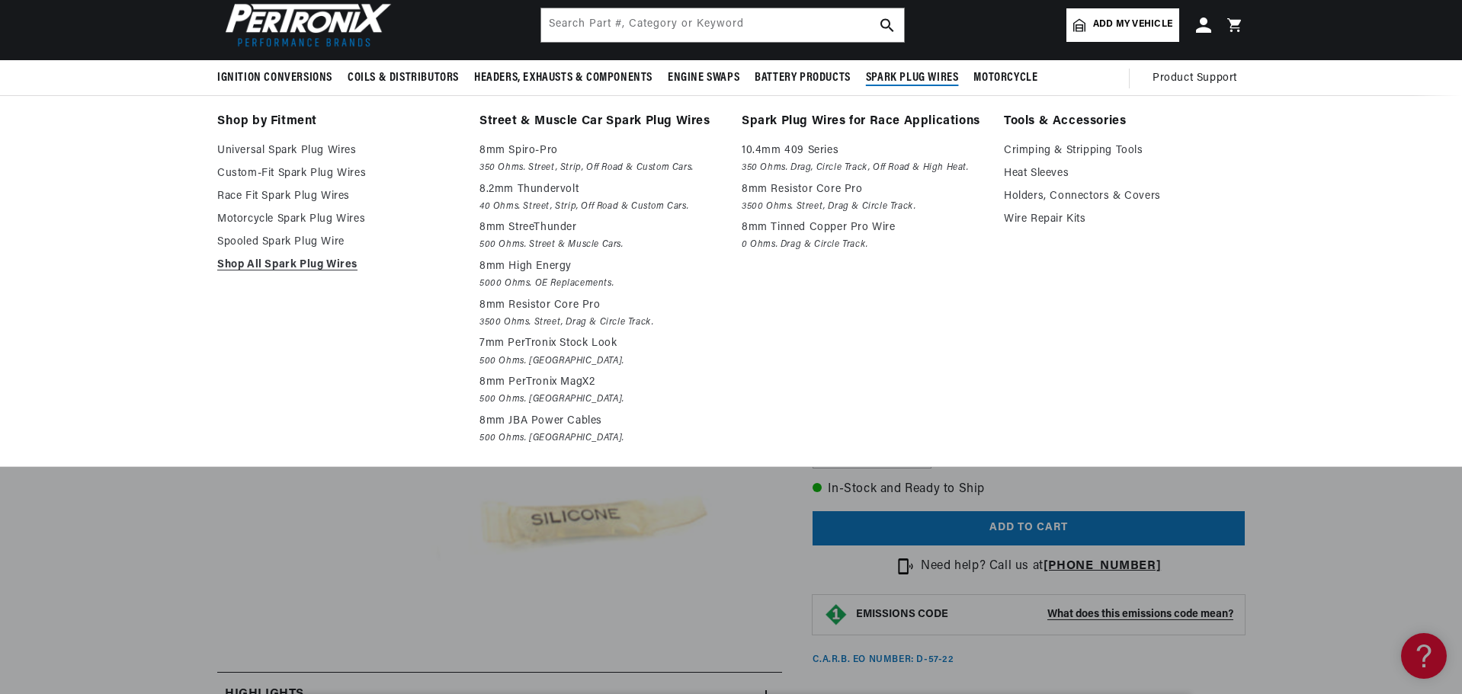
scroll to position [0, 0]
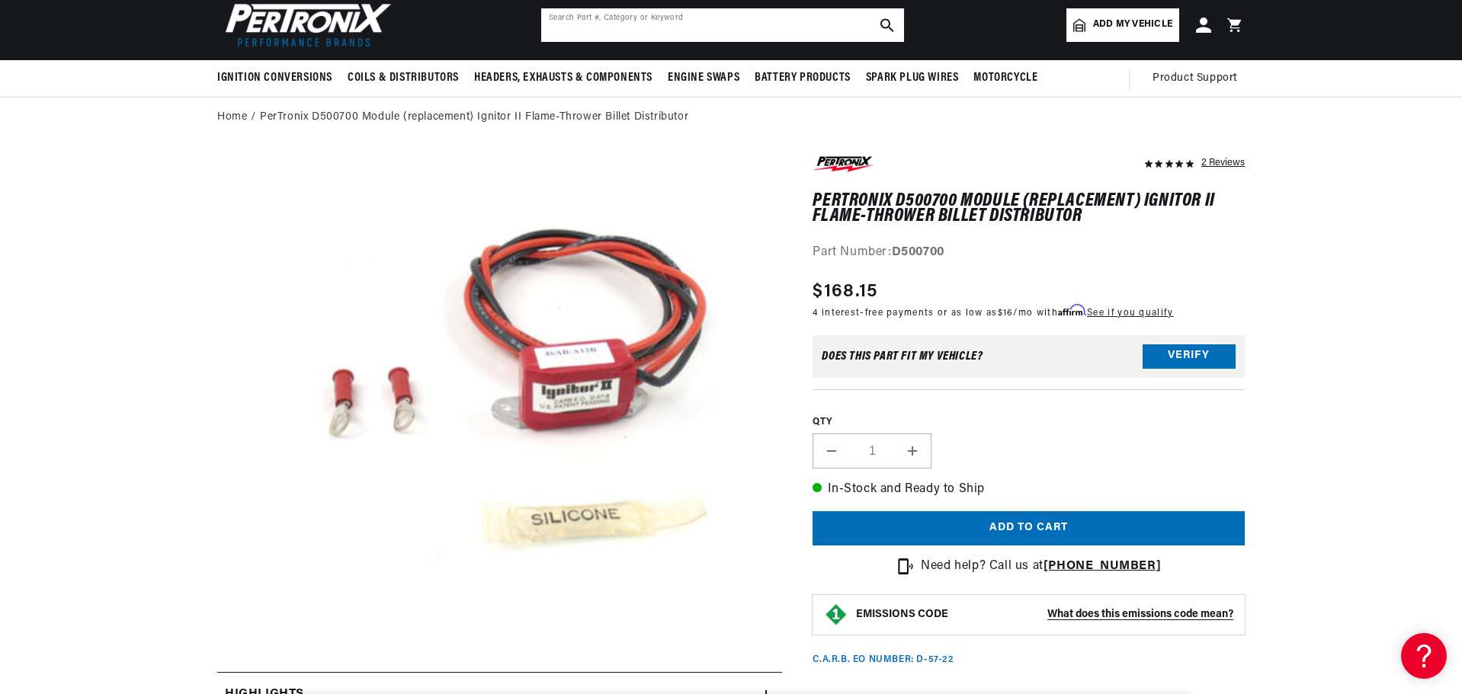
click at [705, 28] on input "text" at bounding box center [722, 25] width 363 height 34
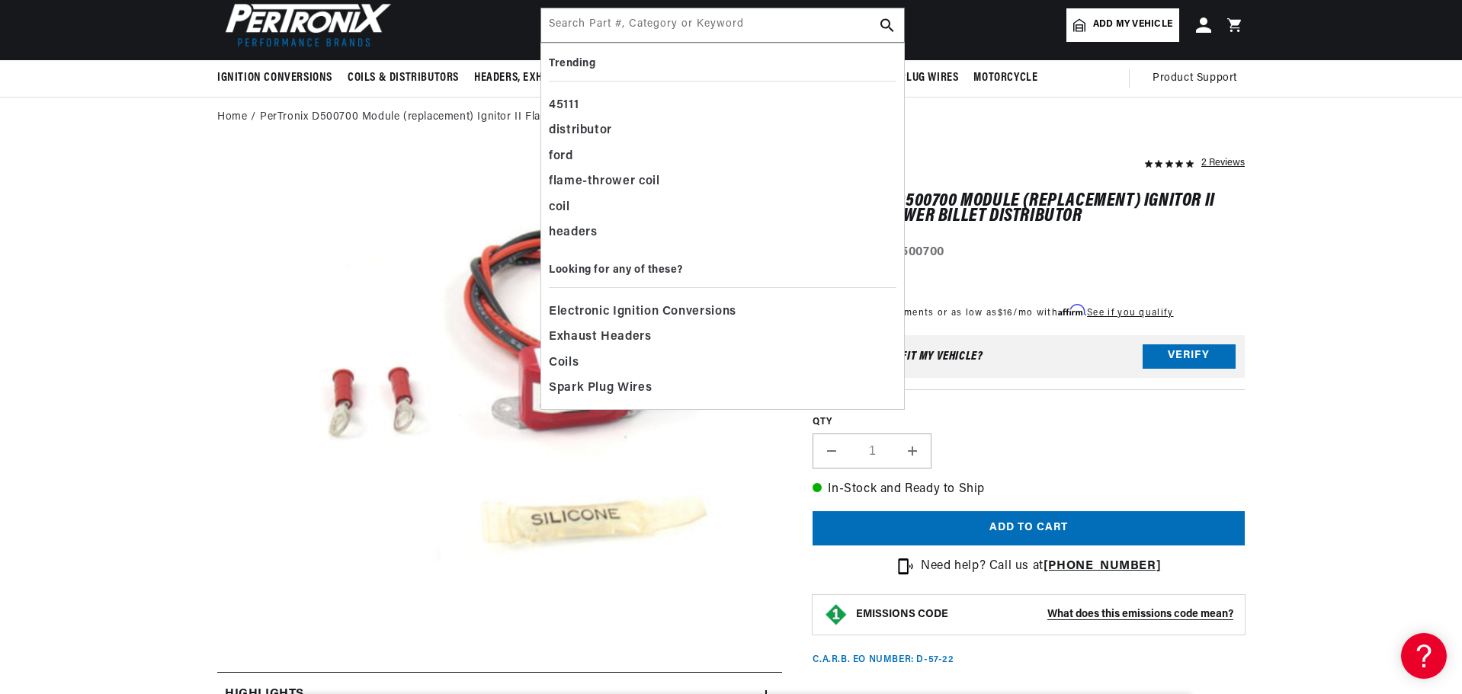
scroll to position [0, 952]
click at [655, 31] on input "text" at bounding box center [722, 25] width 363 height 34
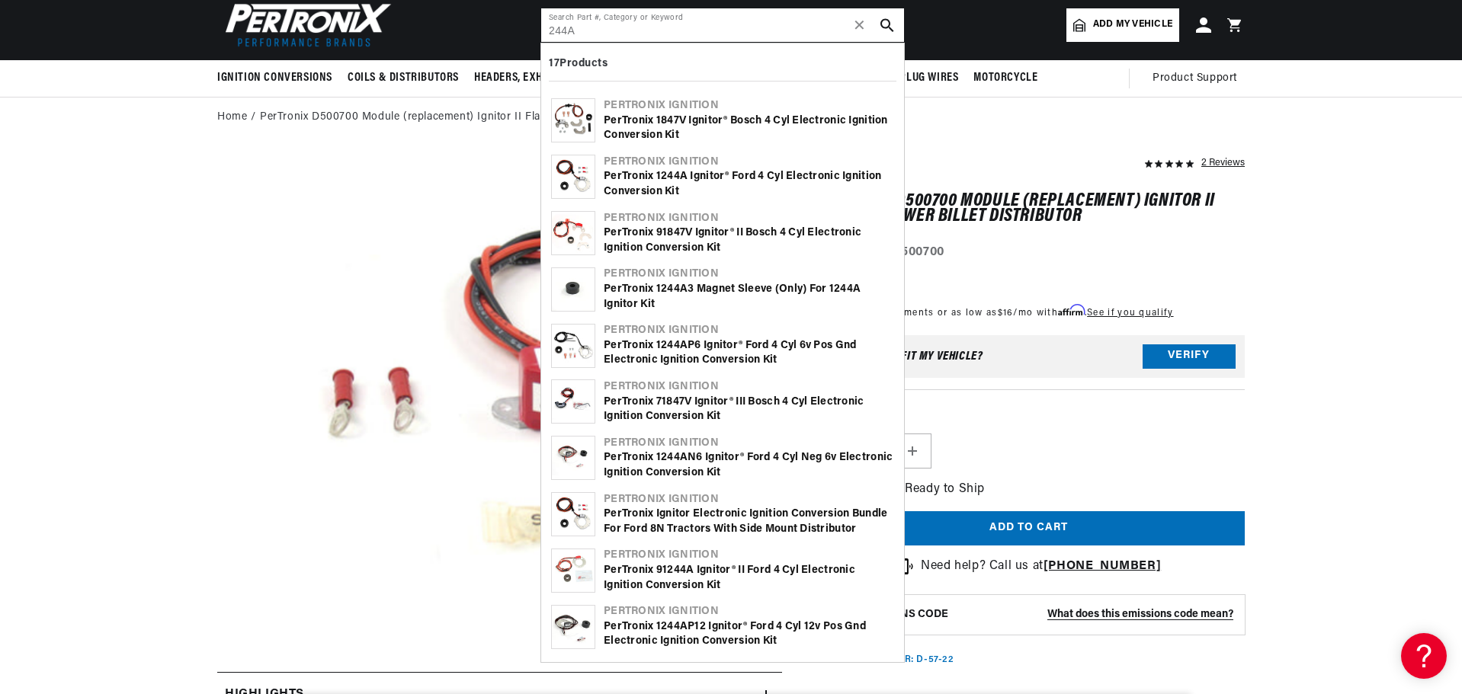
scroll to position [0, 1904]
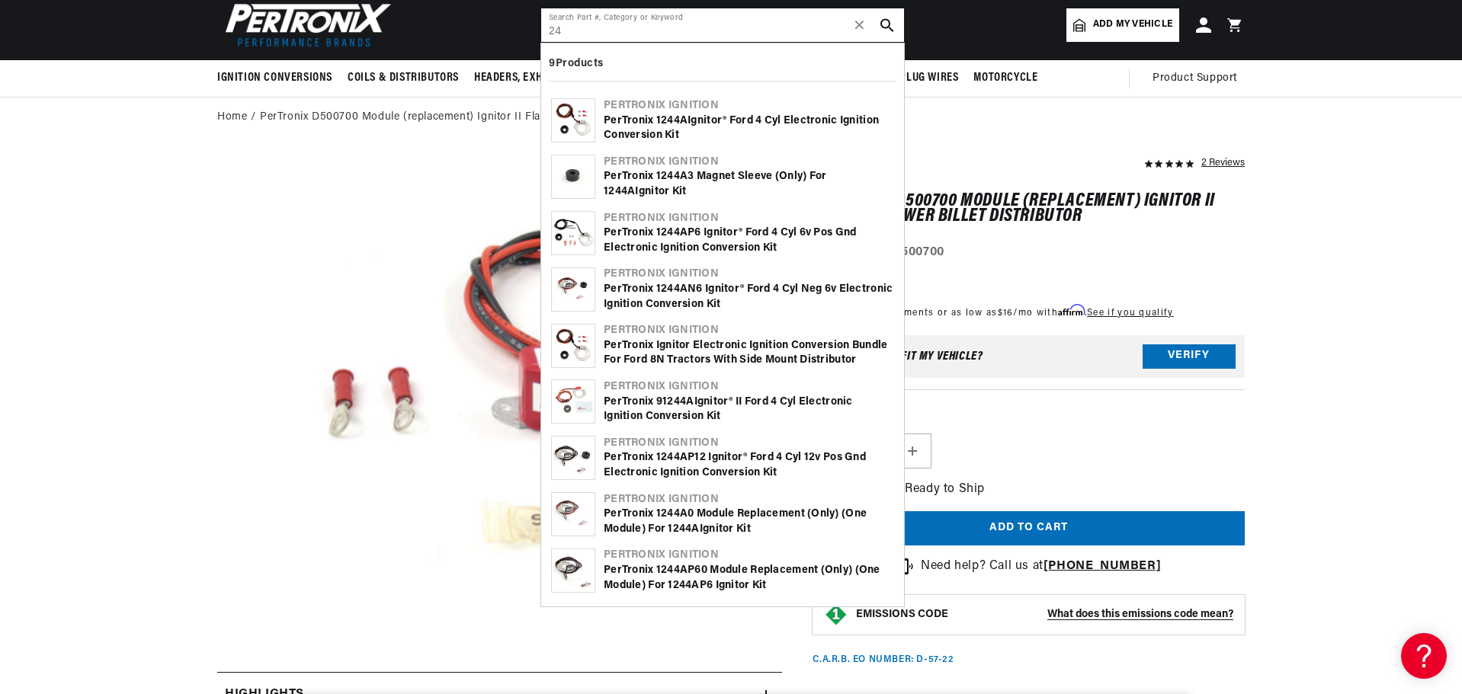
type input "2"
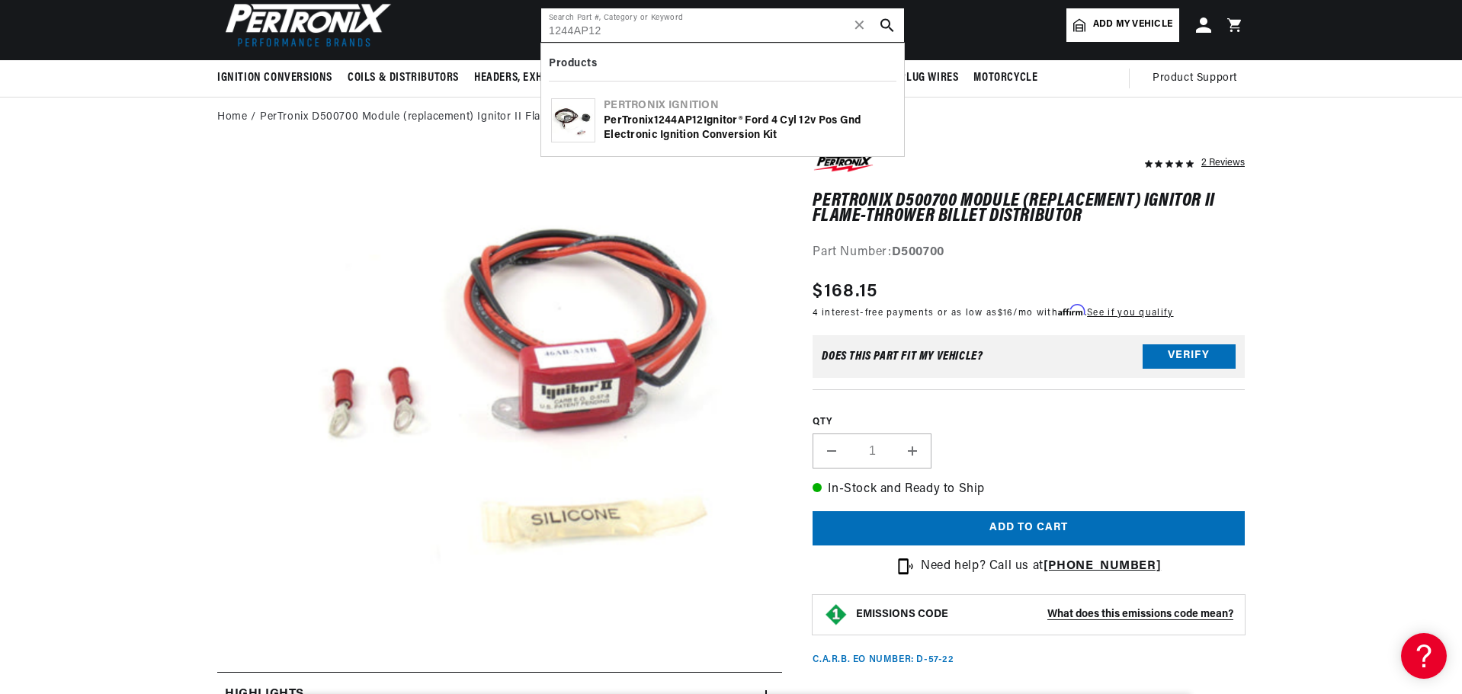
type input "1244AP12"
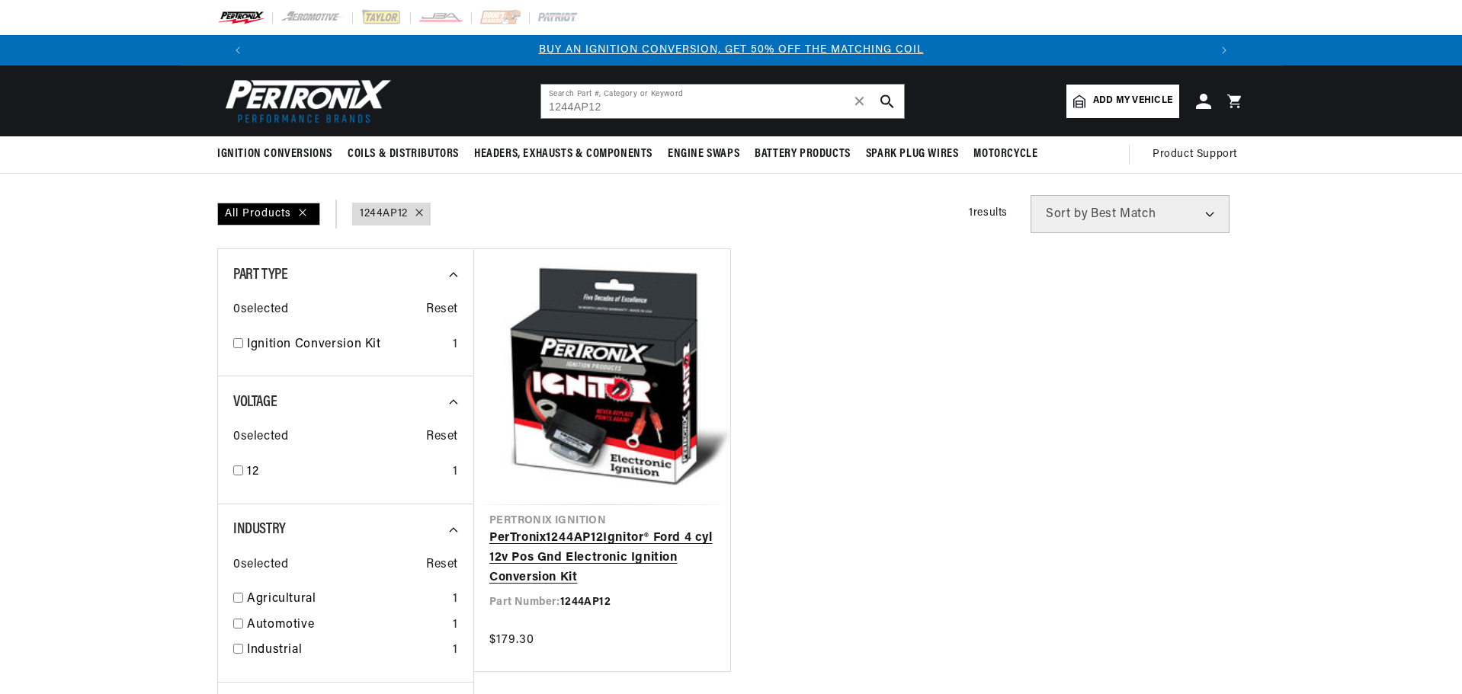
click at [550, 529] on link "PerTronix 1244AP12 Ignitor® Ford 4 cyl 12v Pos Gnd Electronic Ignition Conversi…" at bounding box center [602, 558] width 226 height 59
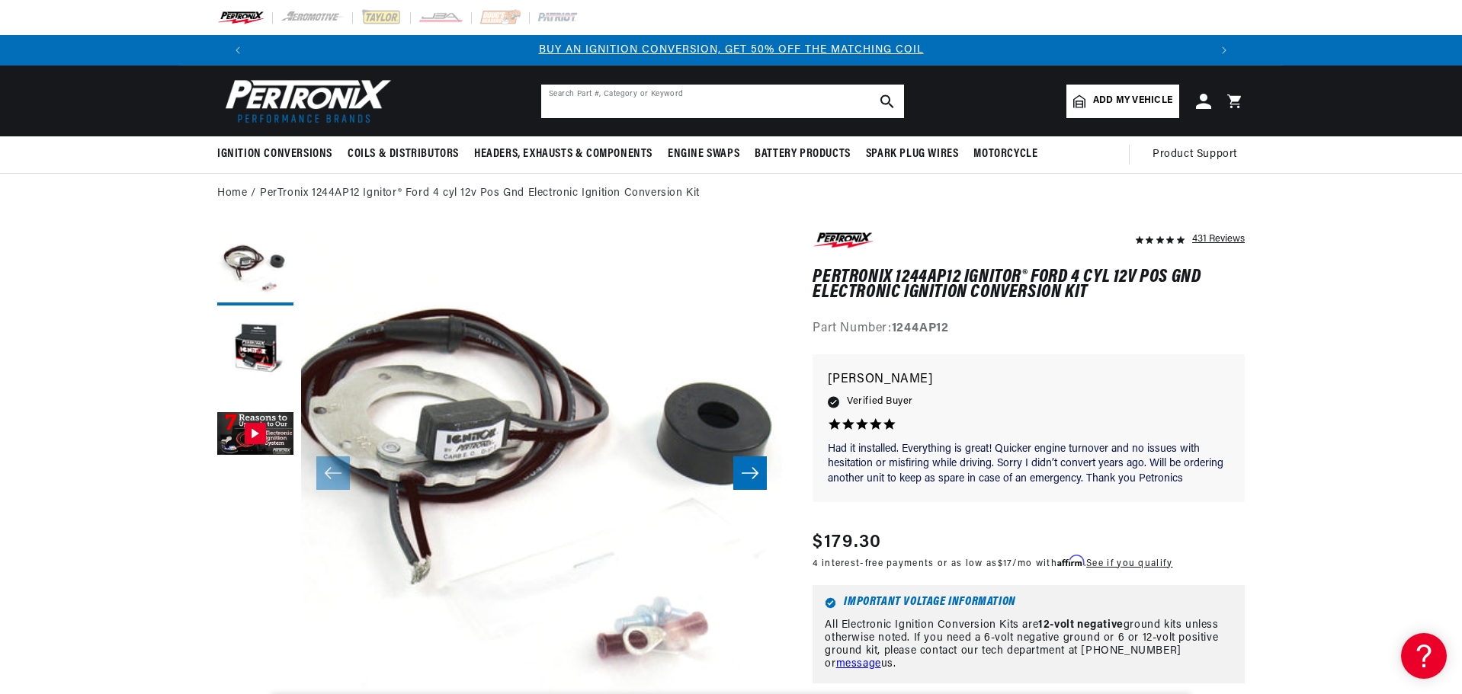
click at [563, 103] on input "text" at bounding box center [722, 102] width 363 height 34
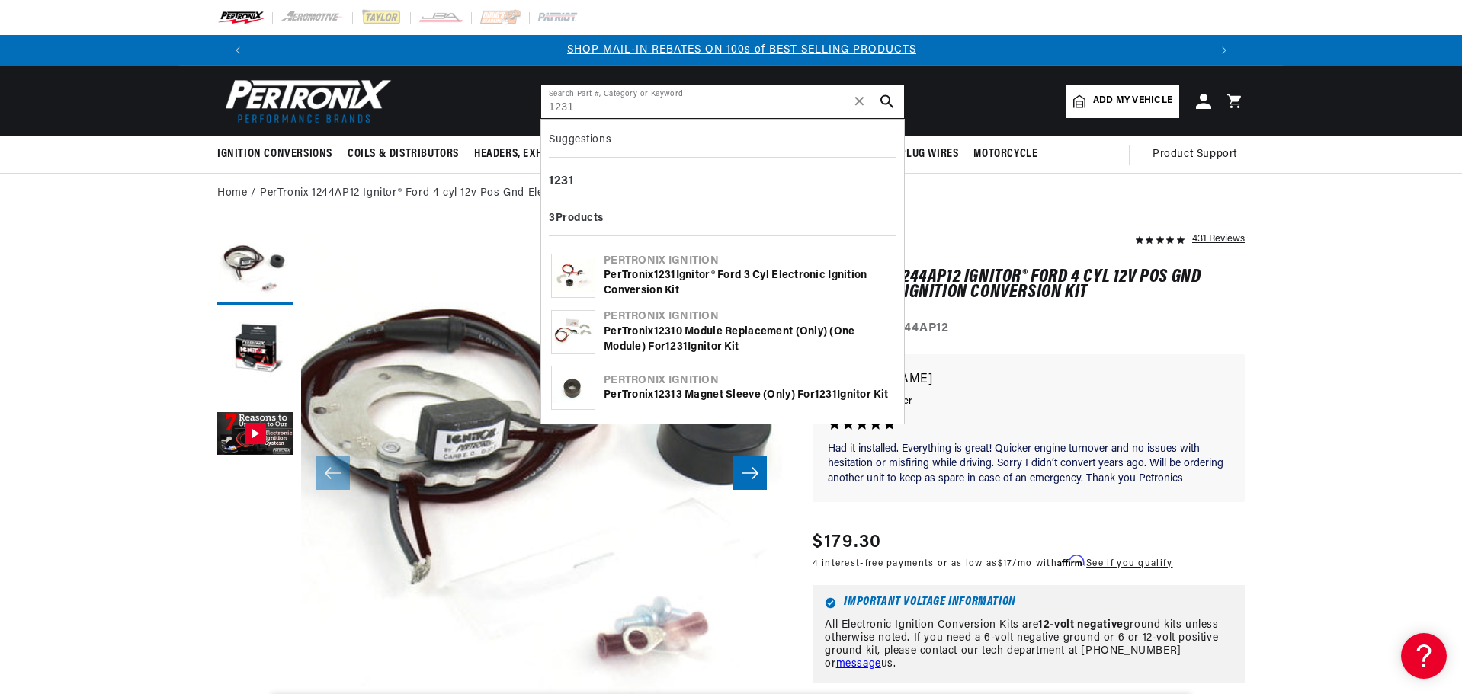
scroll to position [0, 952]
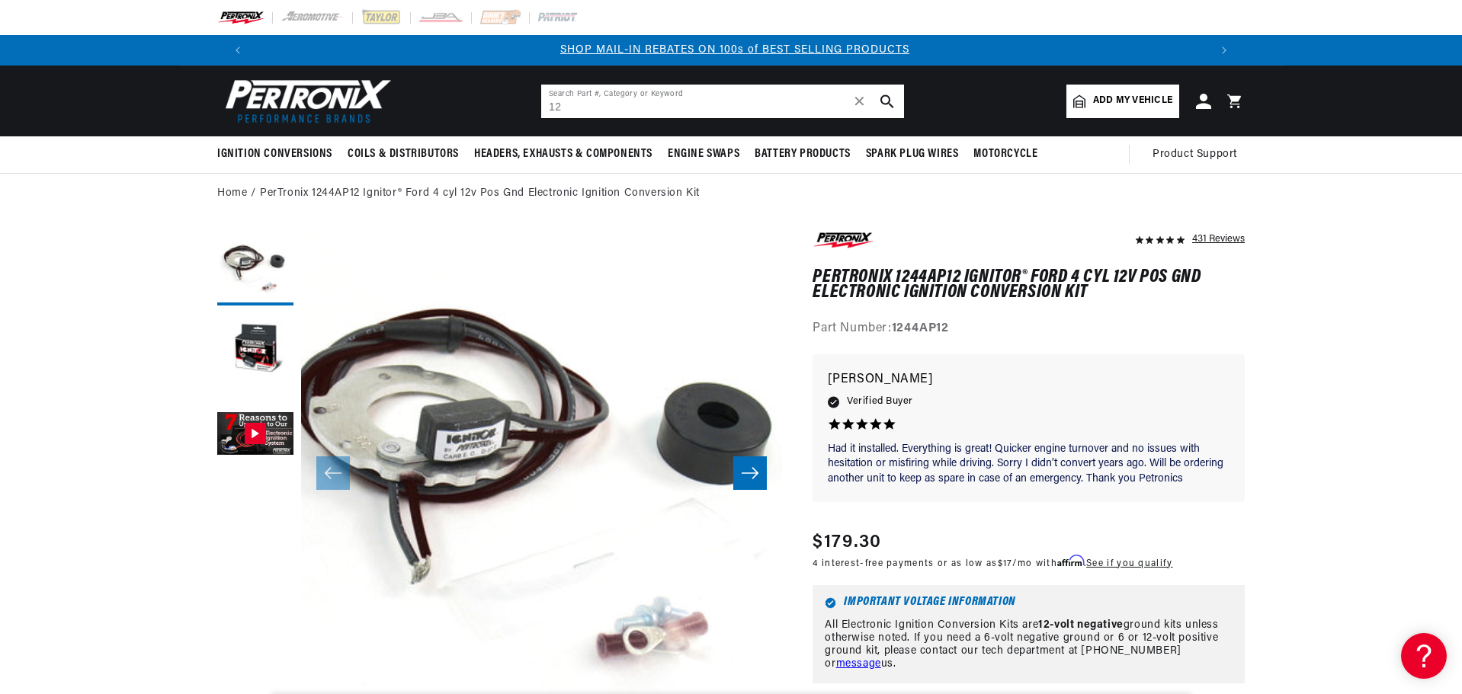
type input "1"
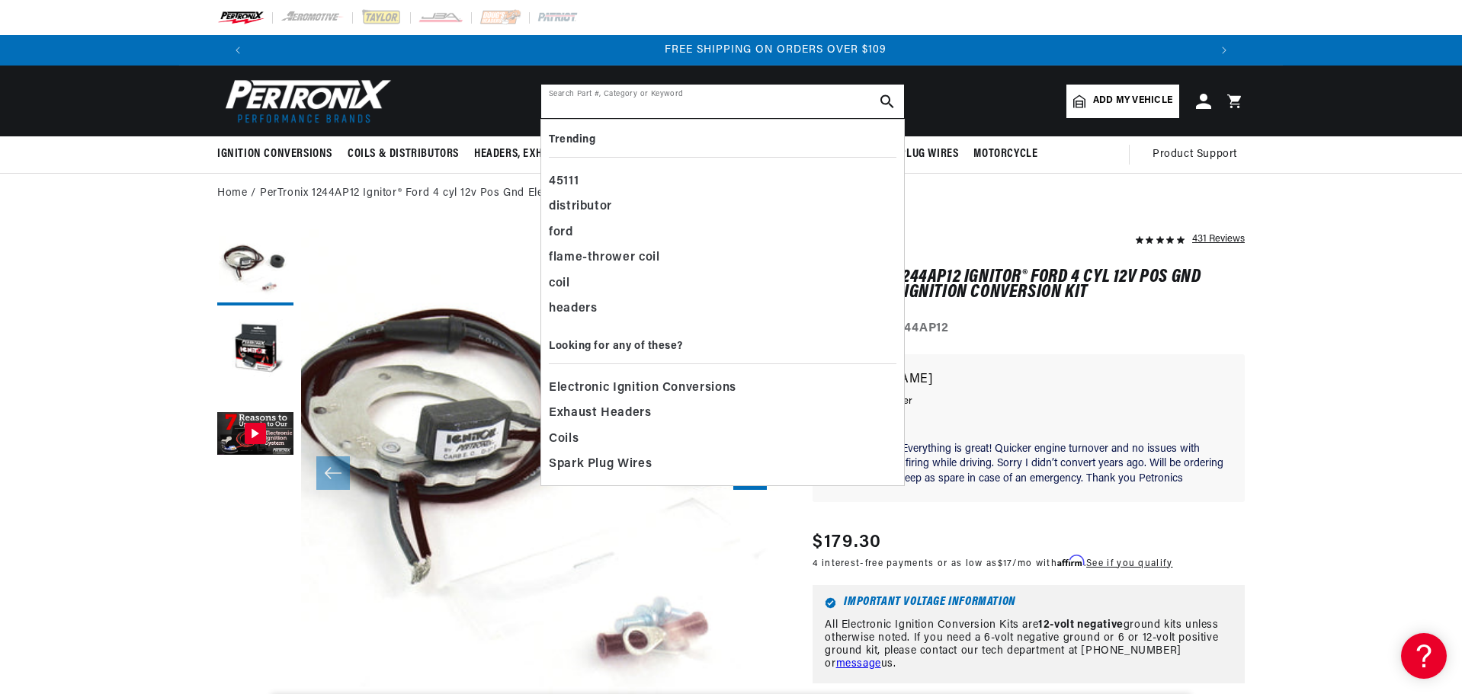
scroll to position [0, 1904]
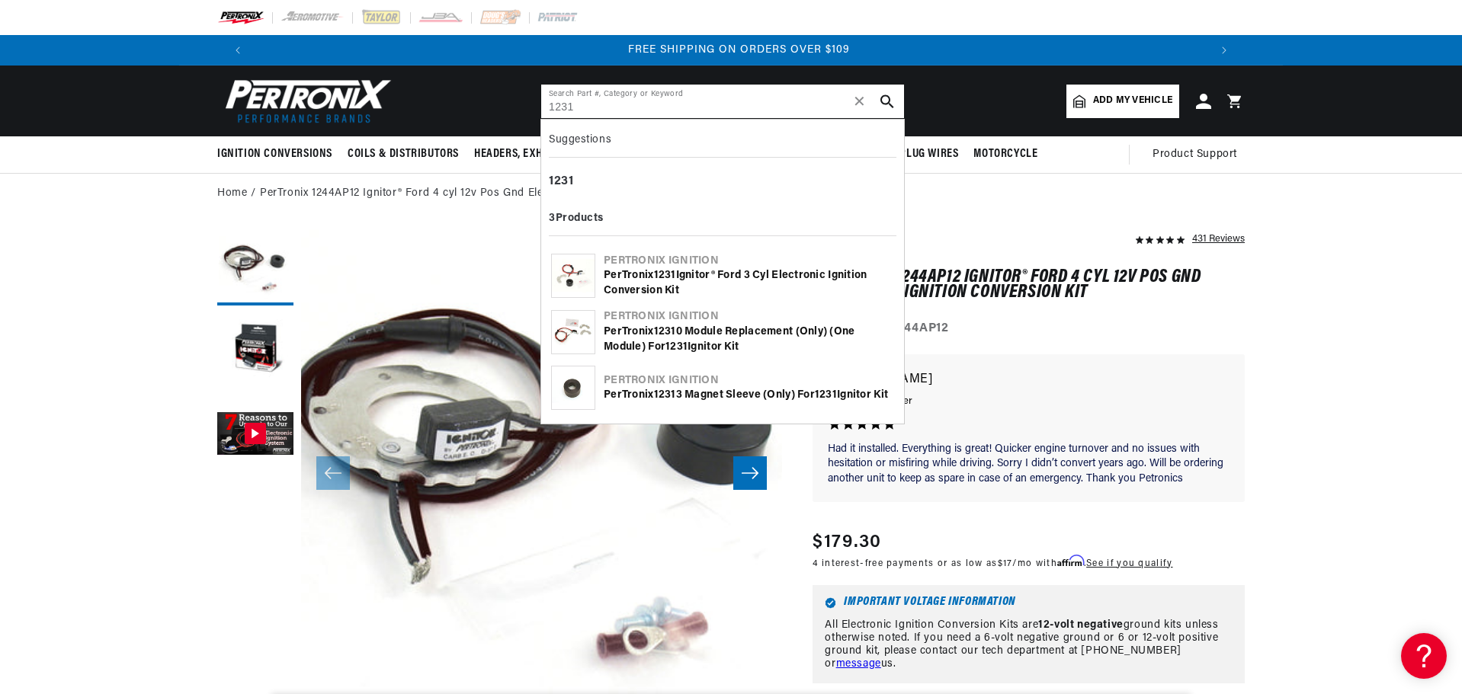
type input "1231"
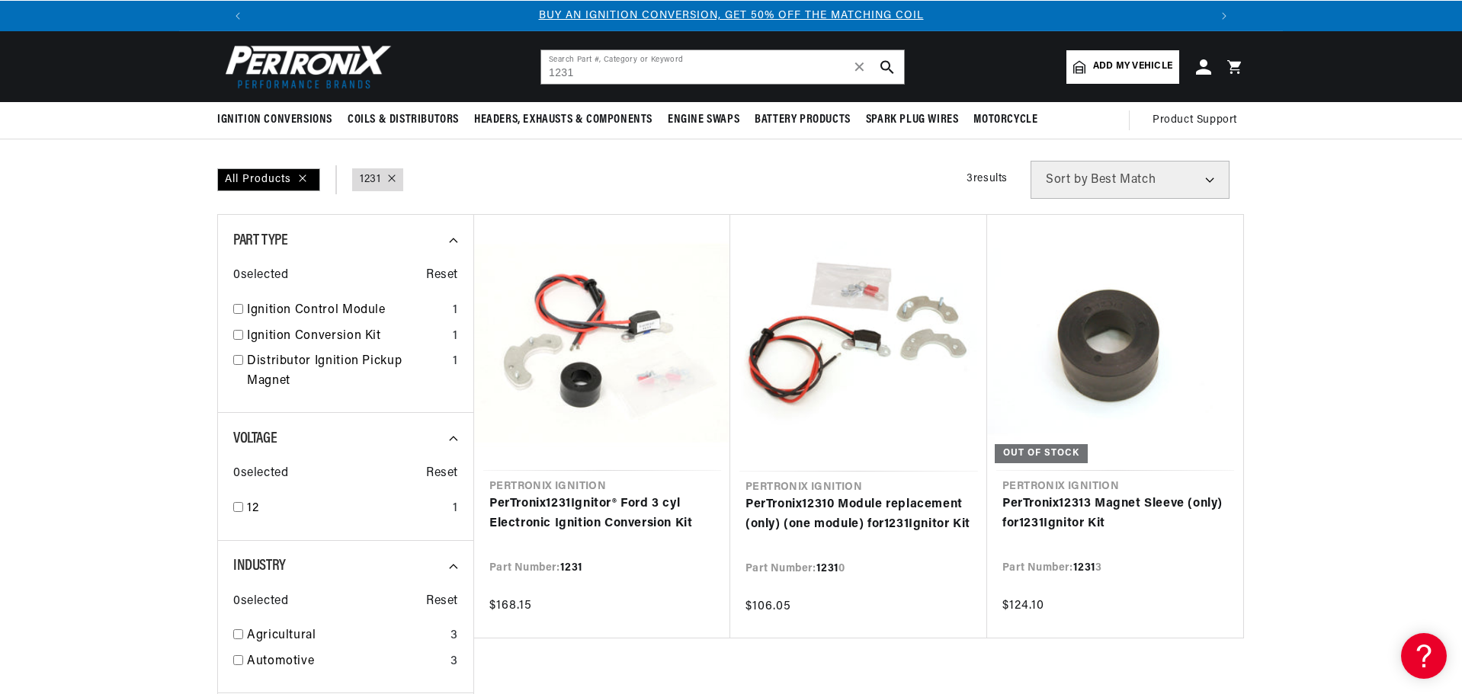
scroll to position [76, 0]
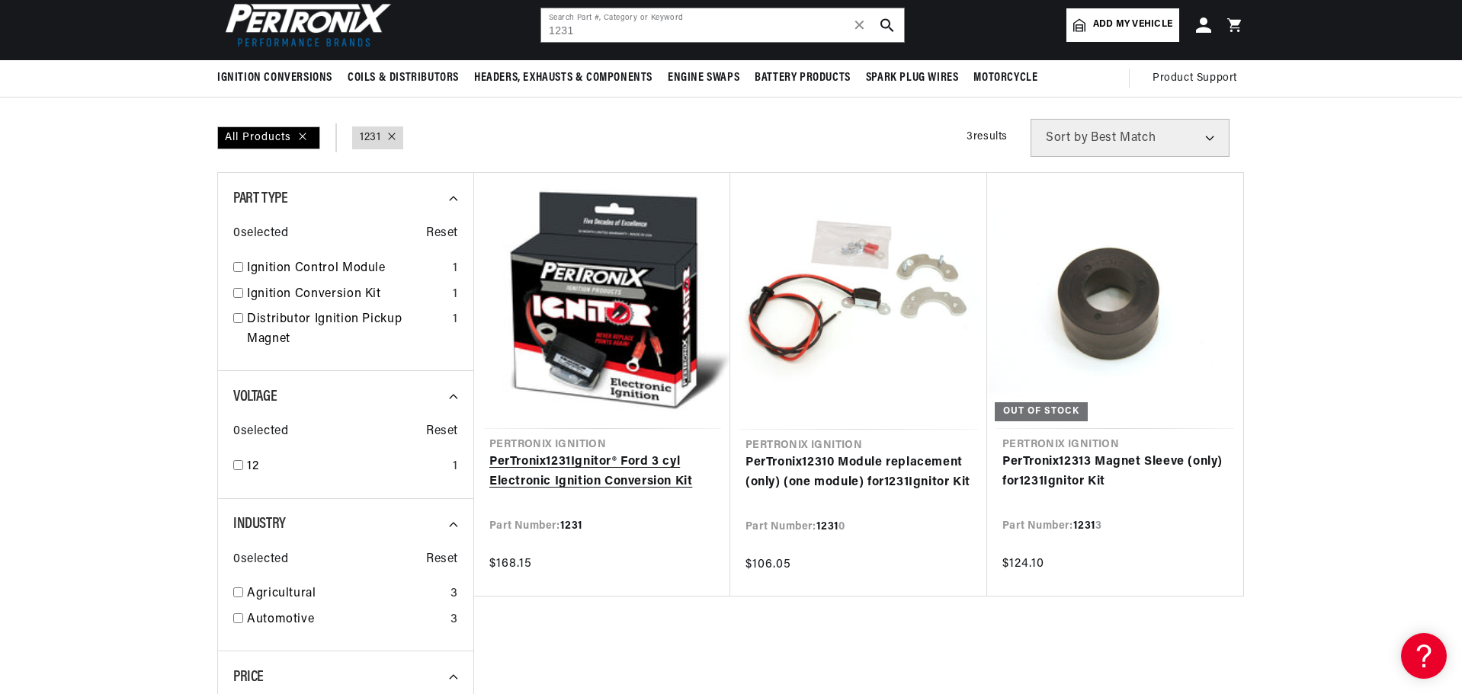
click at [601, 453] on link "PerTronix 1231 Ignitor® Ford 3 cyl Electronic Ignition Conversion Kit" at bounding box center [602, 472] width 226 height 39
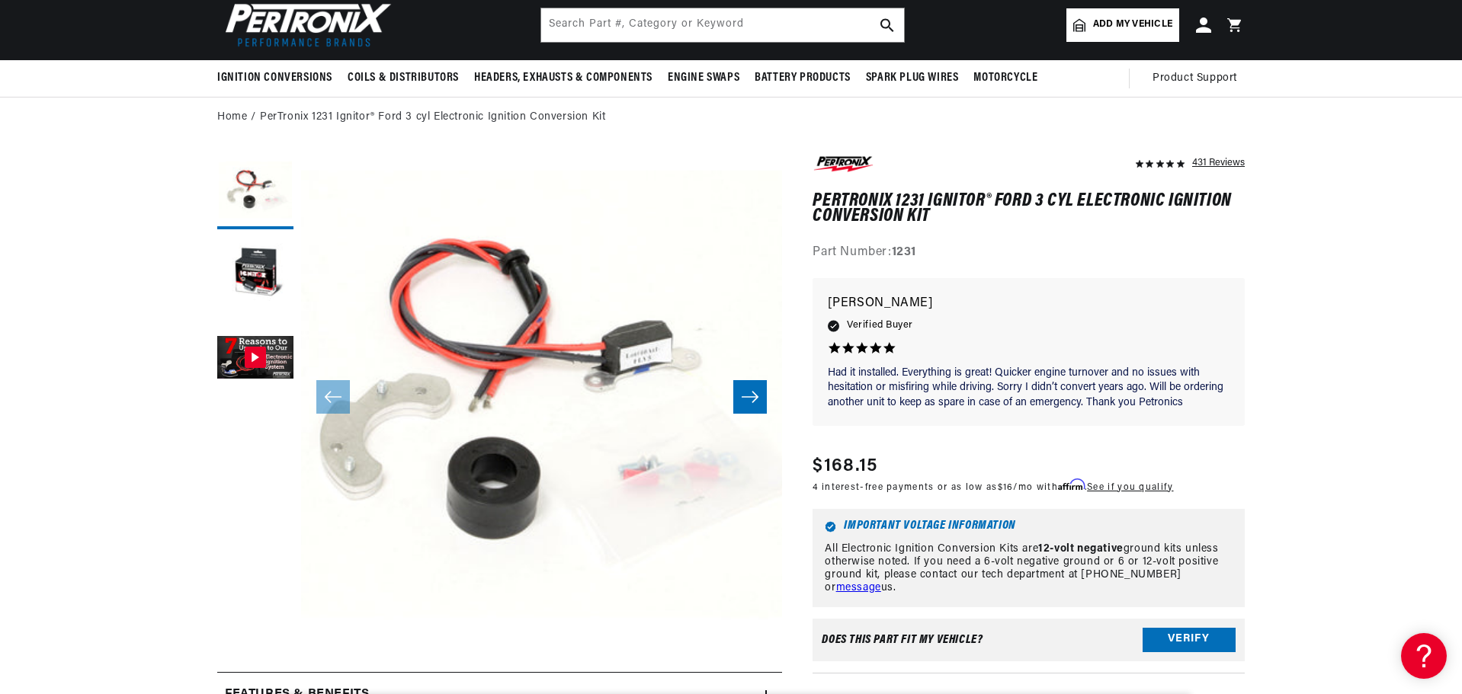
scroll to position [0, 1904]
click at [606, 30] on input "text" at bounding box center [722, 25] width 363 height 34
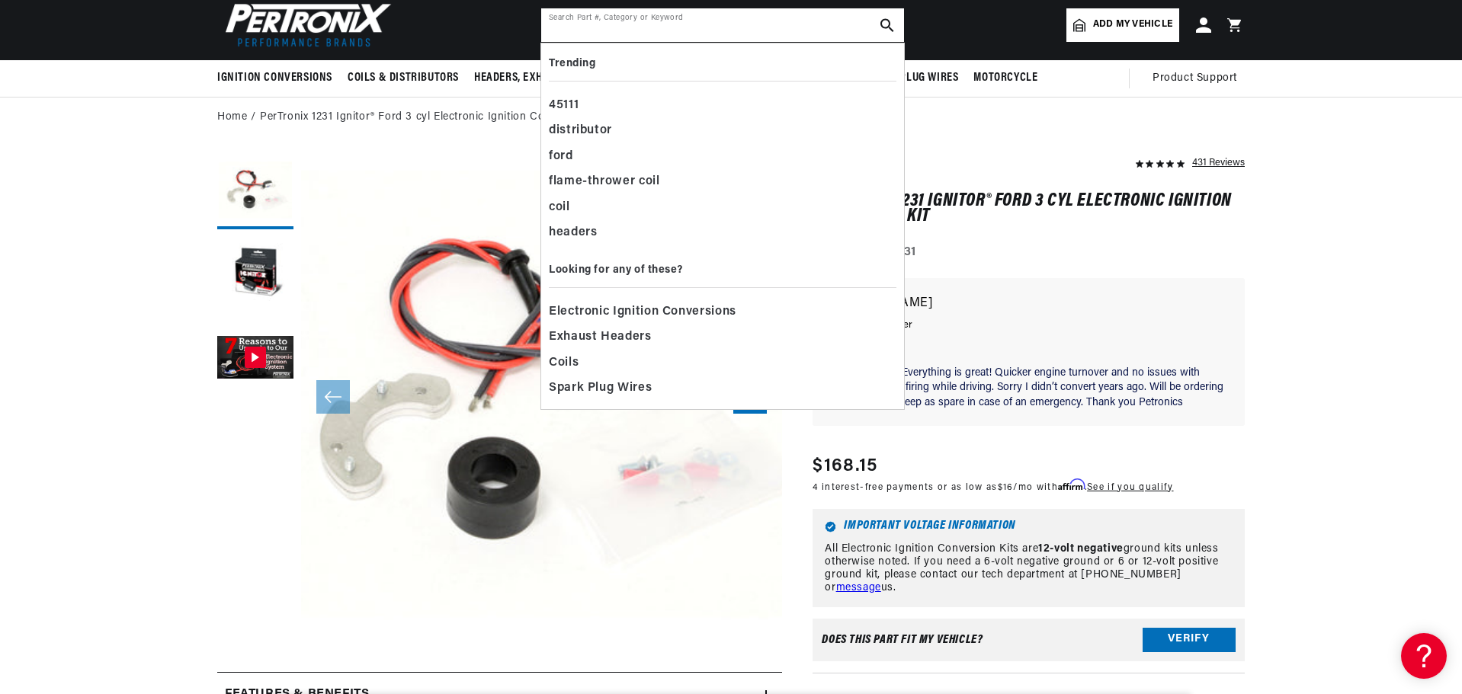
scroll to position [0, 1904]
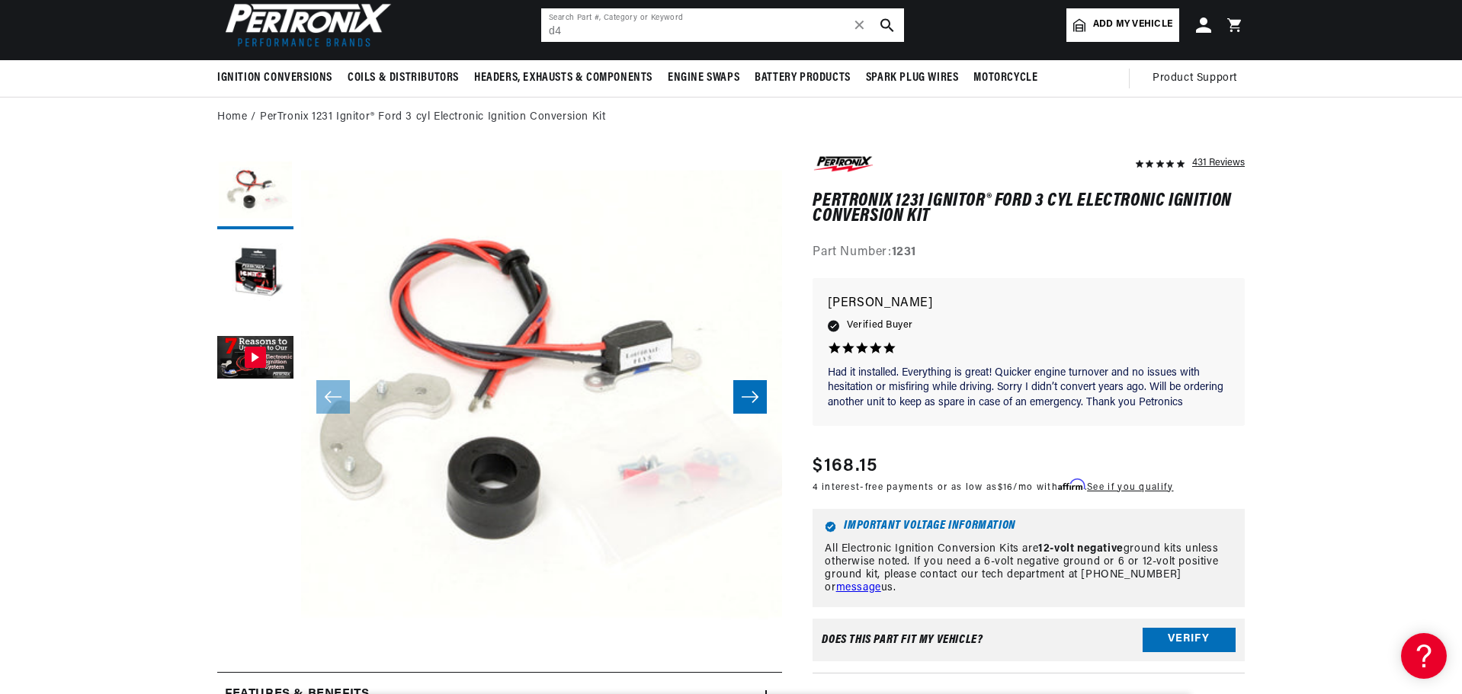
type input "d"
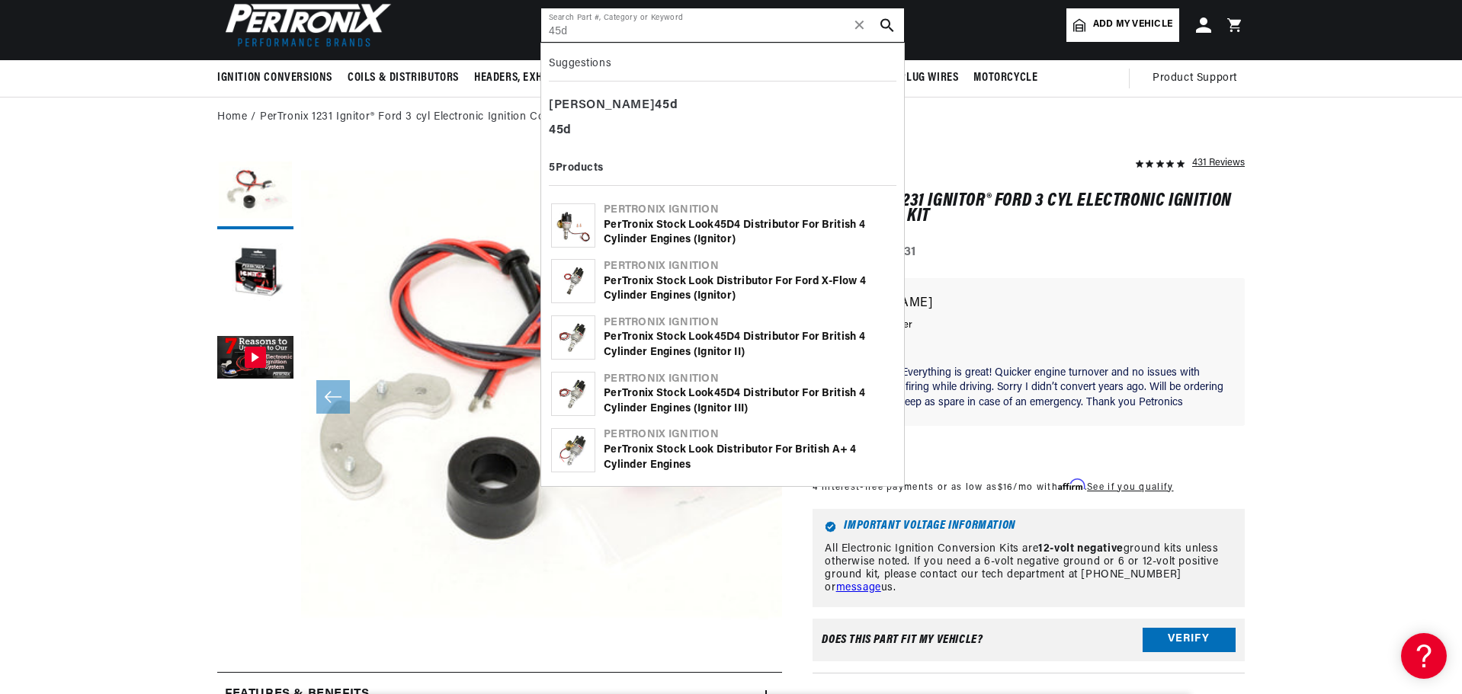
type input "45d"
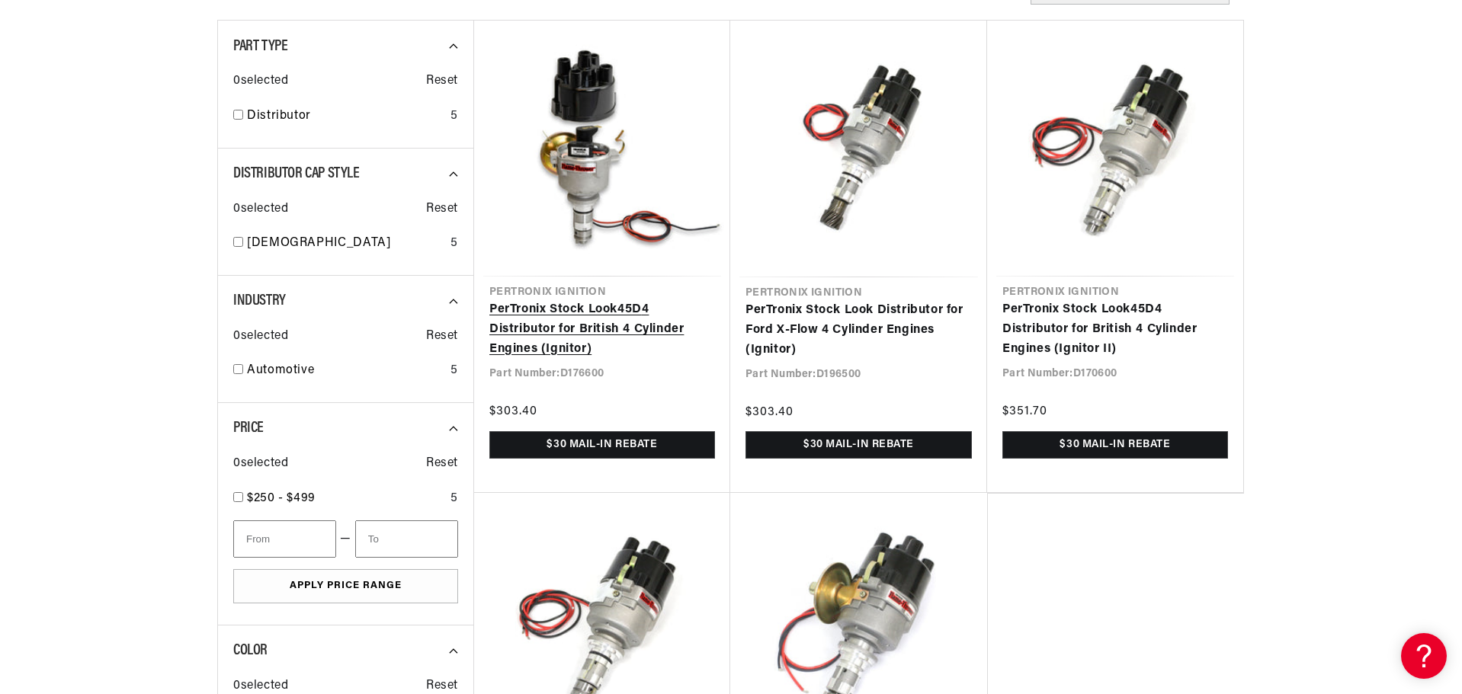
scroll to position [0, 952]
click at [560, 300] on link "PerTronix Stock Look 45D 4 Distributor for British 4 Cylinder Engines (Ignitor)" at bounding box center [602, 329] width 226 height 59
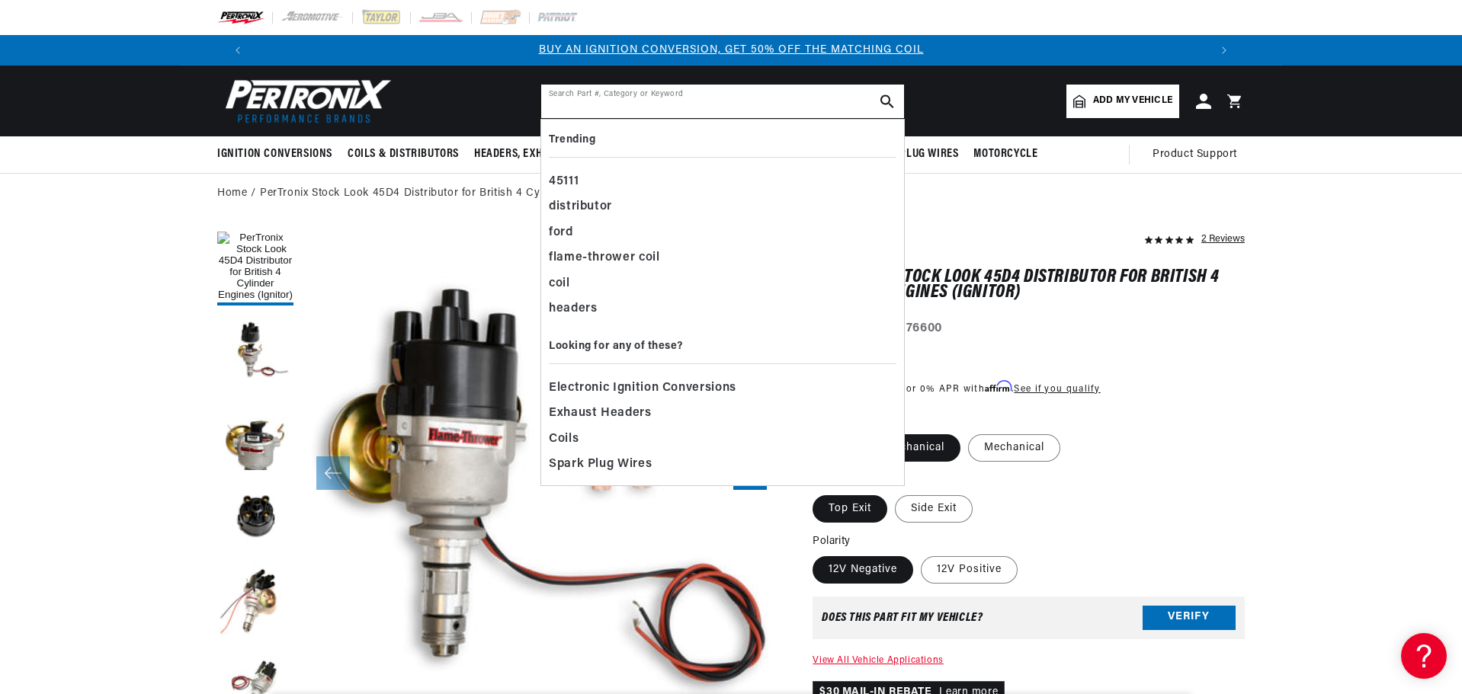
click at [674, 105] on input "text" at bounding box center [722, 102] width 363 height 34
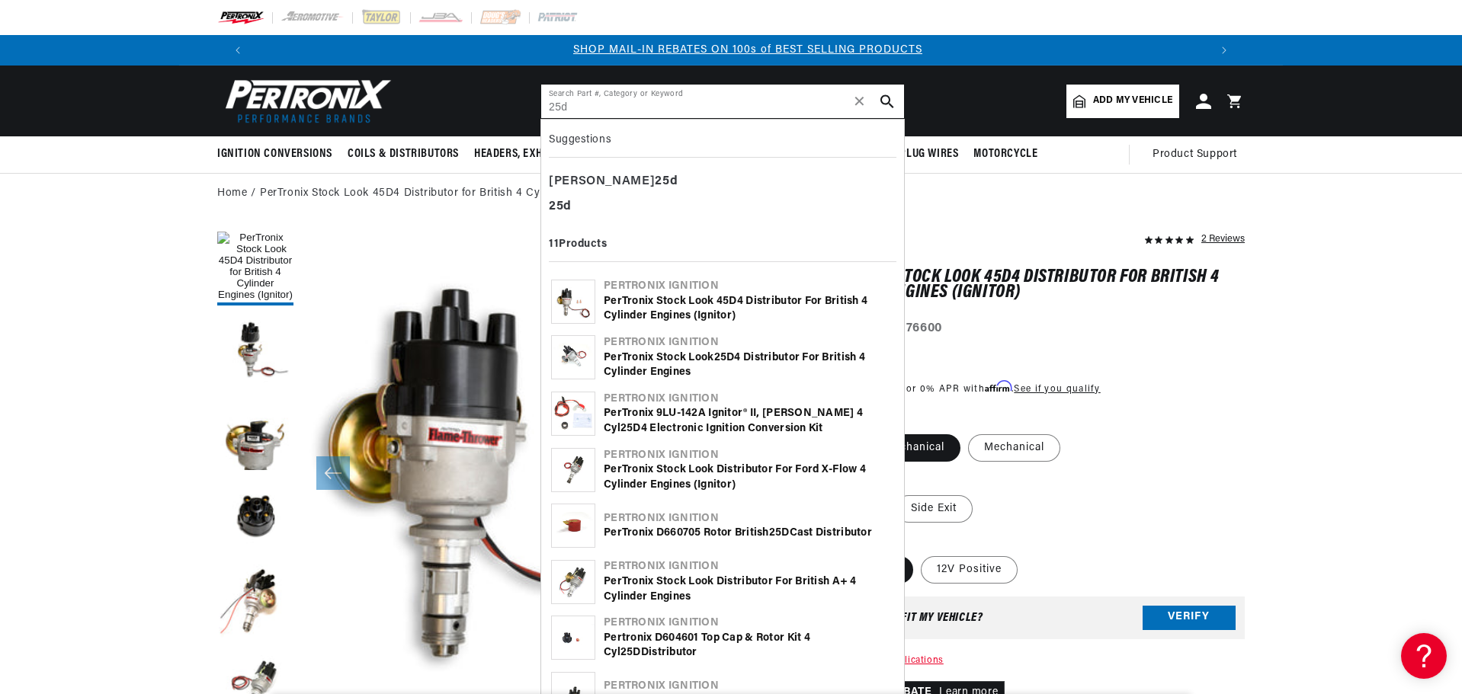
scroll to position [0, 952]
type input "25d"
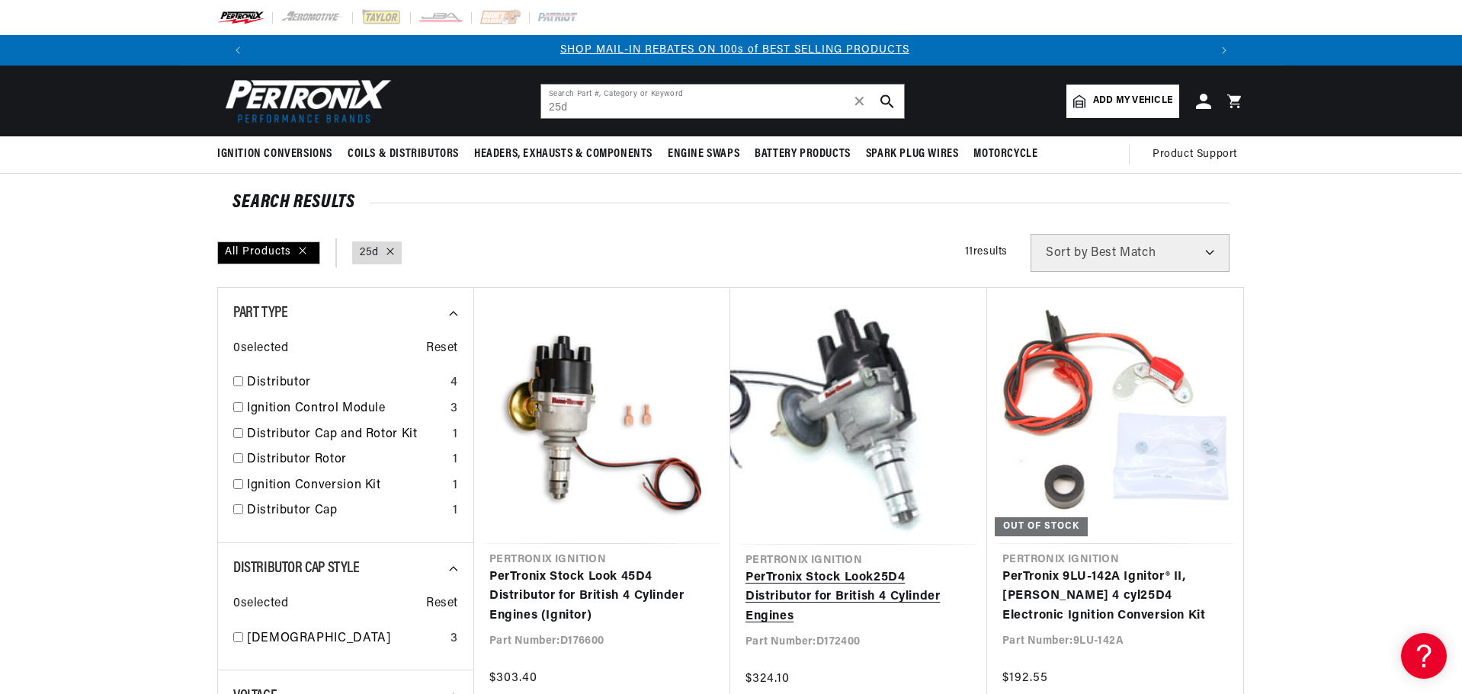
click at [768, 569] on link "PerTronix Stock Look 25D 4 Distributor for British 4 Cylinder Engines" at bounding box center [858, 598] width 226 height 59
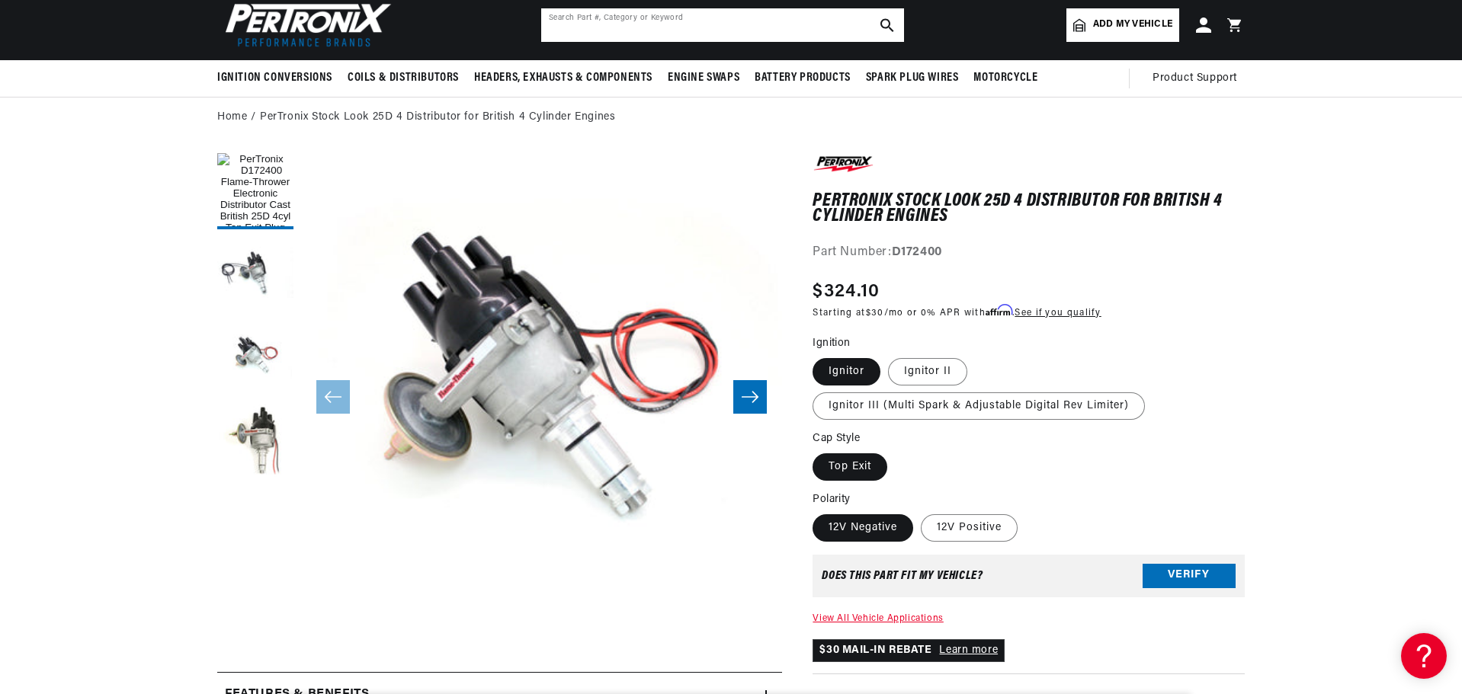
click at [718, 19] on input "text" at bounding box center [722, 25] width 363 height 34
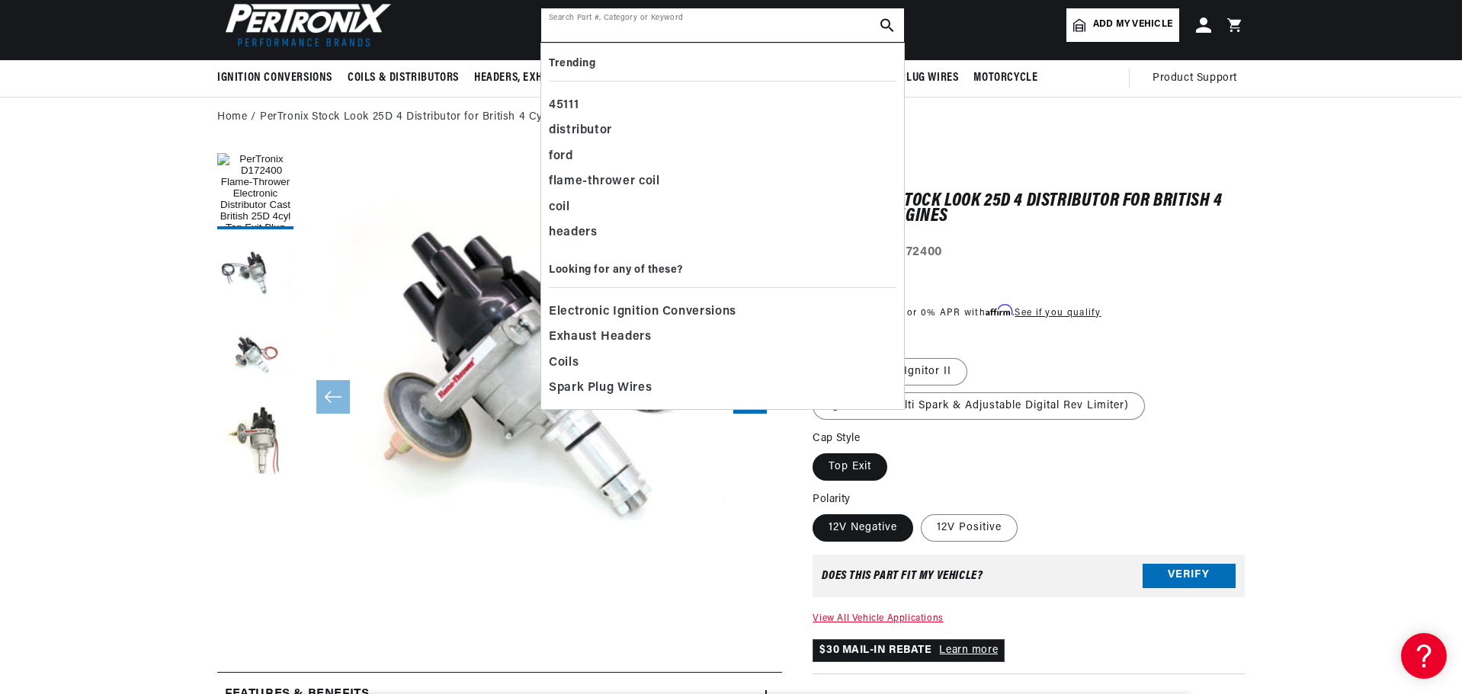
paste input "91864LA"
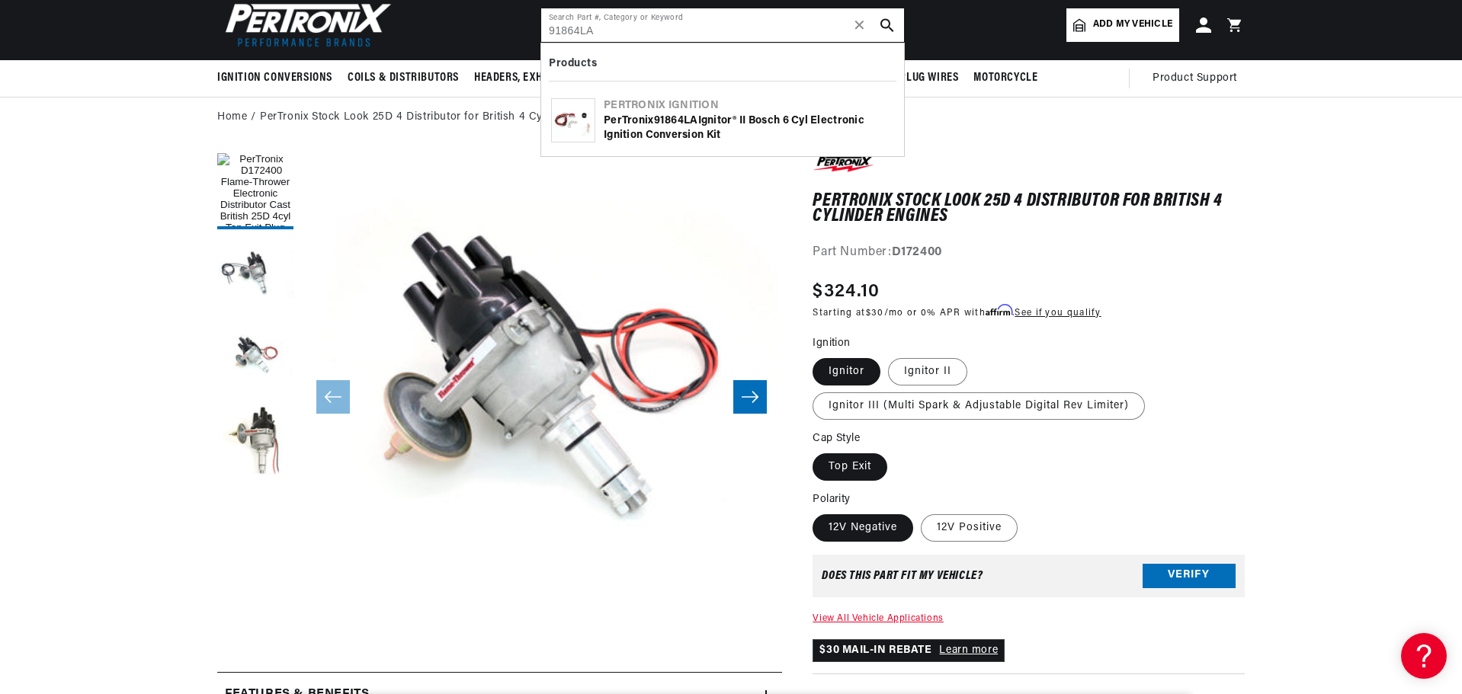
type input "91864LA"
click at [741, 127] on div "PerTronix 91864LA Ignitor® II Bosch 6 cyl Electronic Ignition Conversion Kit" at bounding box center [749, 129] width 290 height 30
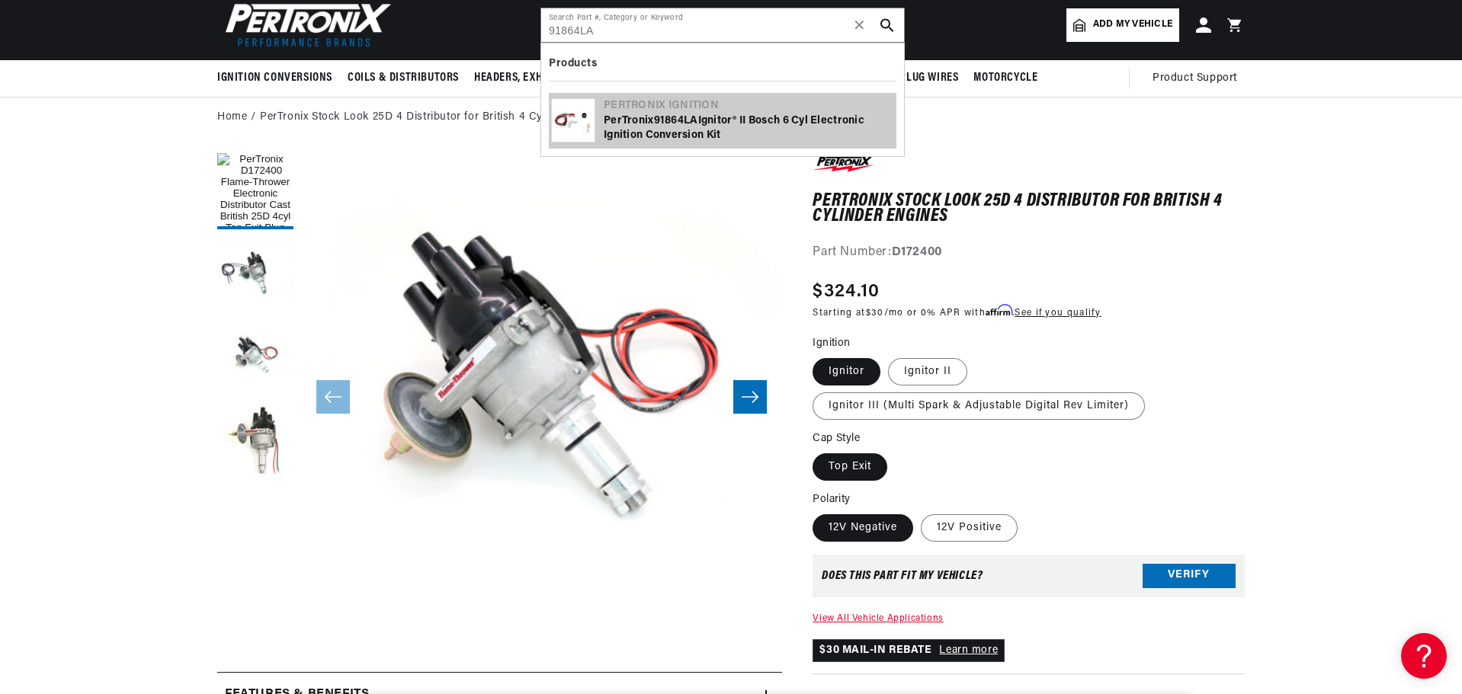
scroll to position [0, 952]
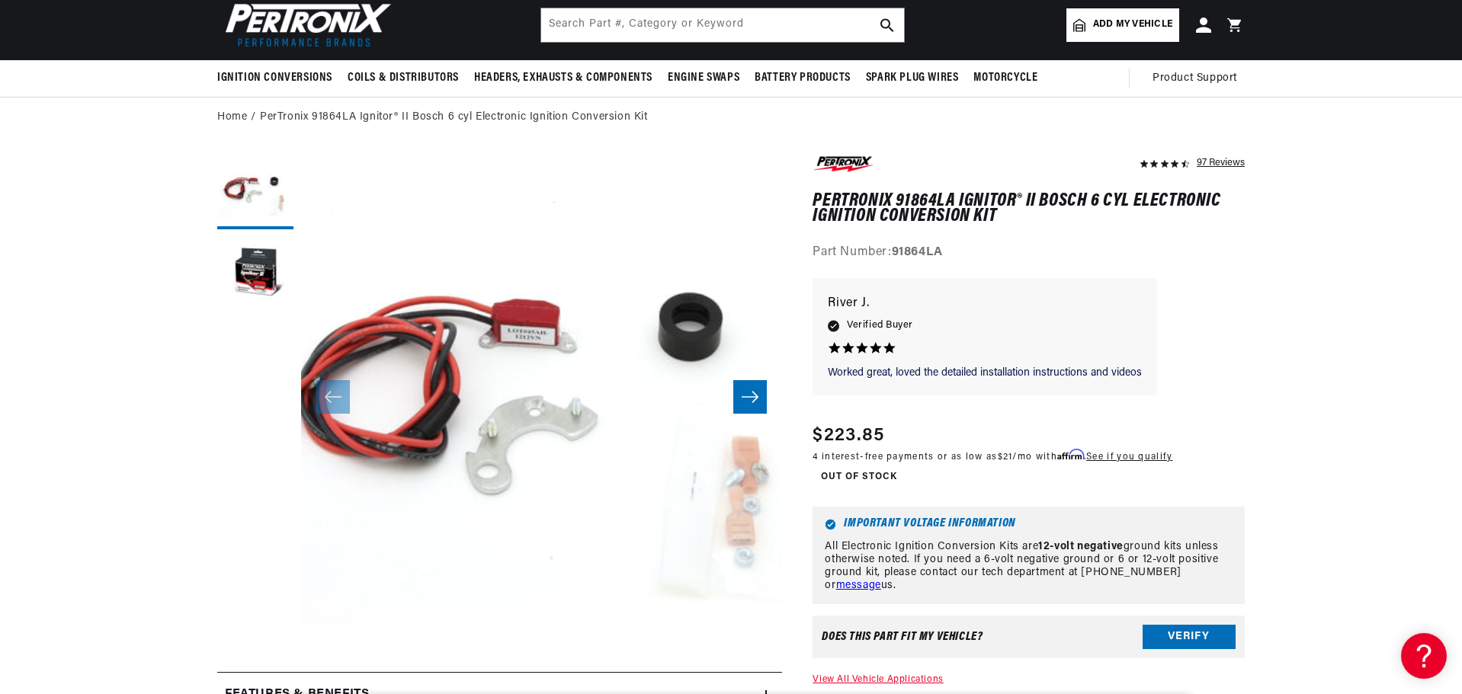
scroll to position [0, 1904]
click at [253, 682] on button "Open media 1 in modal" at bounding box center [253, 682] width 0 height 0
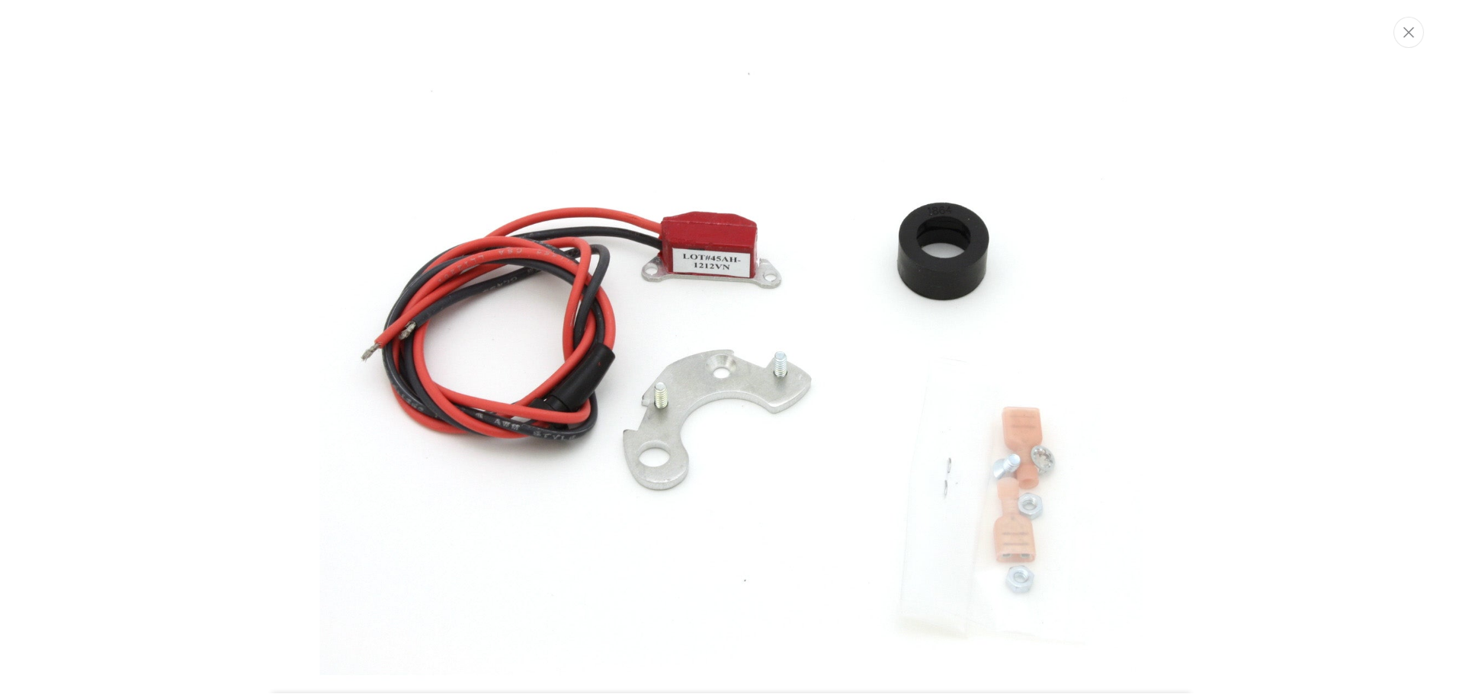
scroll to position [0, 0]
click at [941, 261] on img "Media gallery" at bounding box center [731, 346] width 823 height 823
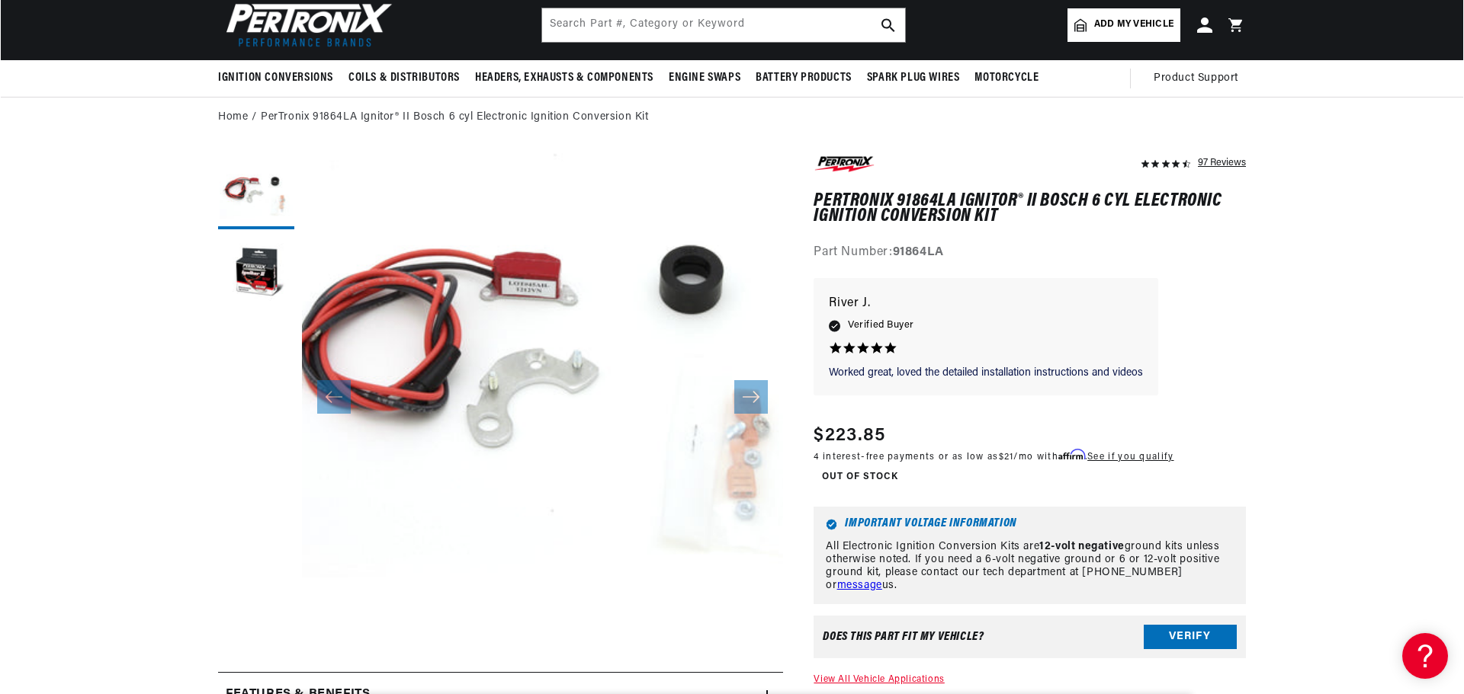
scroll to position [48, 0]
click at [253, 634] on button "Open media 1 in modal" at bounding box center [253, 634] width 0 height 0
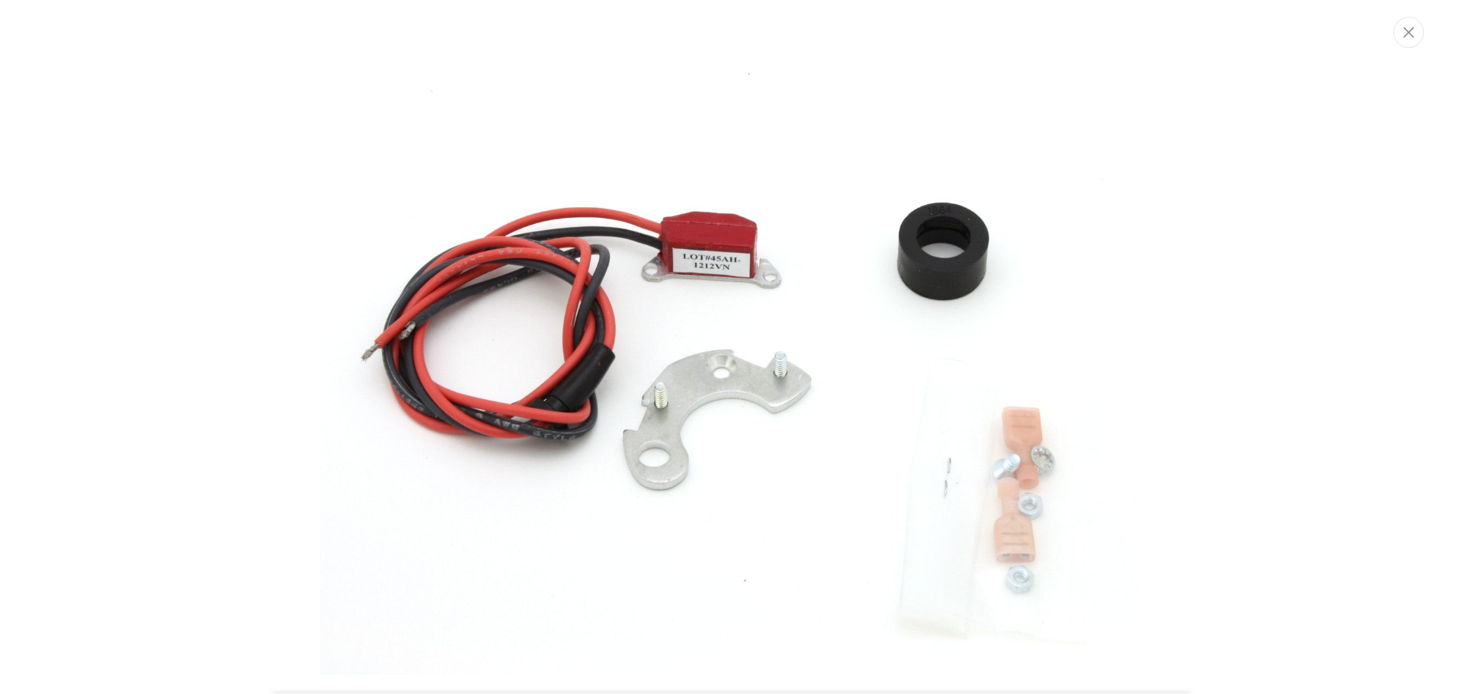
scroll to position [0, 952]
click at [630, 346] on img "Media gallery" at bounding box center [731, 346] width 823 height 823
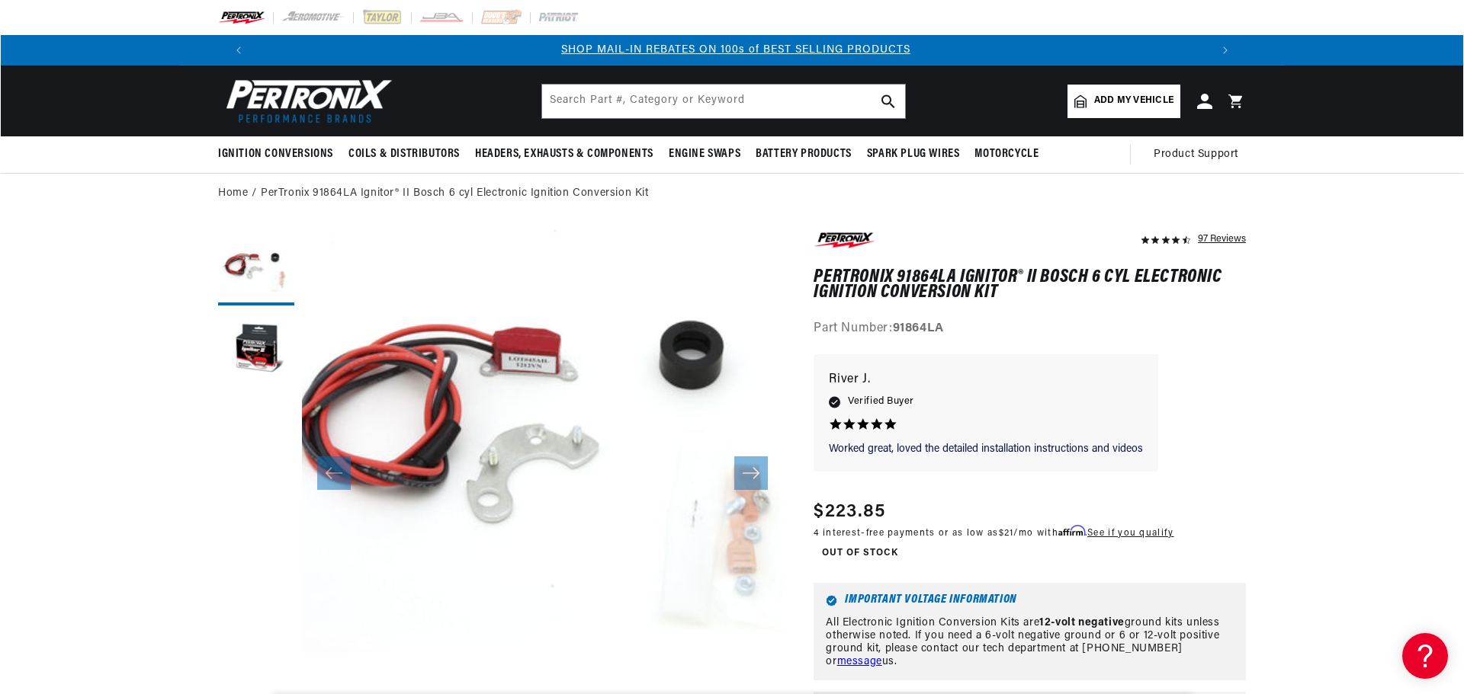
scroll to position [76, 0]
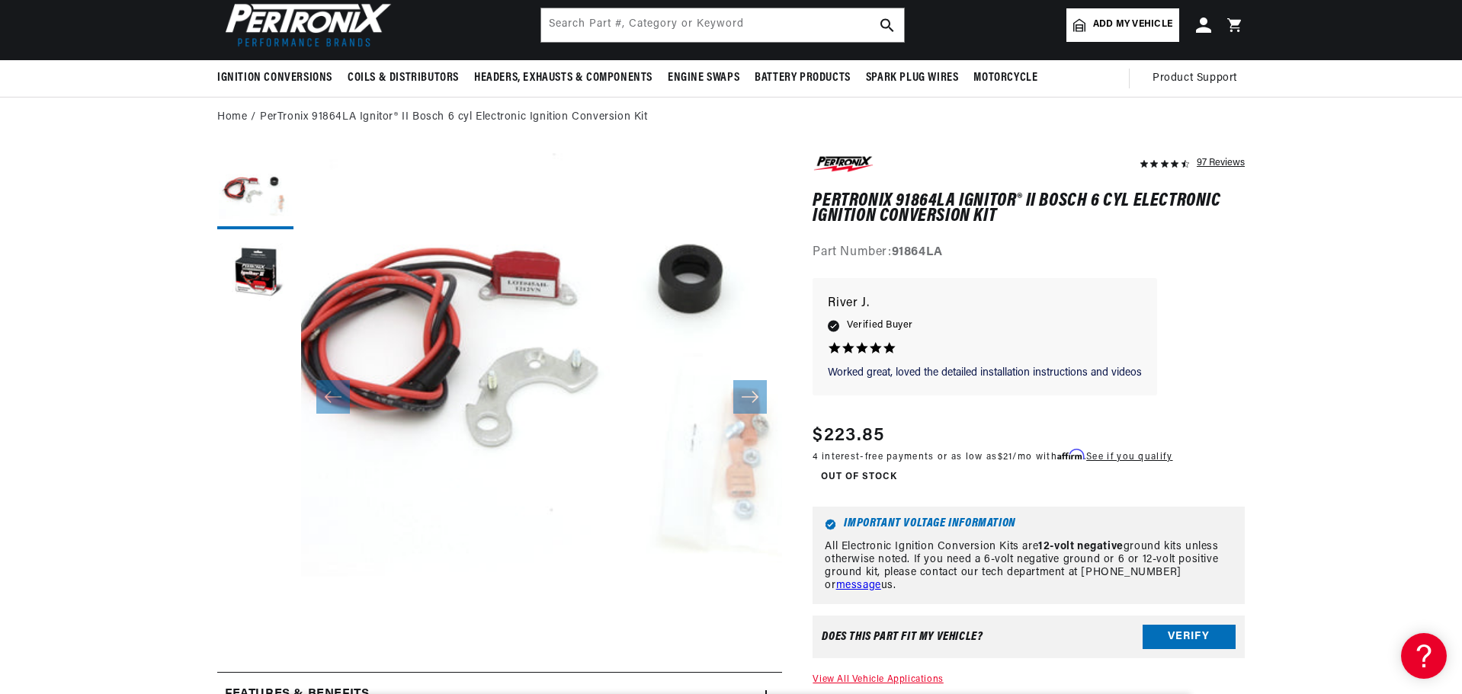
click at [253, 634] on button "Open media 1 in modal" at bounding box center [253, 634] width 0 height 0
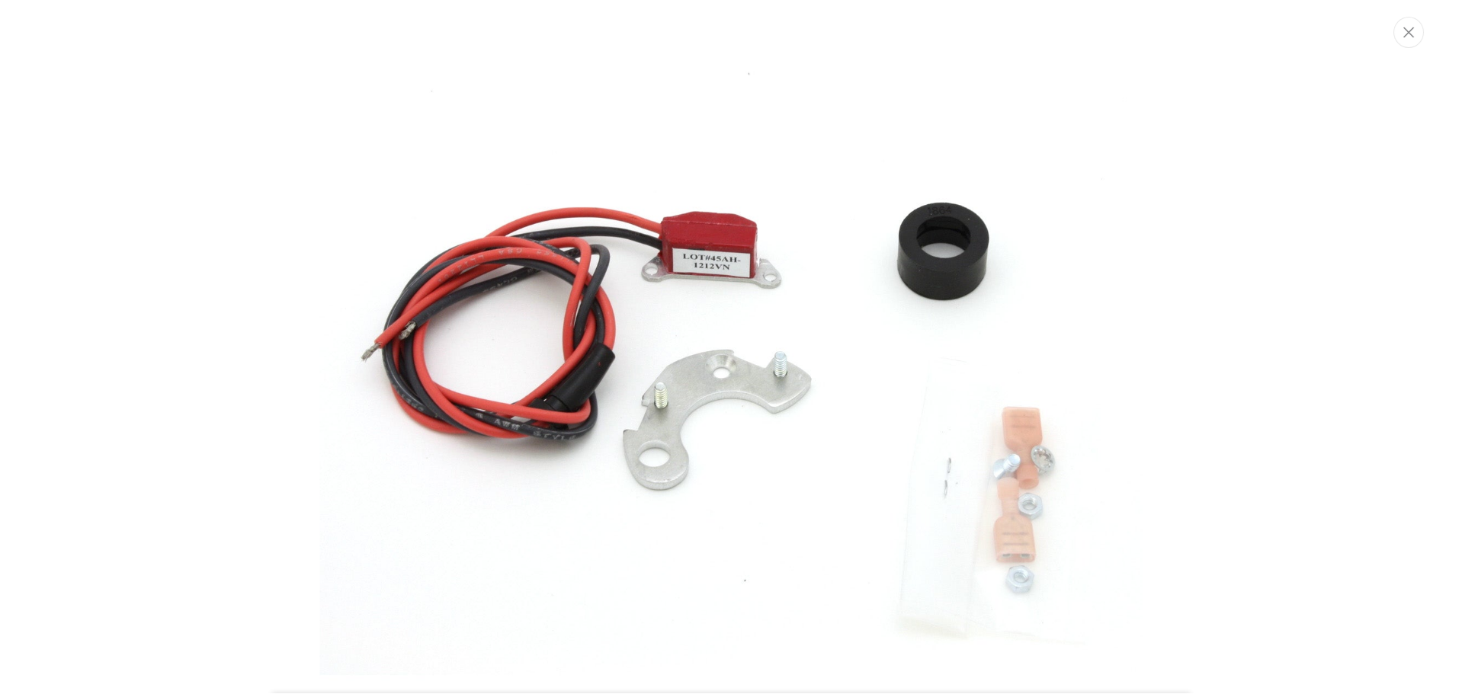
scroll to position [0, 1904]
click at [615, 293] on img "Media gallery" at bounding box center [731, 346] width 823 height 823
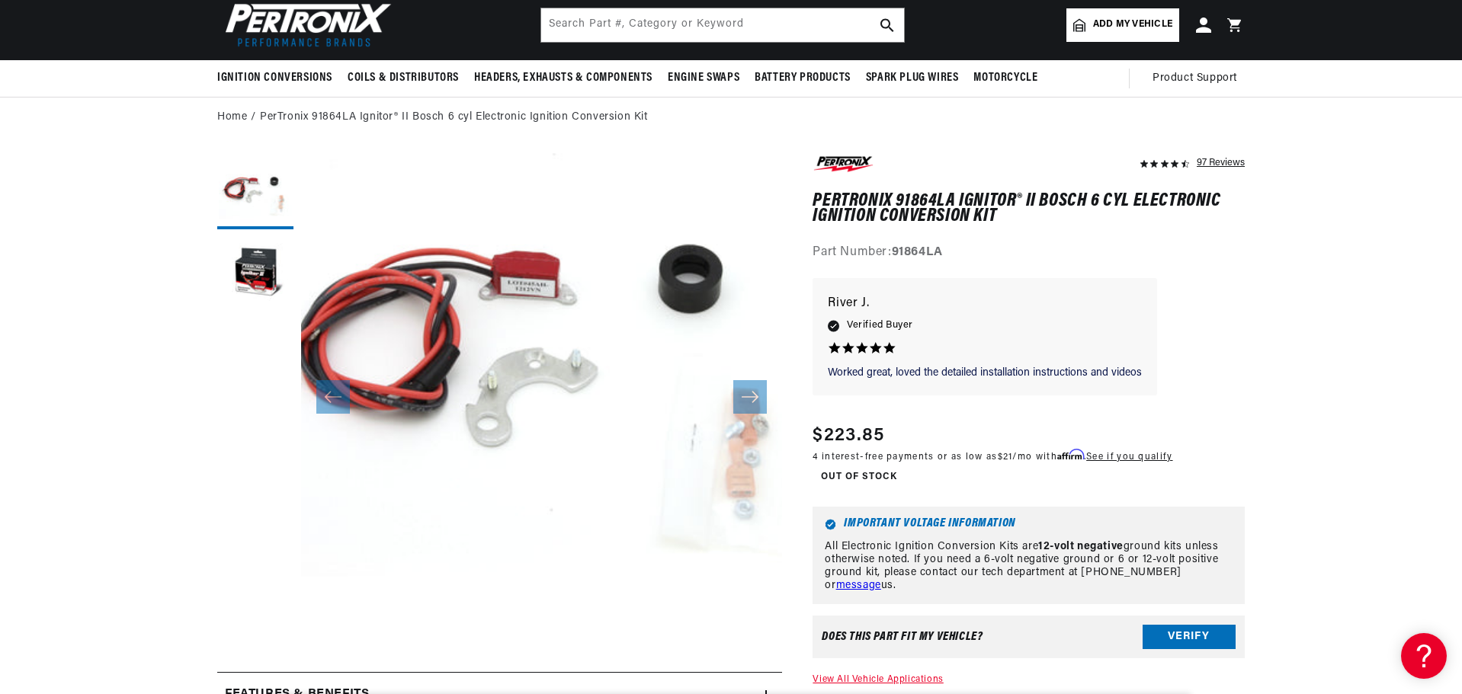
scroll to position [0, 952]
click at [665, 34] on input "text" at bounding box center [722, 25] width 363 height 34
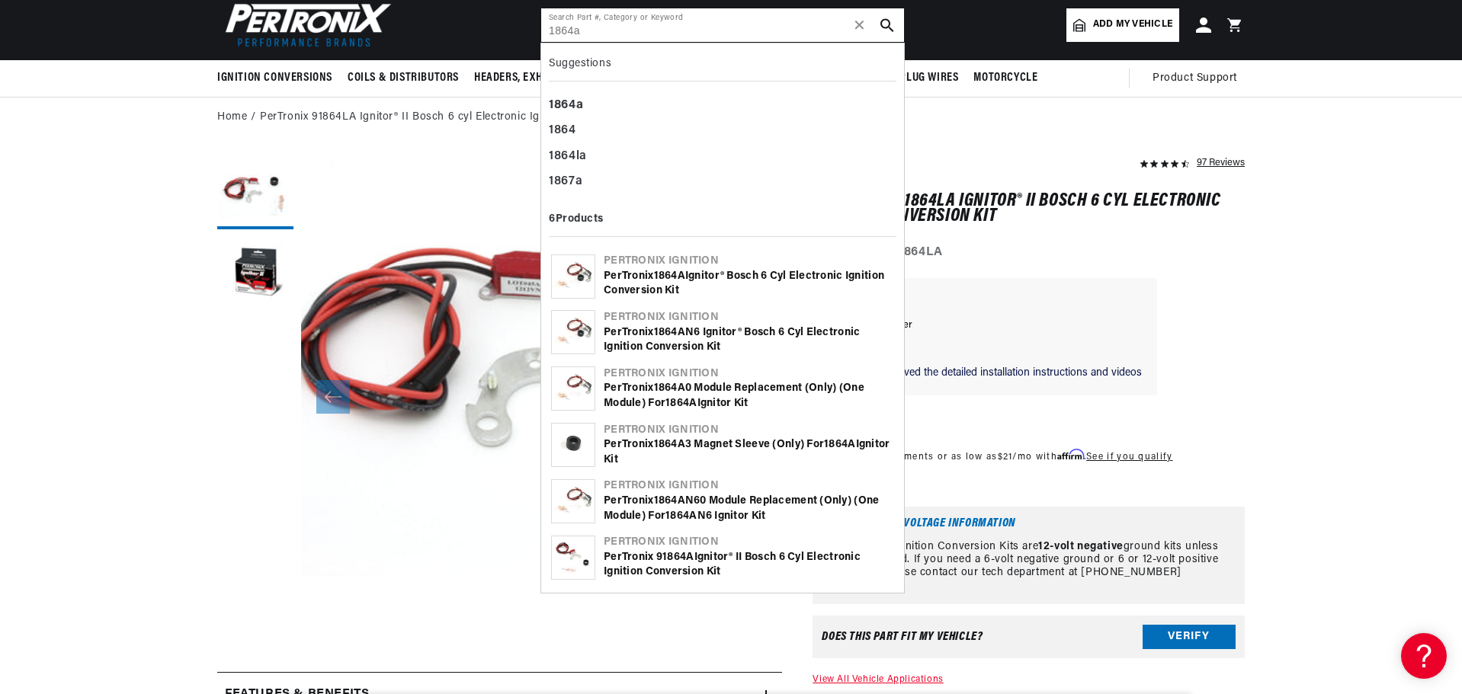
type input "1864a"
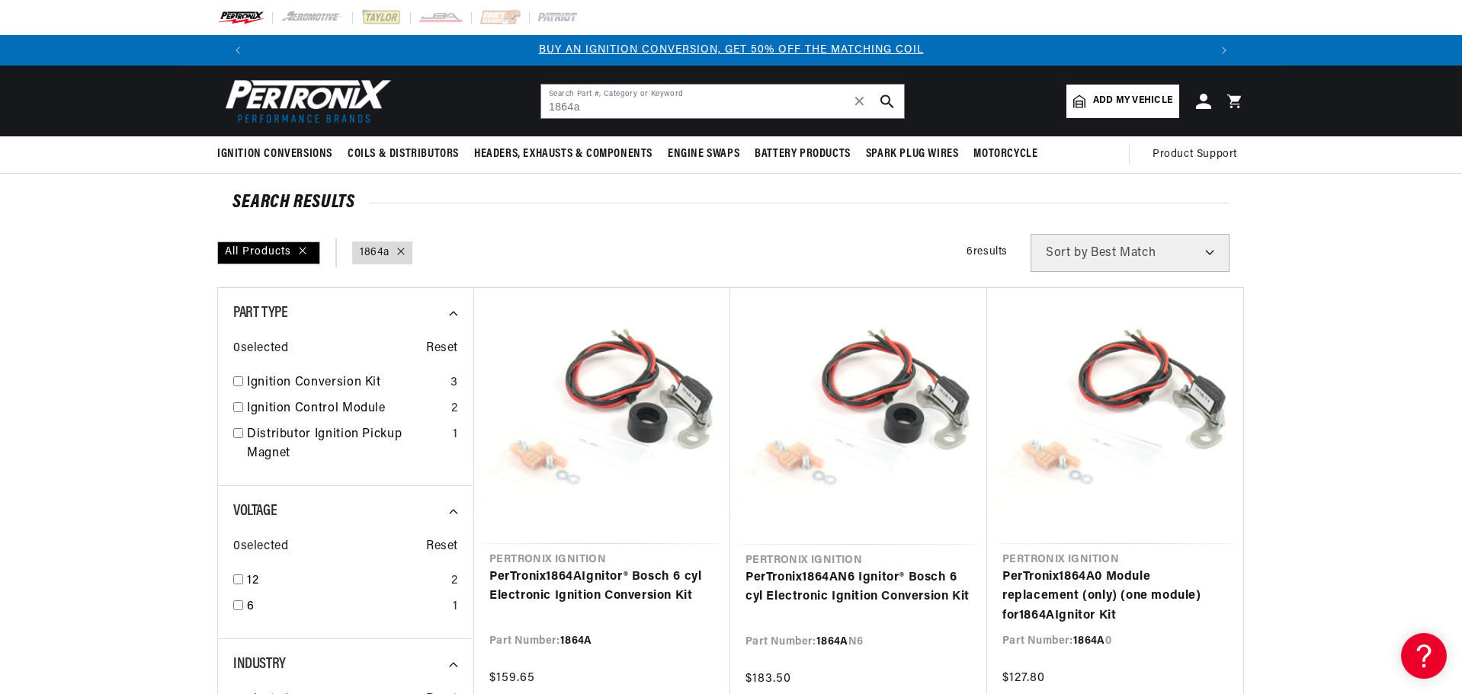
scroll to position [152, 0]
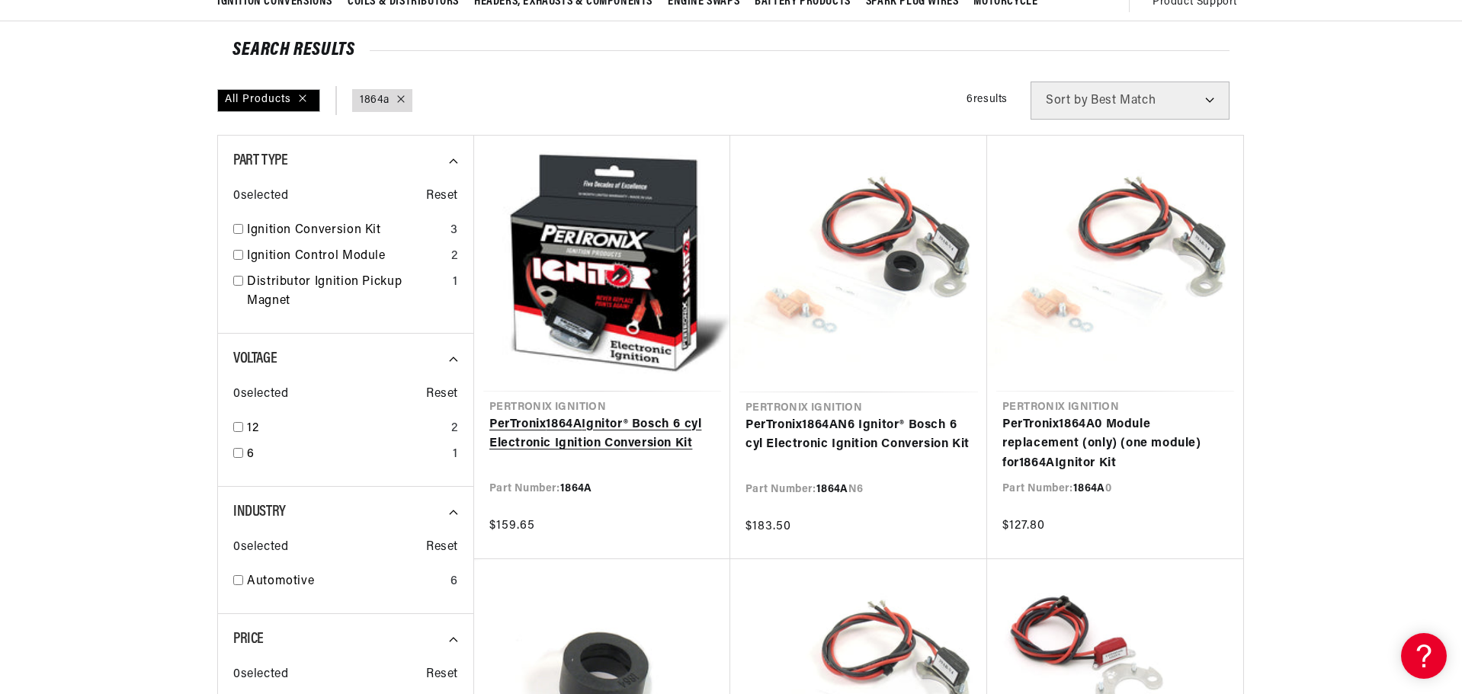
click at [636, 415] on link "PerTronix 1864A Ignitor® Bosch 6 cyl Electronic Ignition Conversion Kit" at bounding box center [602, 434] width 226 height 39
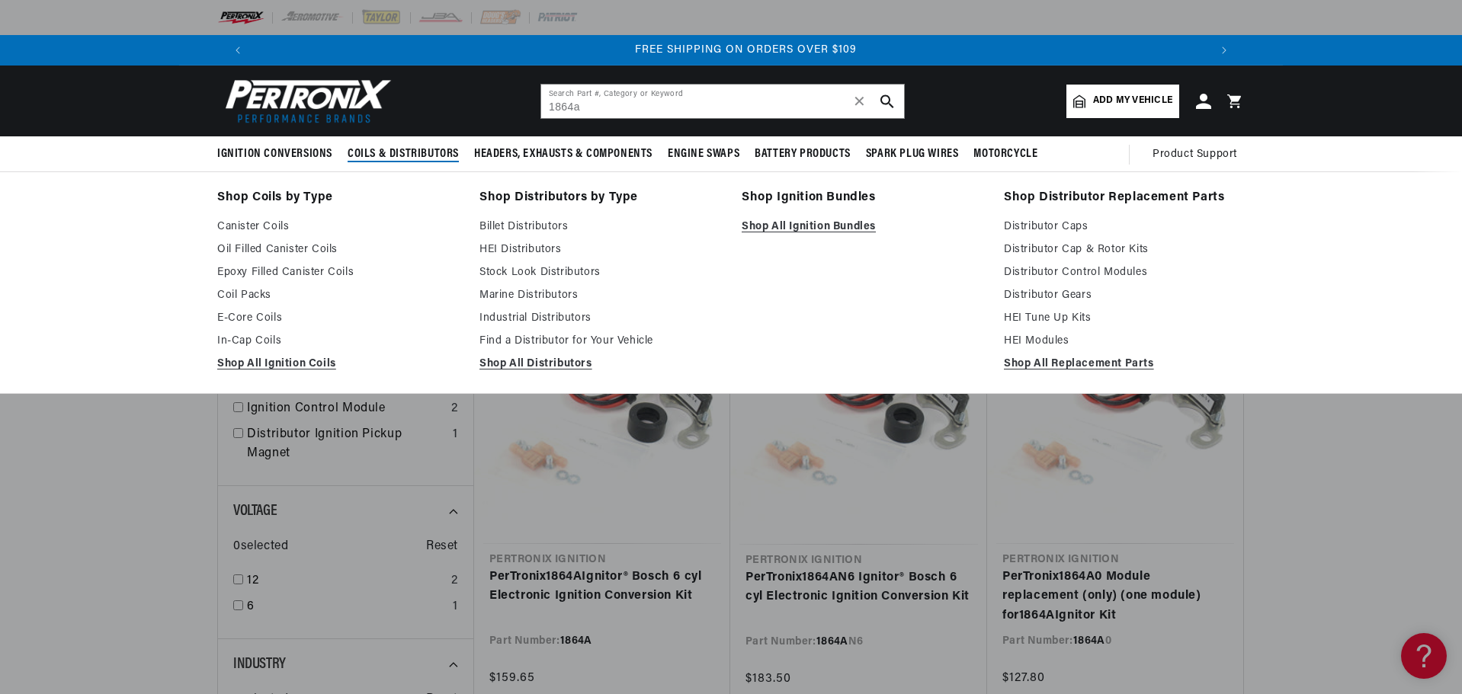
scroll to position [0, 1904]
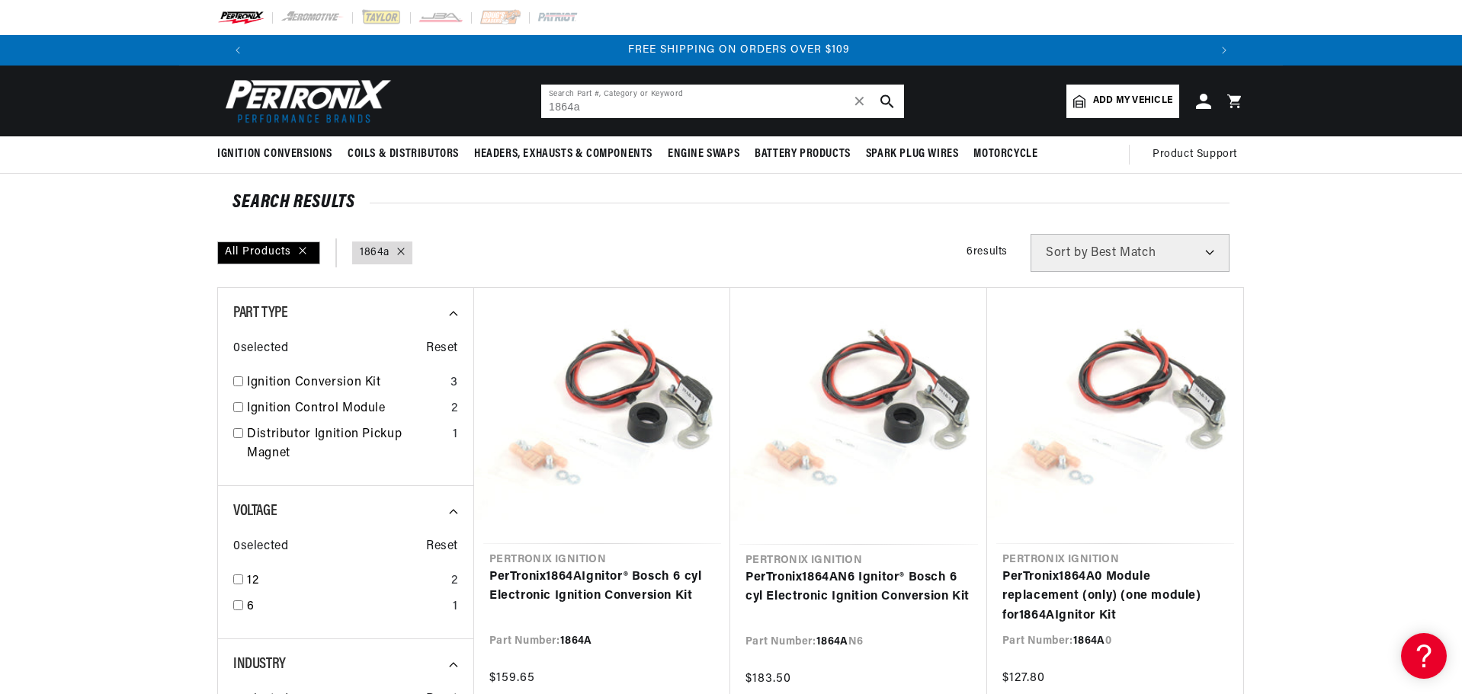
click at [597, 107] on input "1864a" at bounding box center [722, 102] width 363 height 34
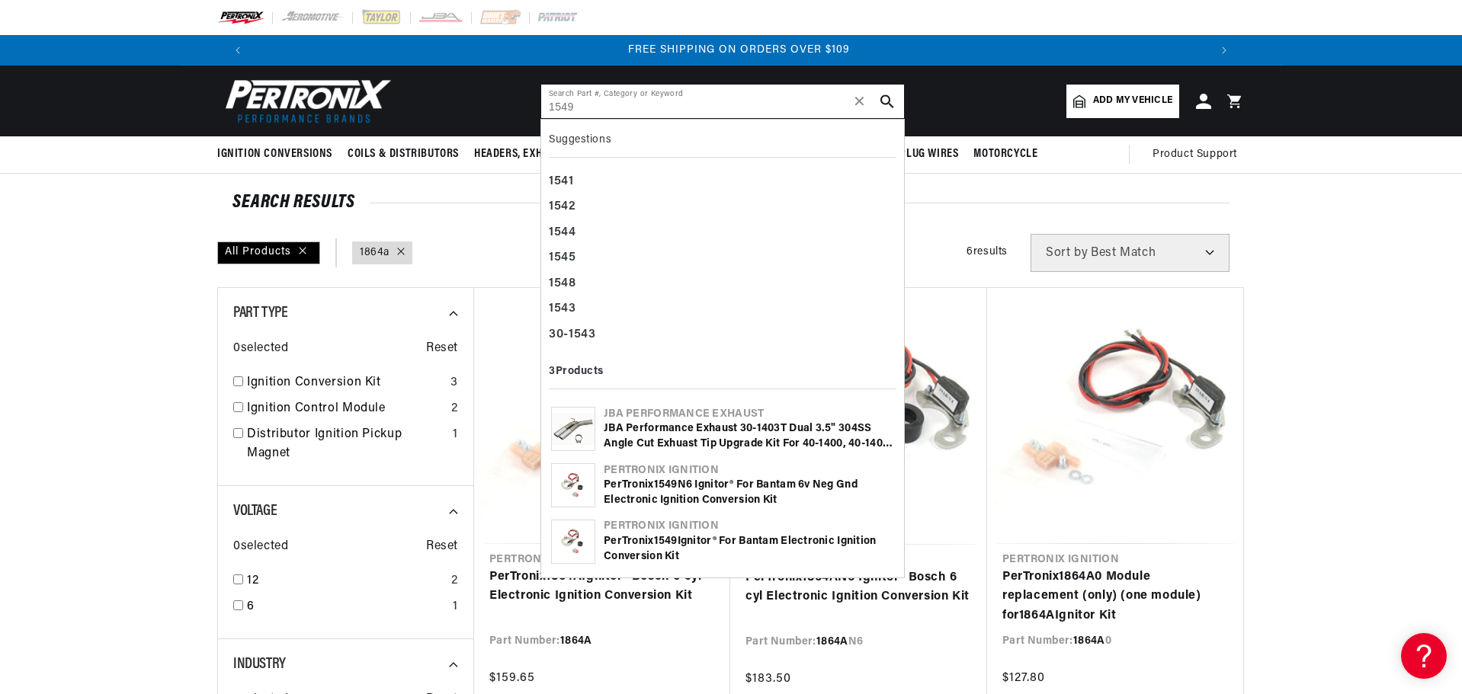
type input "1549"
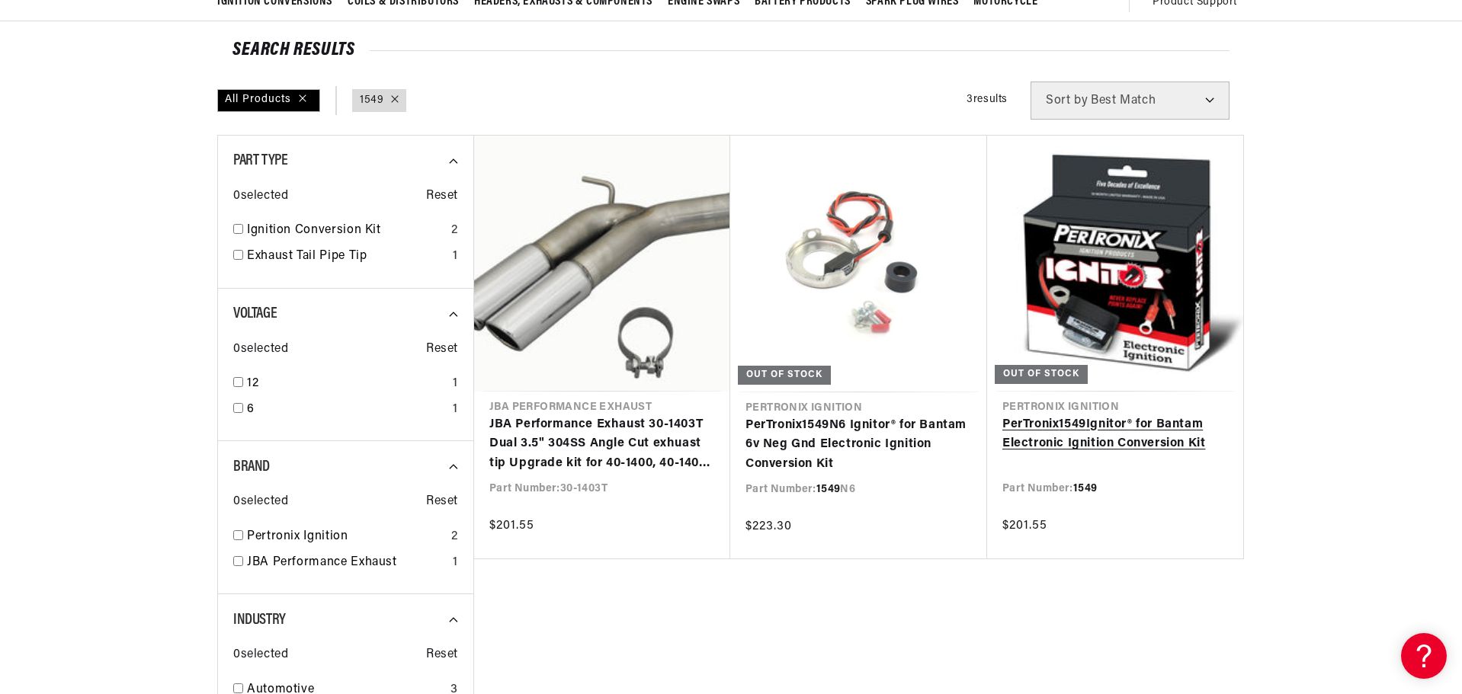
click at [1162, 415] on link "PerTronix 1549 Ignitor® for Bantam Electronic Ignition Conversion Kit" at bounding box center [1115, 434] width 226 height 39
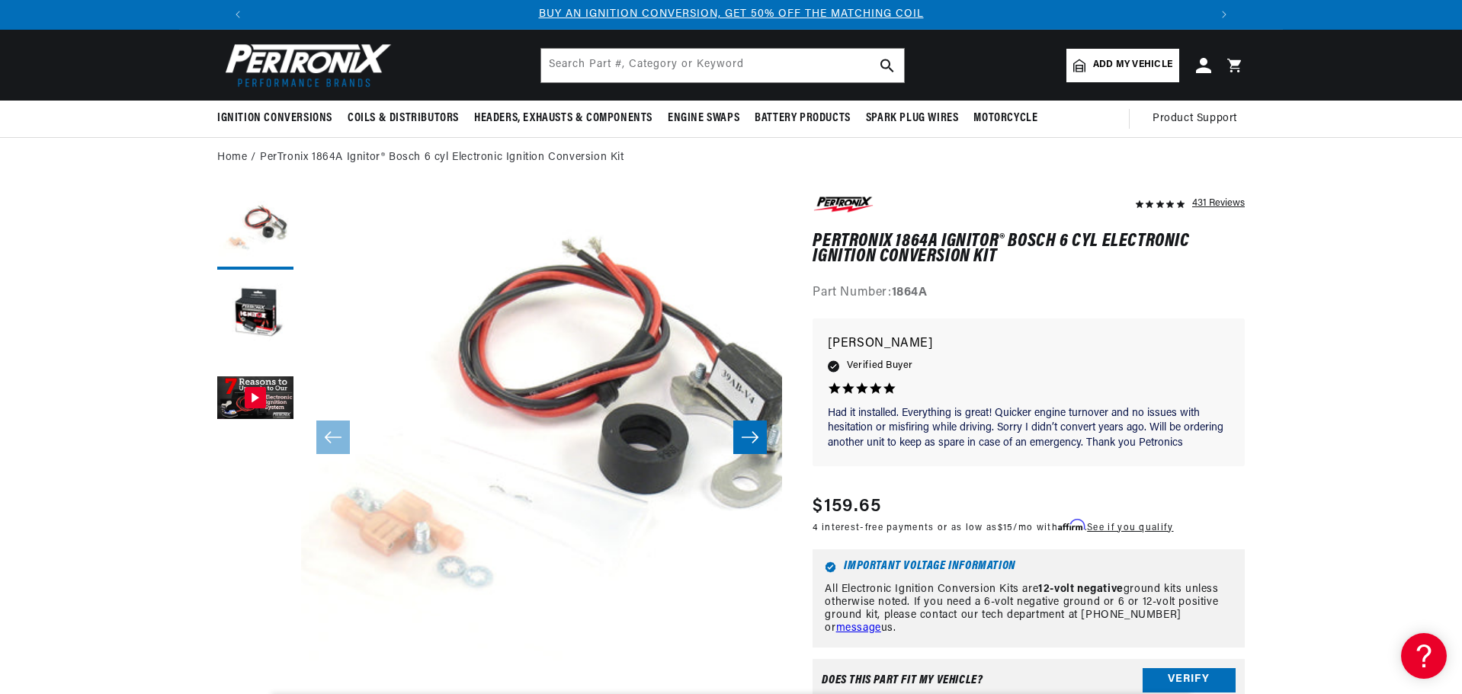
scroll to position [76, 0]
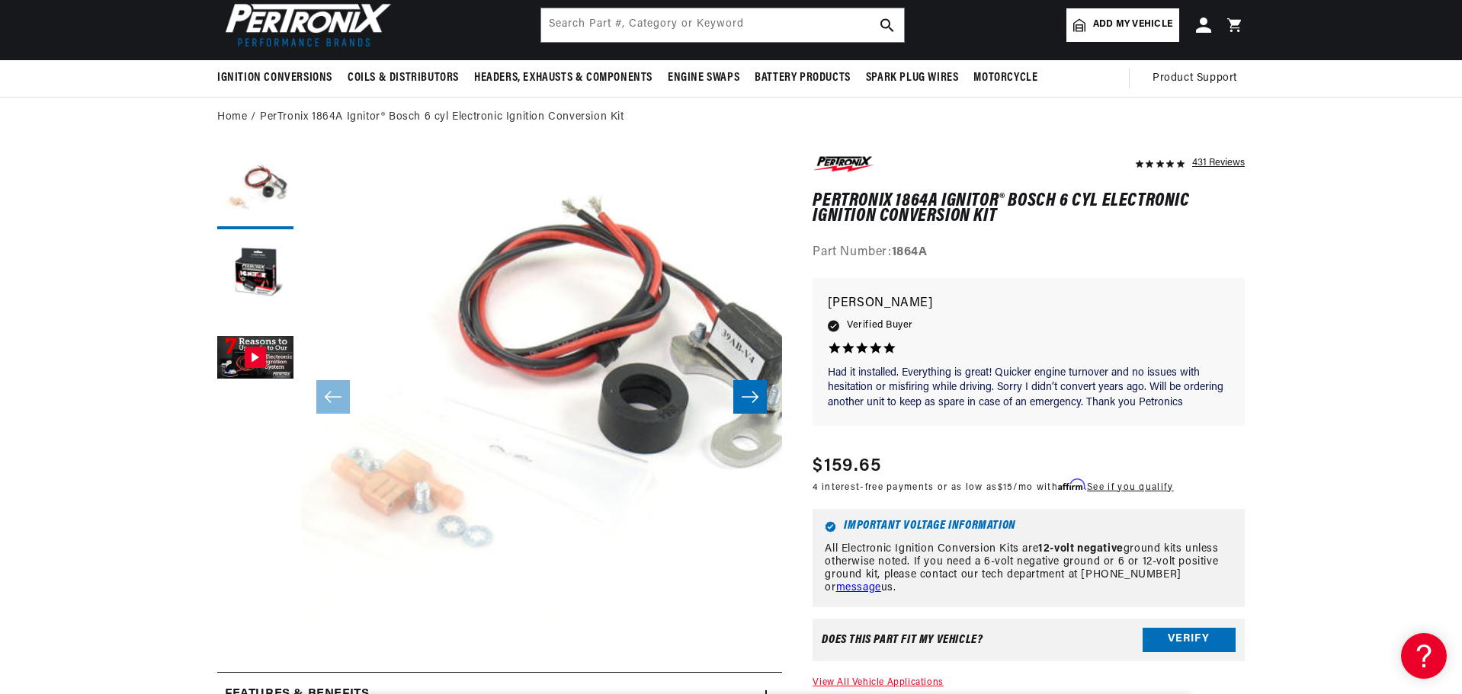
click at [253, 682] on button "Open media 1 in modal" at bounding box center [253, 682] width 0 height 0
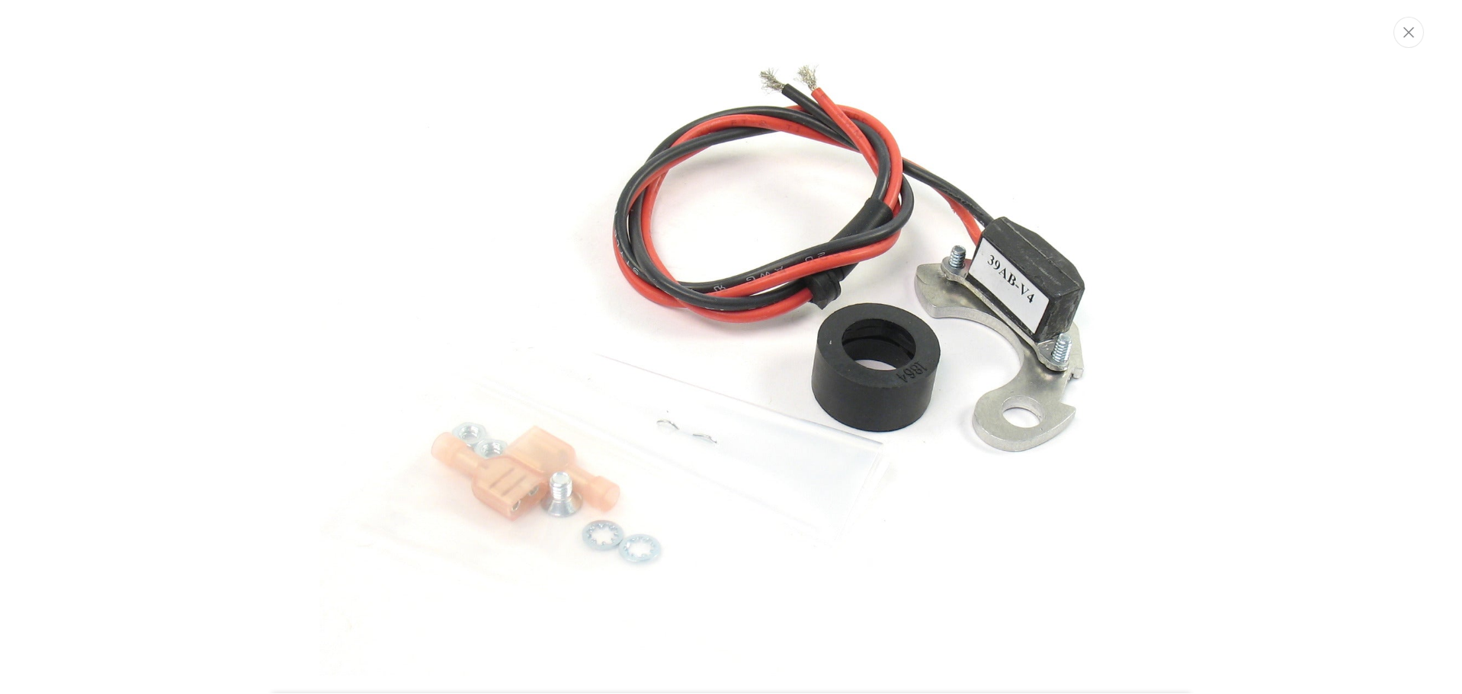
scroll to position [0, 952]
click at [158, 325] on div "Media gallery" at bounding box center [732, 347] width 1464 height 694
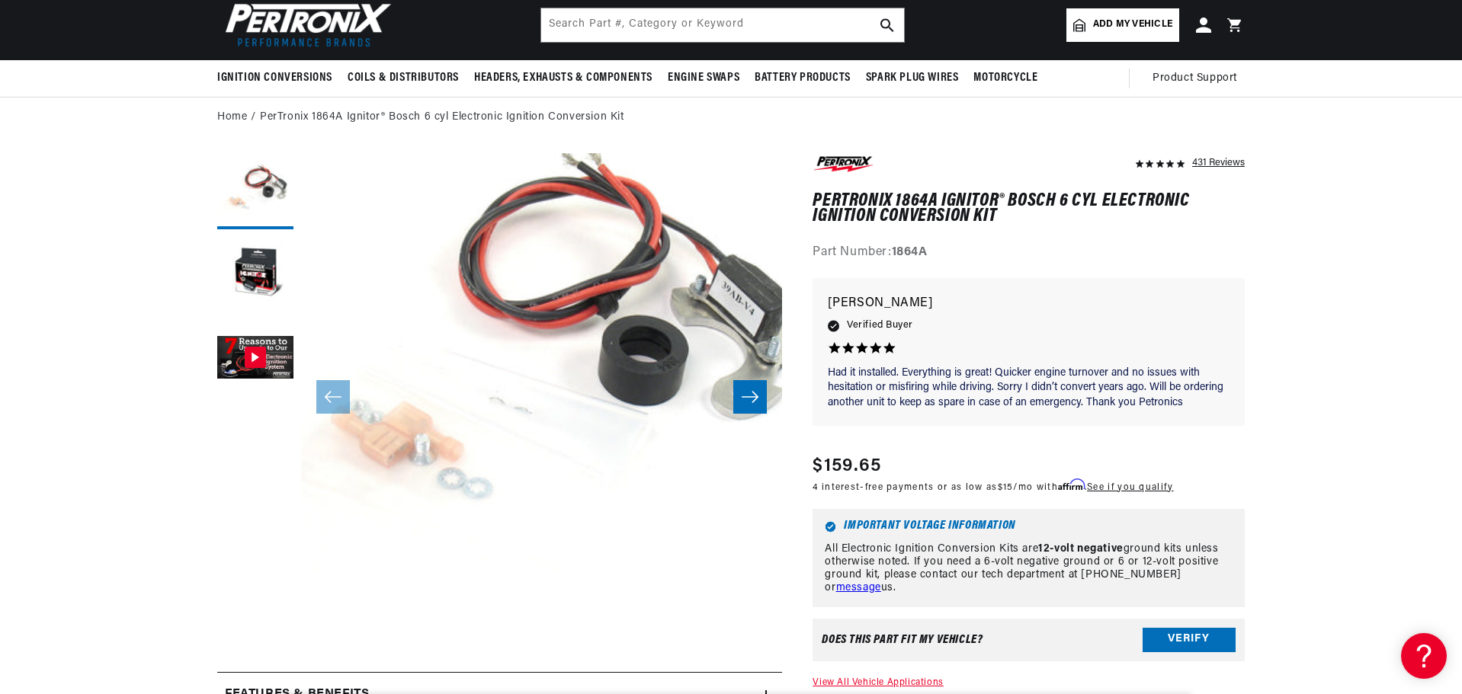
click at [253, 634] on button "Open media 1 in modal" at bounding box center [253, 634] width 0 height 0
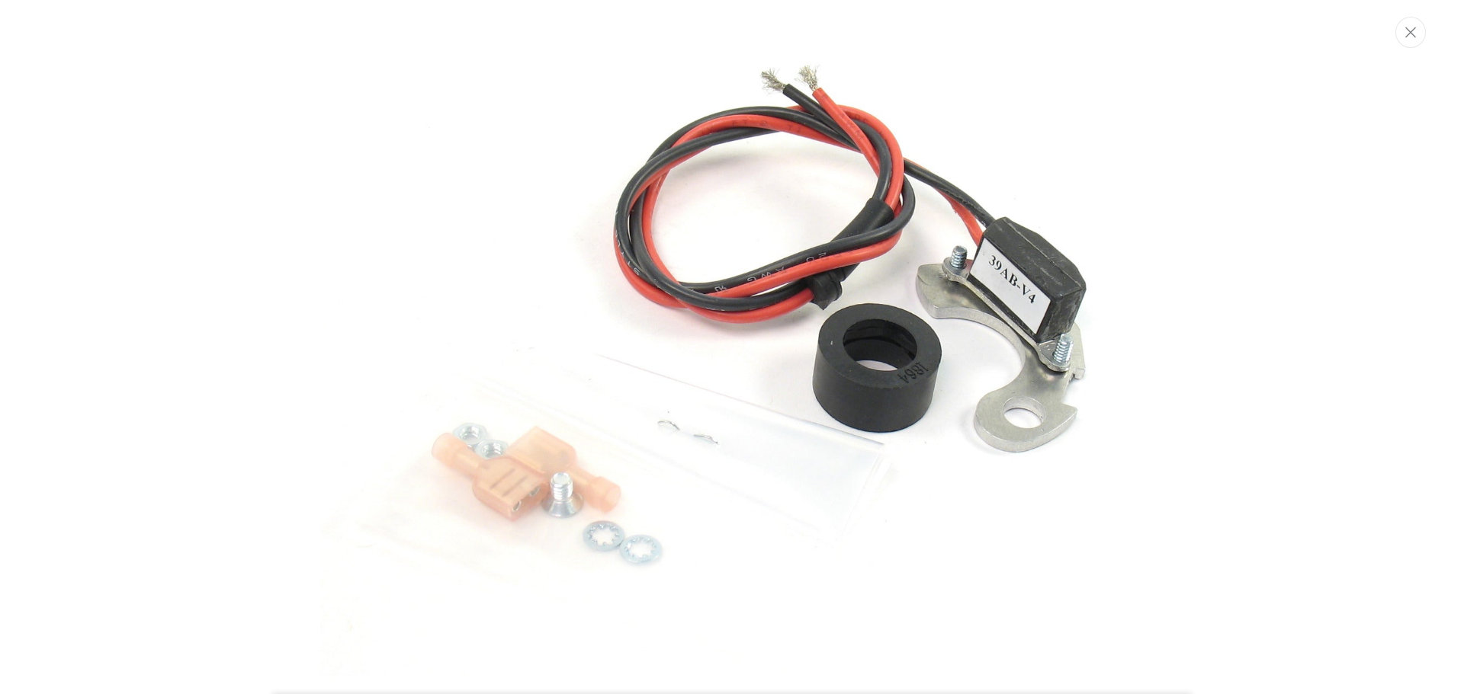
click at [870, 364] on img "Media gallery" at bounding box center [731, 346] width 823 height 823
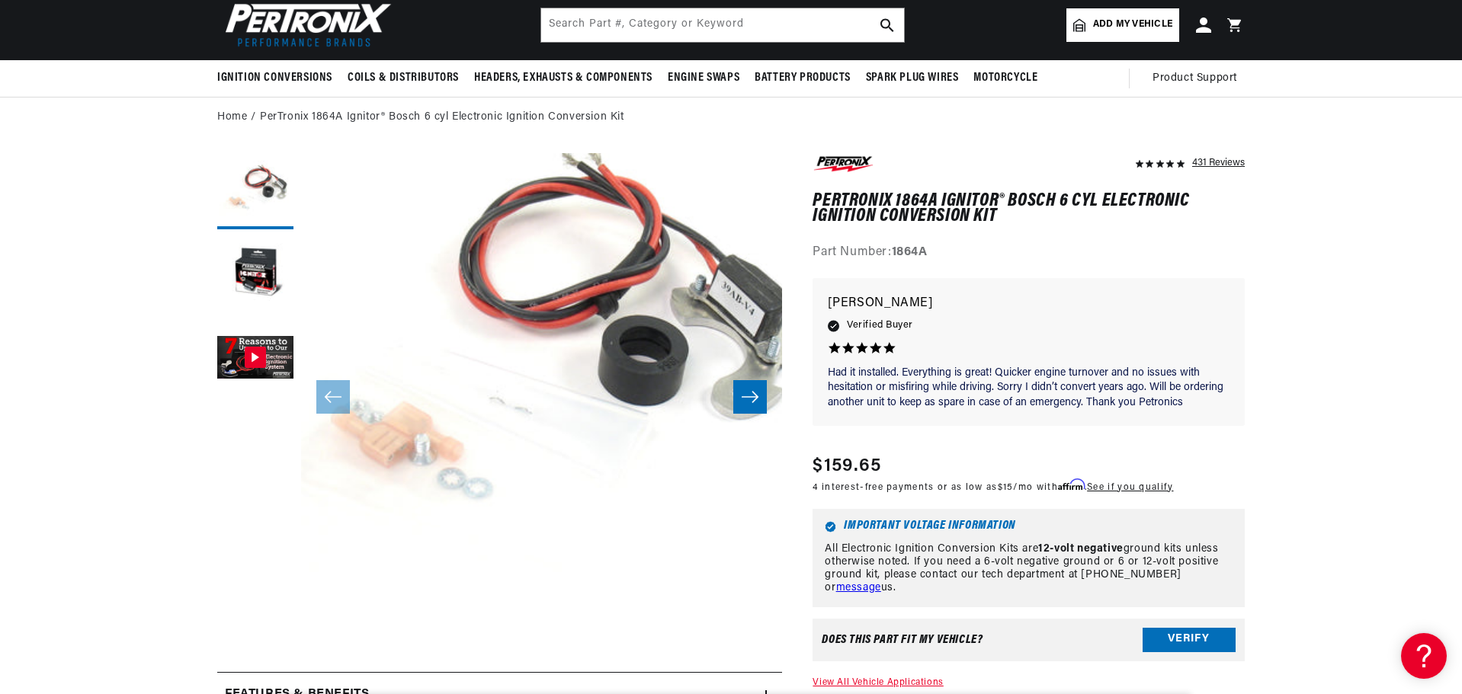
scroll to position [0, 1868]
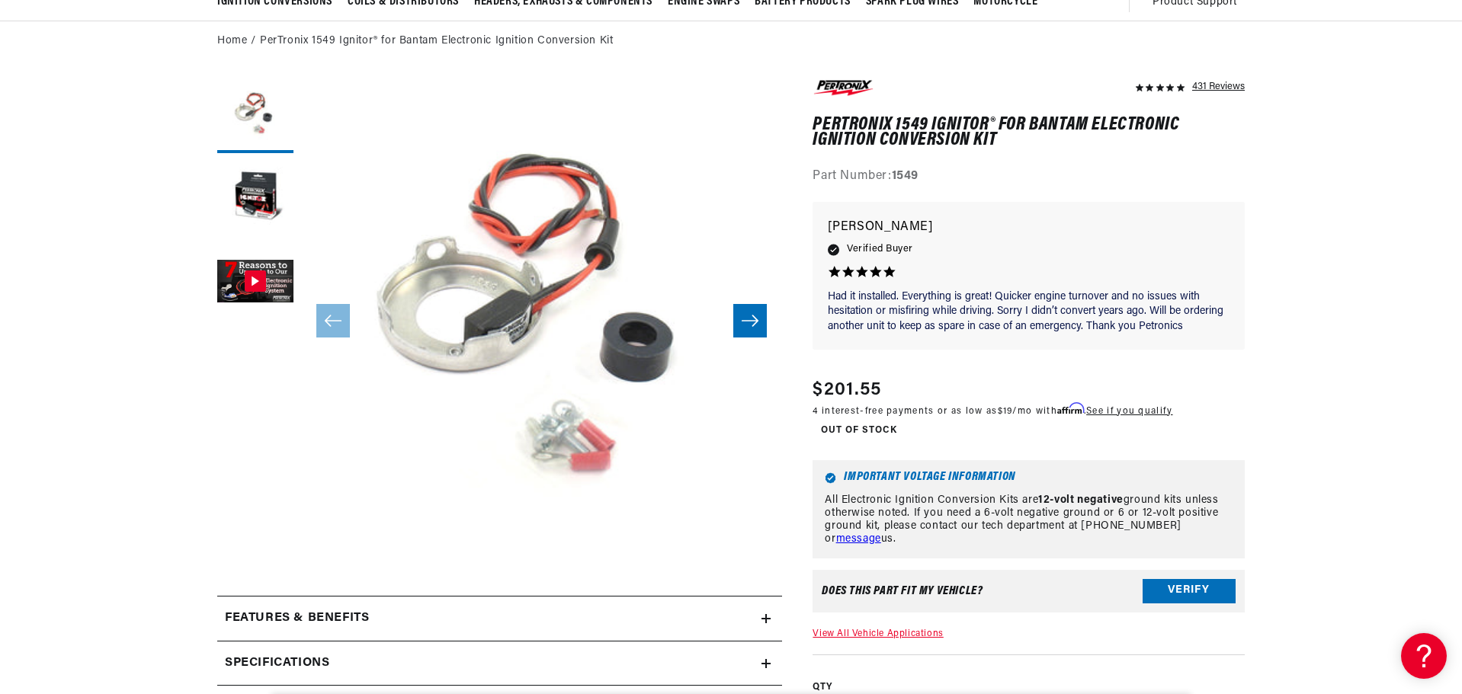
click at [253, 606] on button "Open media 1 in modal" at bounding box center [253, 606] width 0 height 0
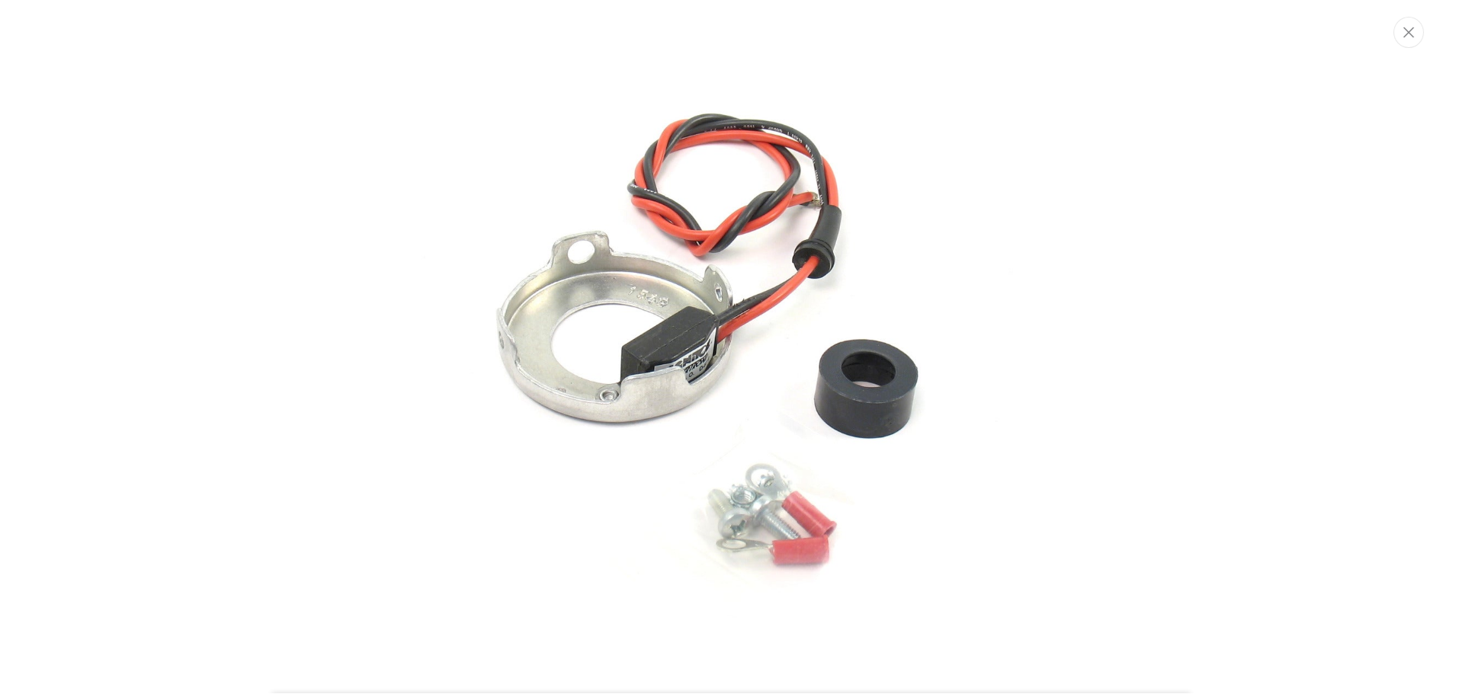
scroll to position [0, 952]
click at [299, 333] on div "Media gallery" at bounding box center [732, 347] width 1464 height 694
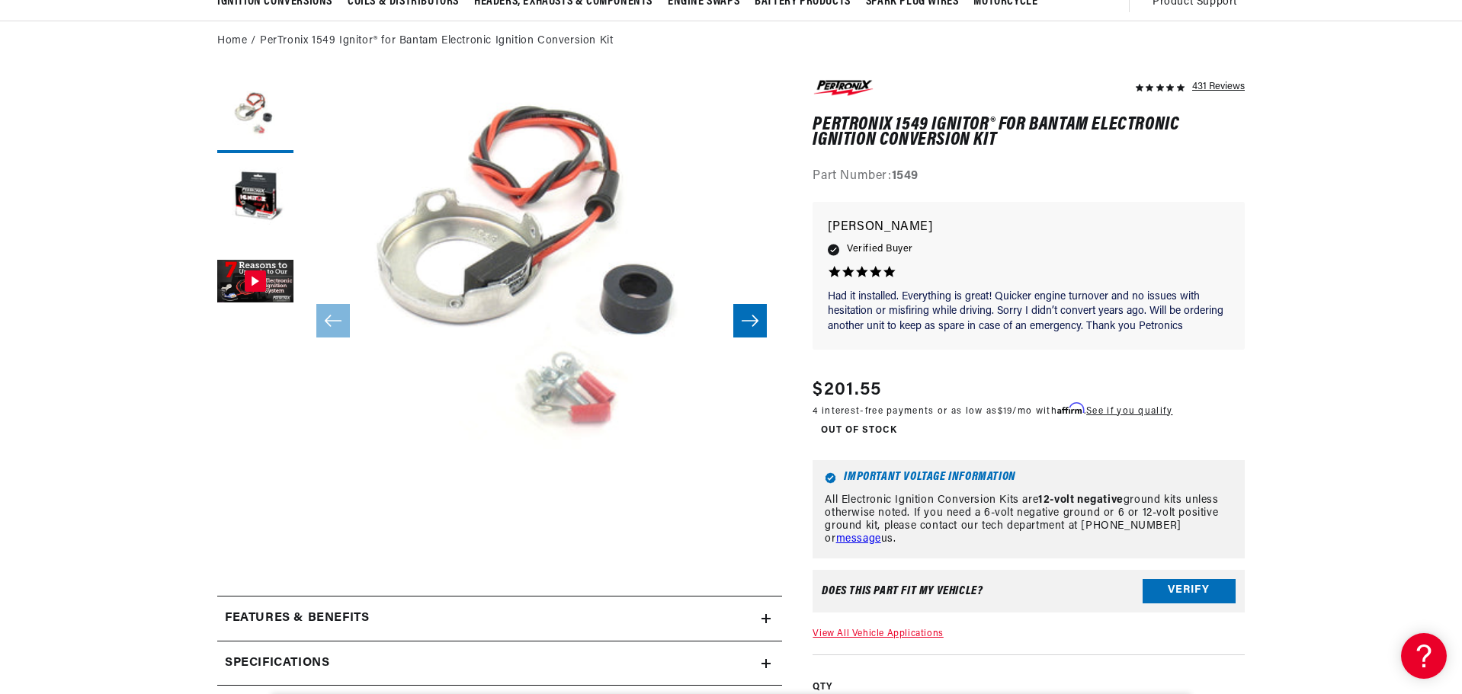
click at [253, 558] on button "Open media 1 in modal" at bounding box center [253, 558] width 0 height 0
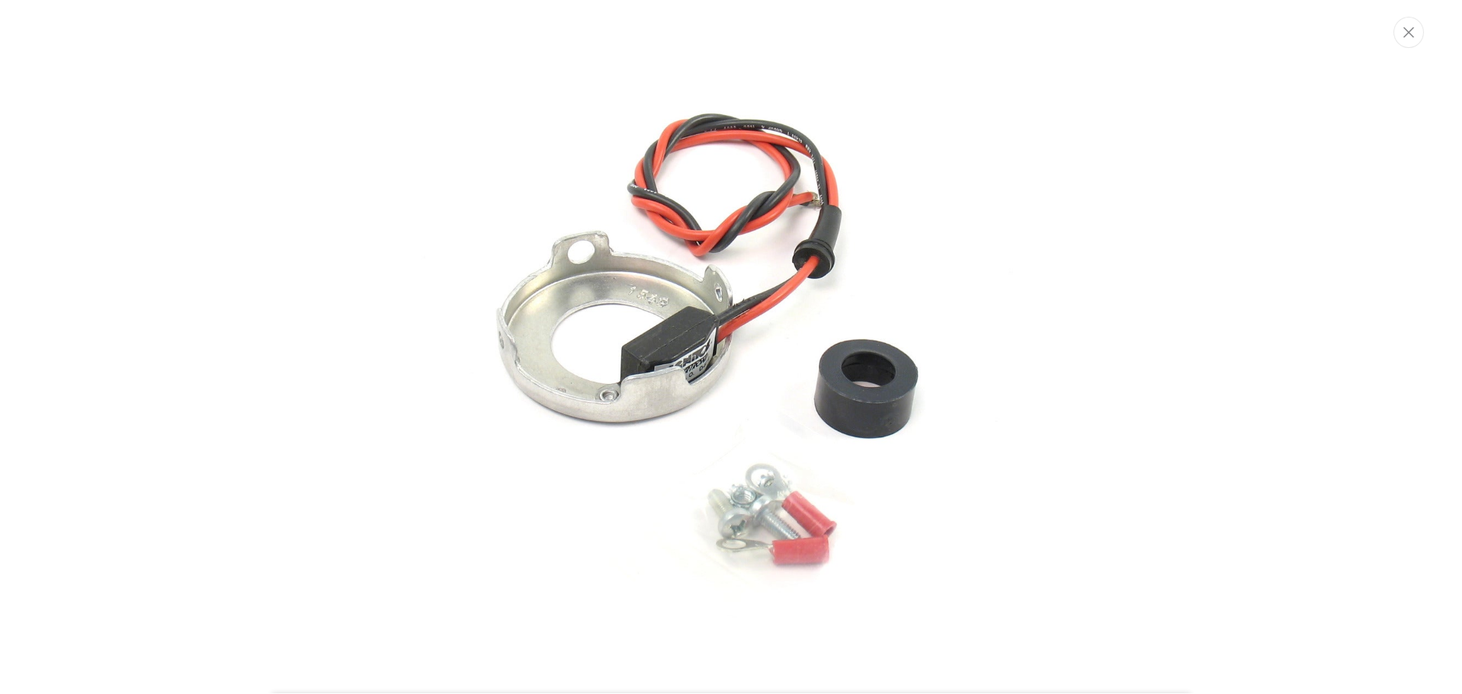
scroll to position [0, 1904]
click at [565, 310] on img "Media gallery" at bounding box center [731, 346] width 823 height 823
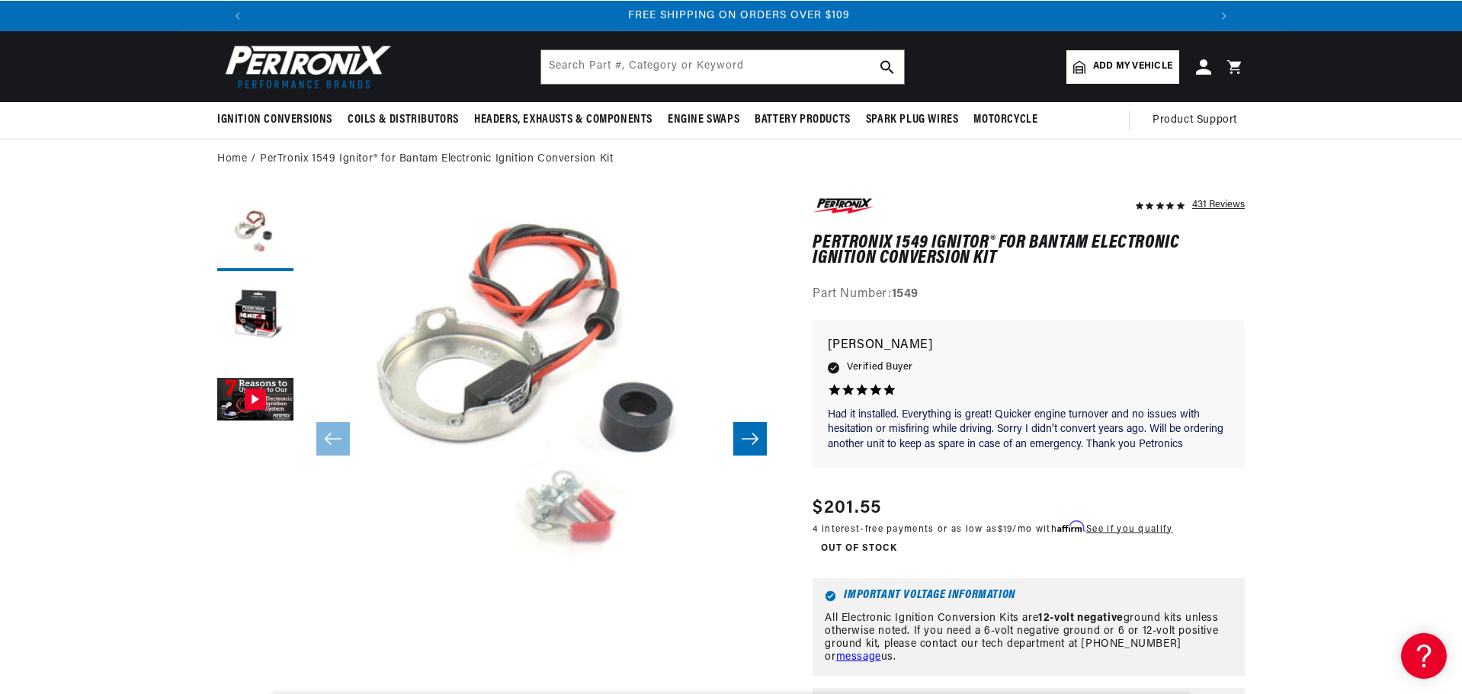
scroll to position [76, 0]
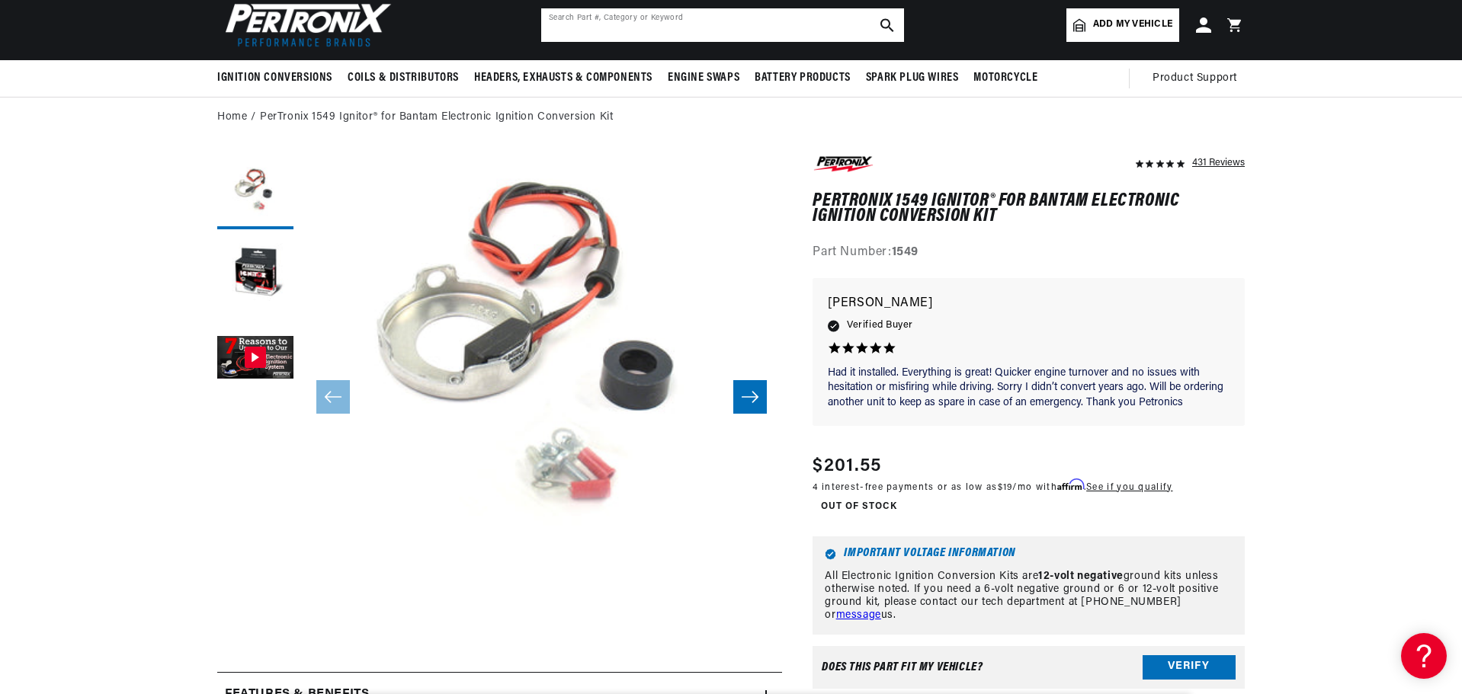
click at [649, 27] on input "text" at bounding box center [722, 25] width 363 height 34
type input "D41-045A"
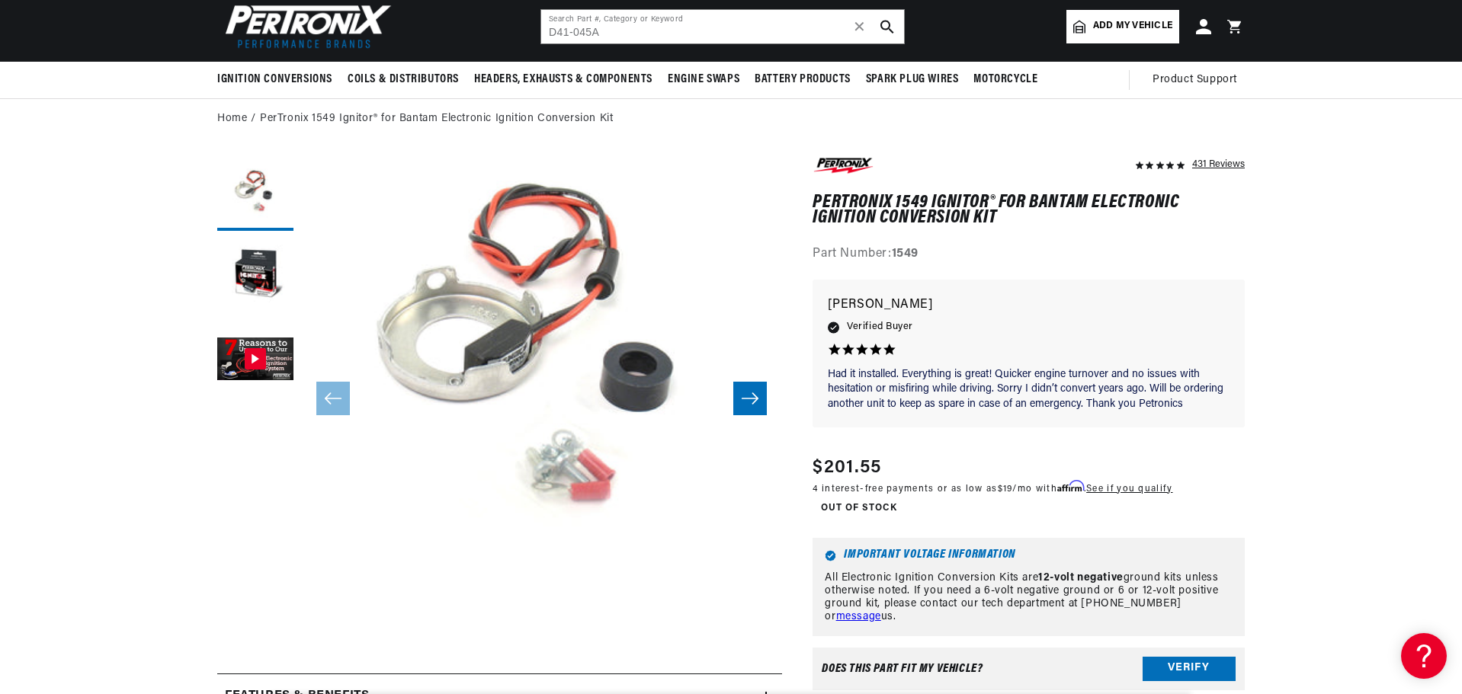
scroll to position [76, 0]
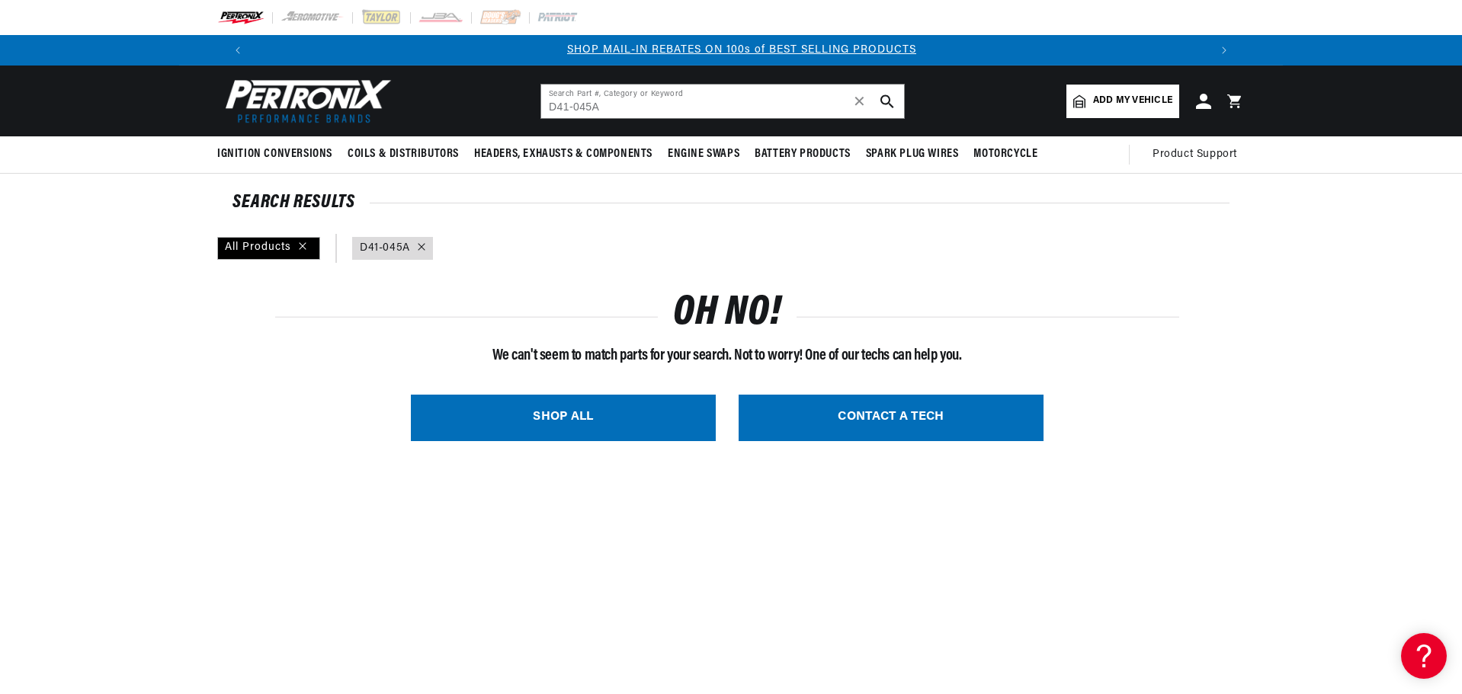
scroll to position [0, 952]
click at [624, 108] on input "D41-045A" at bounding box center [722, 102] width 363 height 34
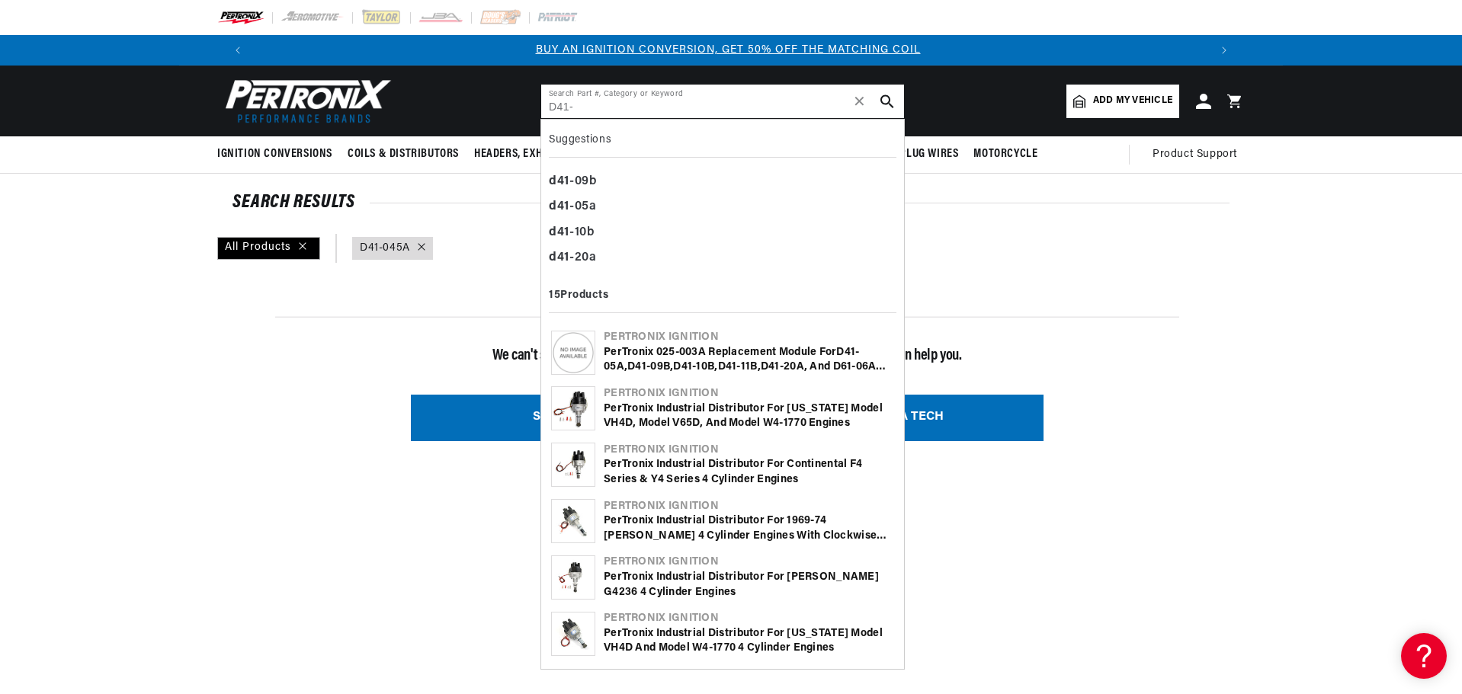
scroll to position [0, 0]
type input "D41-"
